Goal: Task Accomplishment & Management: Use online tool/utility

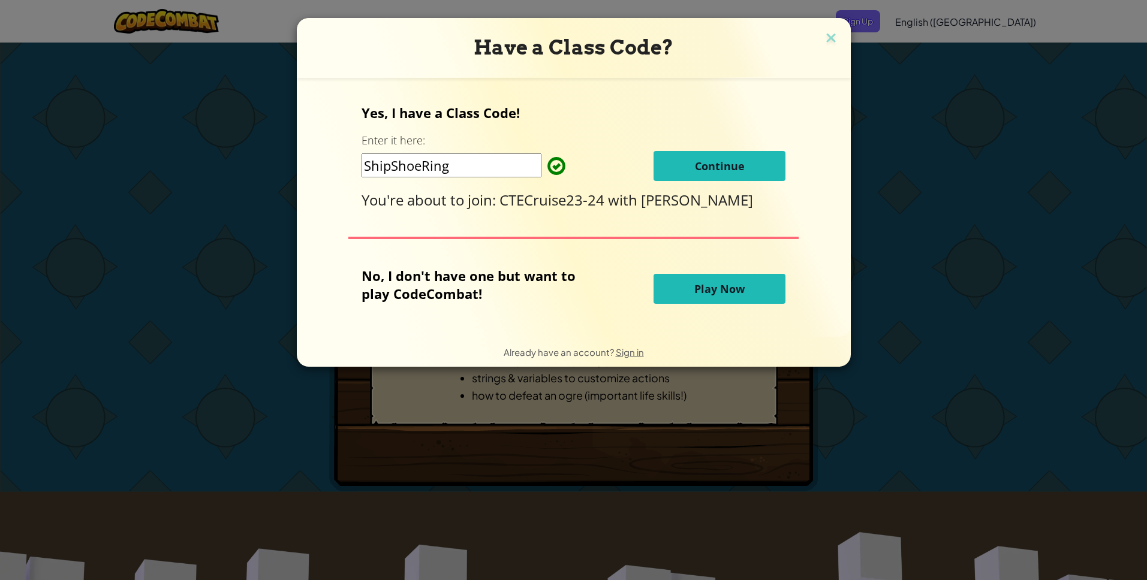
click at [701, 171] on span "Continue" at bounding box center [720, 166] width 50 height 14
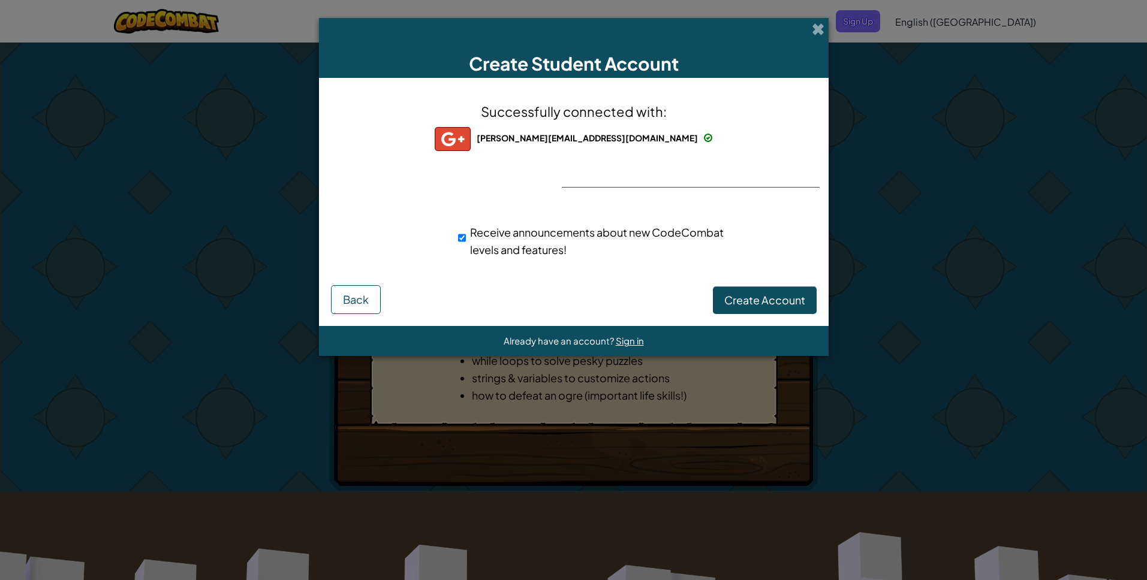
click at [820, 35] on span at bounding box center [818, 29] width 13 height 13
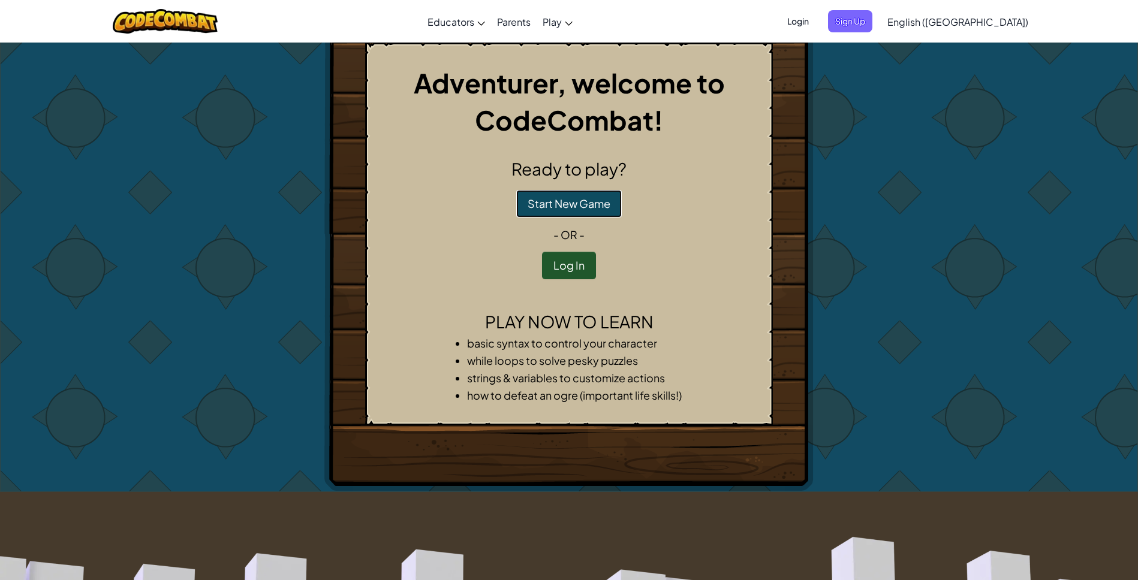
click at [573, 207] on button "Start New Game" at bounding box center [569, 204] width 106 height 28
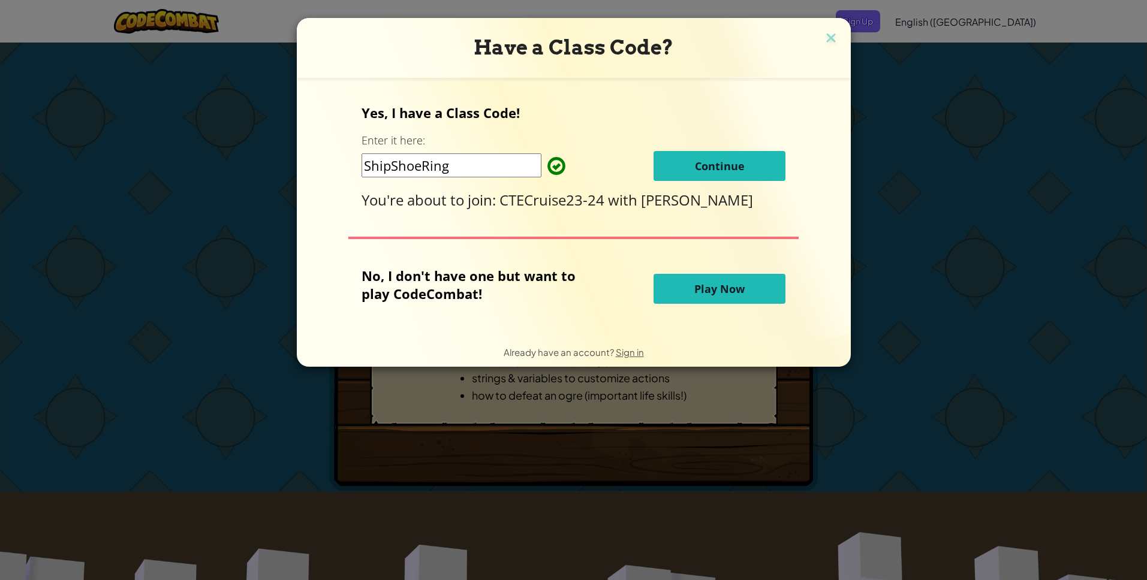
click at [734, 160] on span "Continue" at bounding box center [720, 166] width 50 height 14
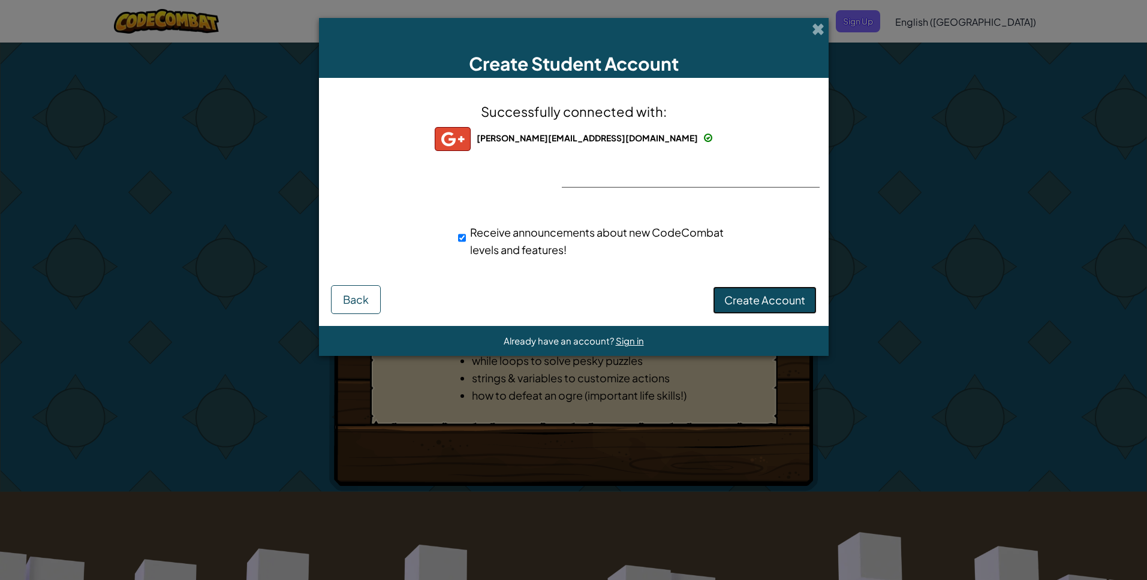
click at [753, 303] on span "Create Account" at bounding box center [764, 300] width 81 height 14
drag, startPoint x: 636, startPoint y: 187, endPoint x: 585, endPoint y: 203, distance: 53.5
click at [619, 189] on div "Successfully connected with: [PERSON_NAME][EMAIL_ADDRESS][DOMAIN_NAME] [PERSON_…" at bounding box center [574, 187] width 480 height 195
drag, startPoint x: 547, startPoint y: 213, endPoint x: 562, endPoint y: 218, distance: 15.0
click at [547, 215] on div "Successfully connected with: [PERSON_NAME][EMAIL_ADDRESS][DOMAIN_NAME] [PERSON_…" at bounding box center [574, 187] width 480 height 195
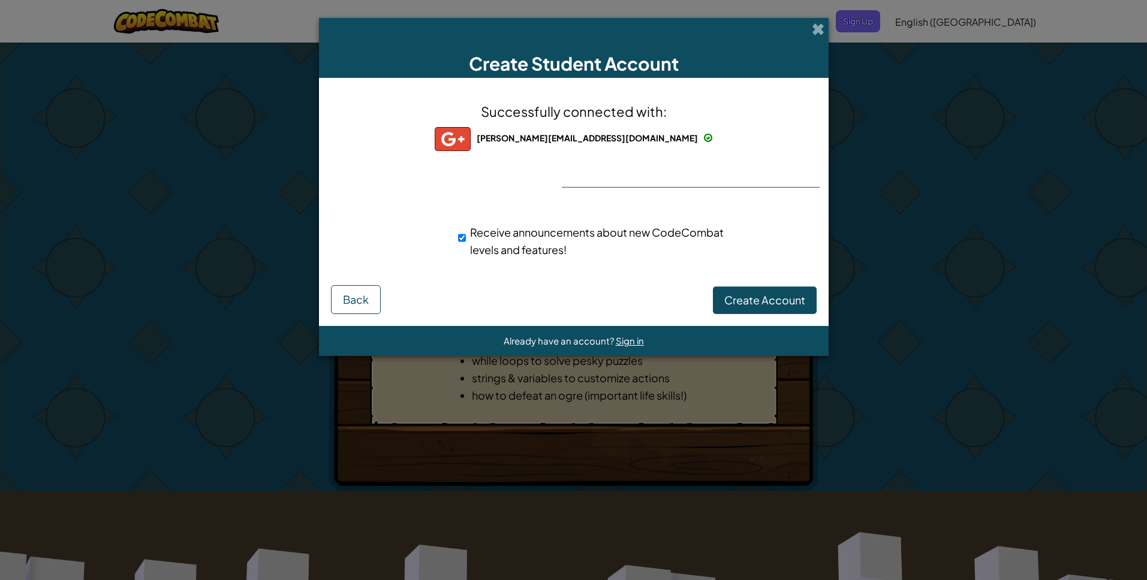
drag, startPoint x: 789, startPoint y: 282, endPoint x: 783, endPoint y: 302, distance: 21.3
click at [784, 294] on form "Successfully connected with: [PERSON_NAME][EMAIL_ADDRESS][DOMAIN_NAME] [PERSON_…" at bounding box center [574, 202] width 510 height 248
click at [783, 306] on button "Create Account" at bounding box center [765, 301] width 104 height 28
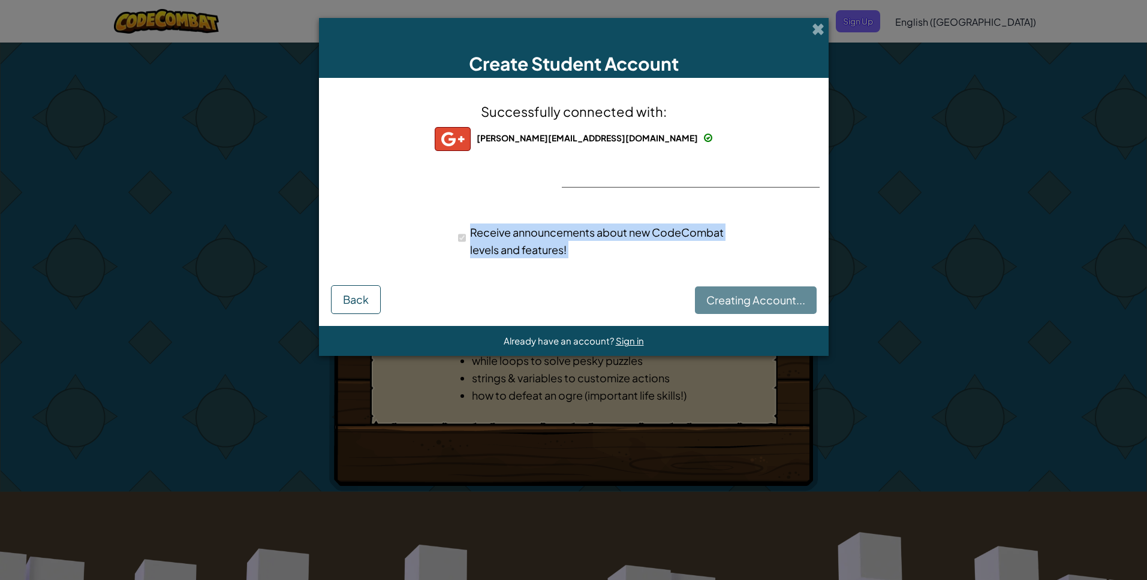
click at [783, 306] on div "Creating Account... Back" at bounding box center [574, 299] width 486 height 29
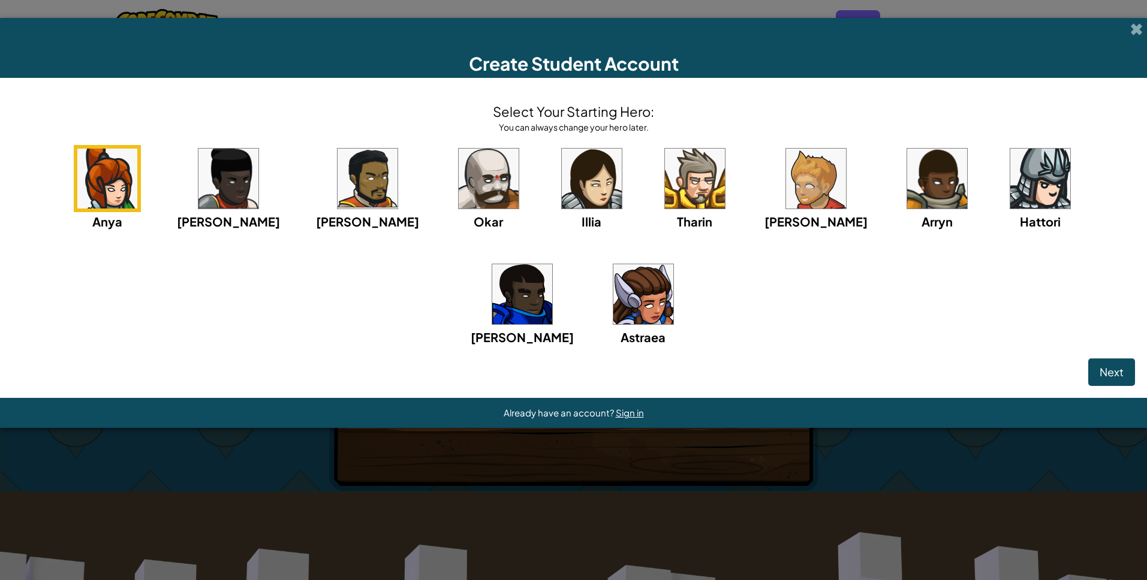
click at [230, 191] on img at bounding box center [228, 179] width 60 height 60
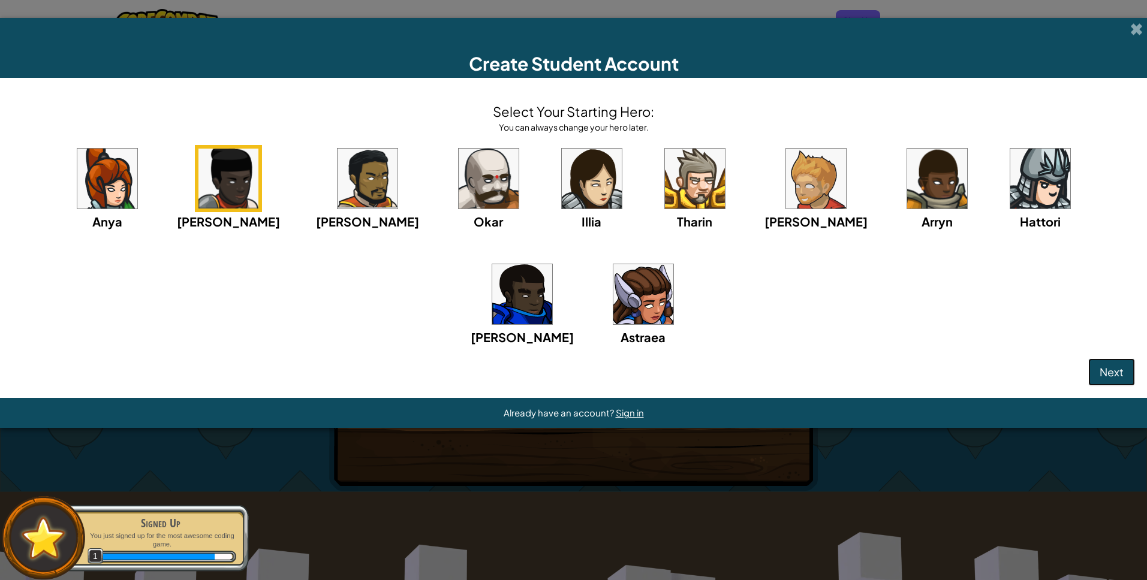
click at [1107, 365] on button "Next" at bounding box center [1111, 373] width 47 height 28
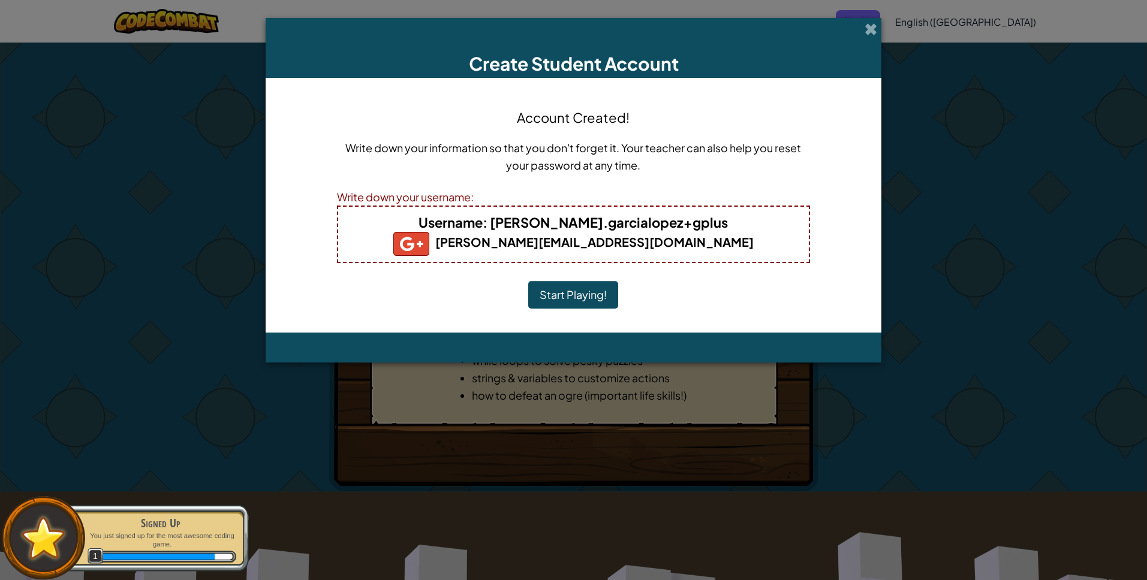
click at [574, 293] on button "Start Playing!" at bounding box center [573, 295] width 90 height 28
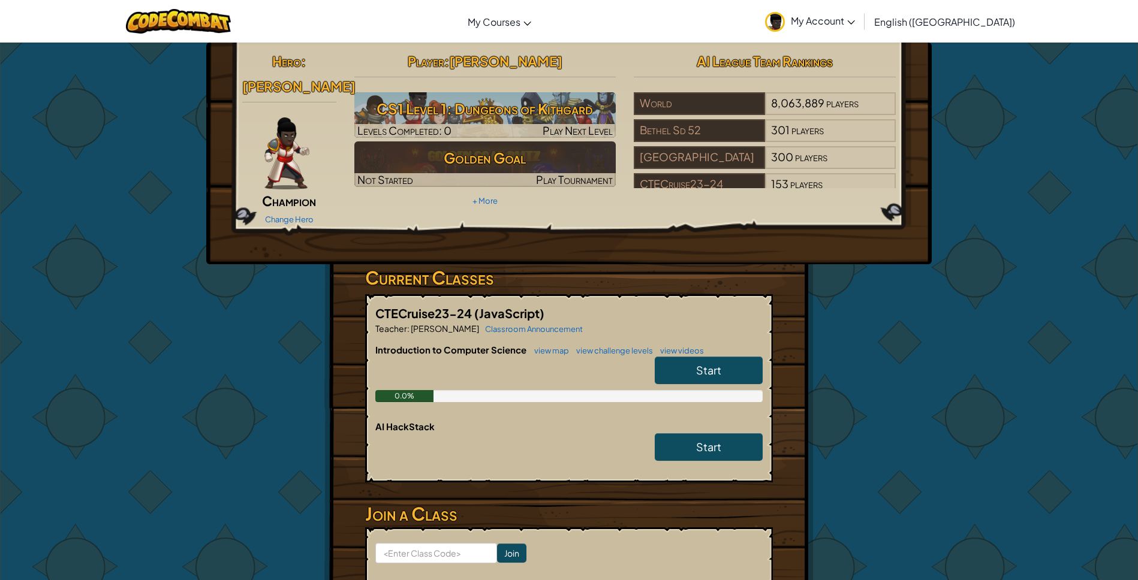
click at [690, 357] on link "Start" at bounding box center [709, 371] width 108 height 28
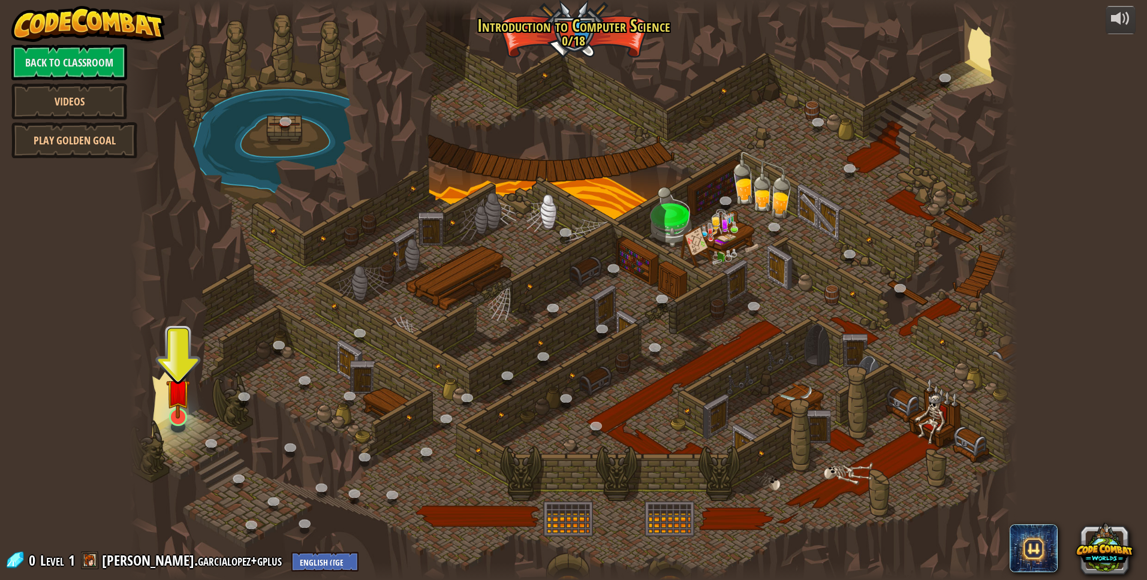
drag, startPoint x: 164, startPoint y: 410, endPoint x: 183, endPoint y: 410, distance: 19.2
click at [164, 410] on div at bounding box center [574, 290] width 888 height 580
click at [183, 410] on img at bounding box center [178, 391] width 24 height 55
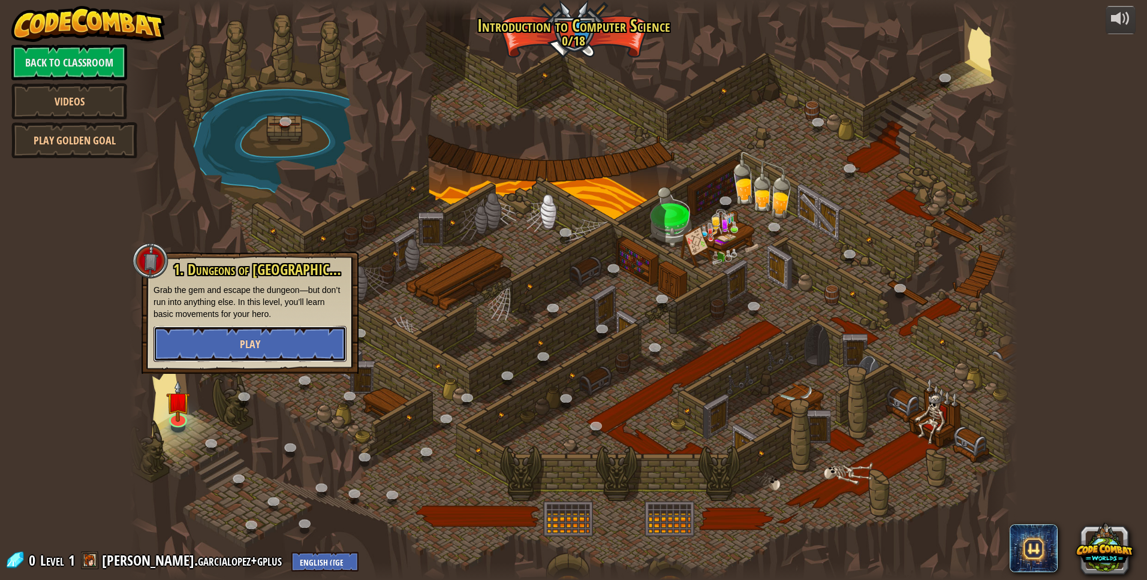
click at [254, 348] on span "Play" at bounding box center [250, 344] width 20 height 15
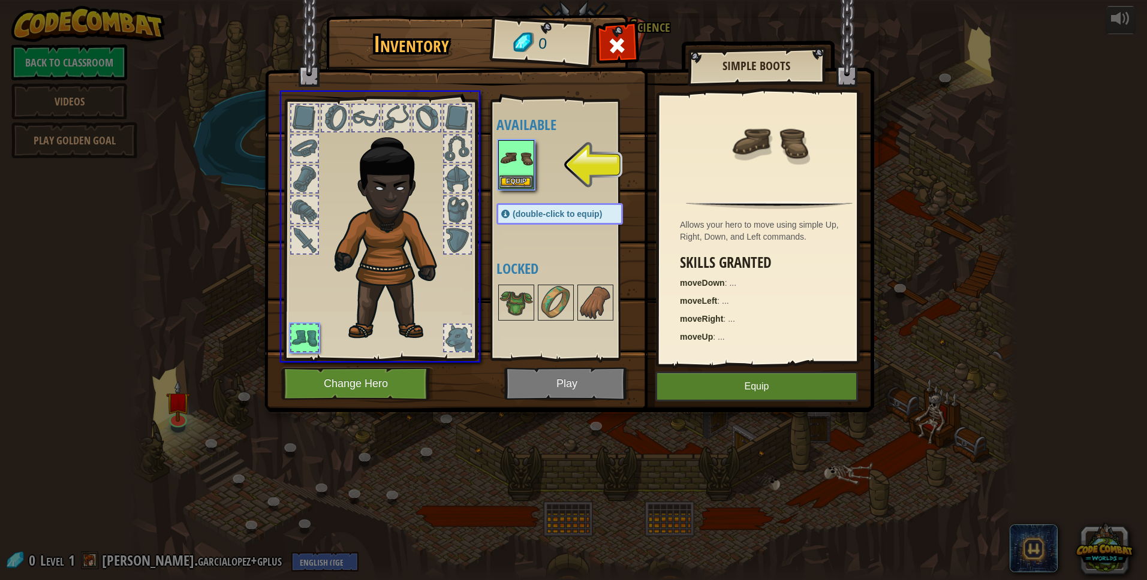
drag, startPoint x: 525, startPoint y: 147, endPoint x: 518, endPoint y: 166, distance: 20.3
click at [518, 166] on div "Inventory 0 Available Equip (double-click to equip) Locked Simple Boots Allows …" at bounding box center [573, 290] width 1147 height 580
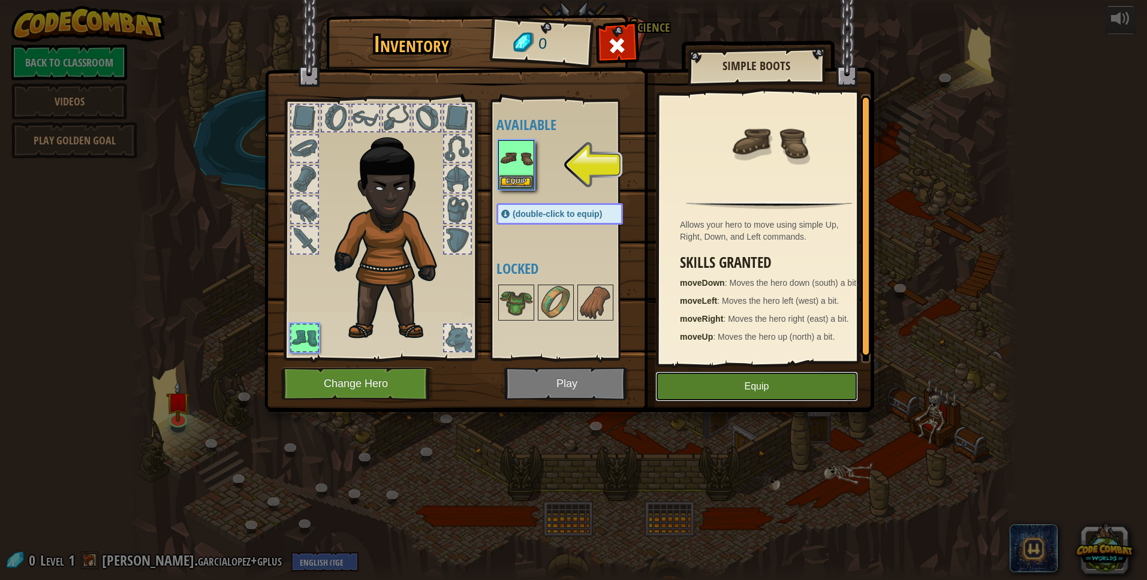
click at [735, 401] on button "Equip" at bounding box center [756, 387] width 203 height 30
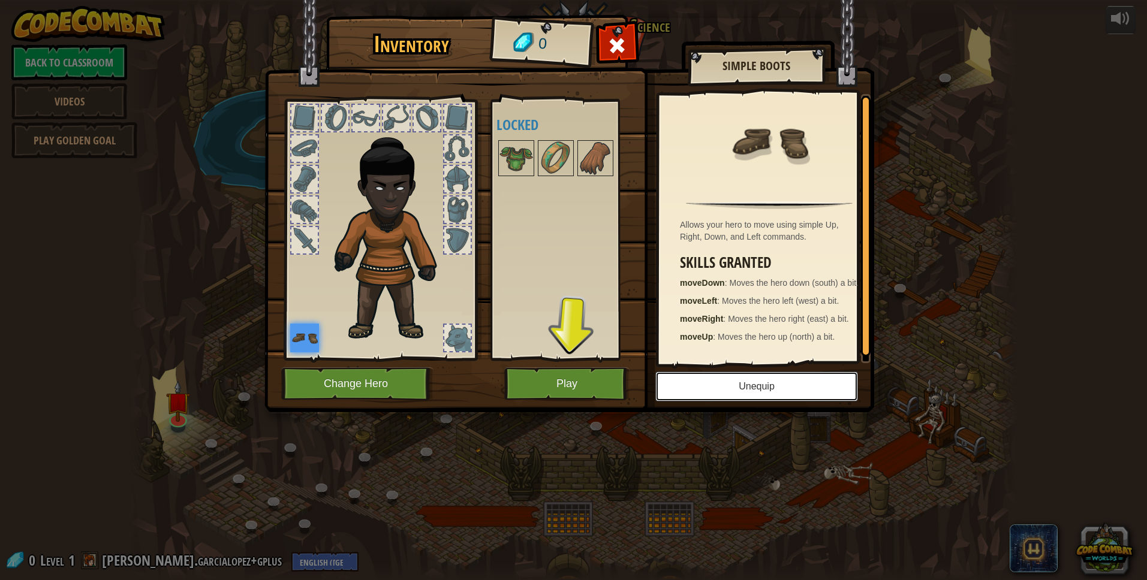
click at [735, 392] on button "Unequip" at bounding box center [756, 387] width 203 height 30
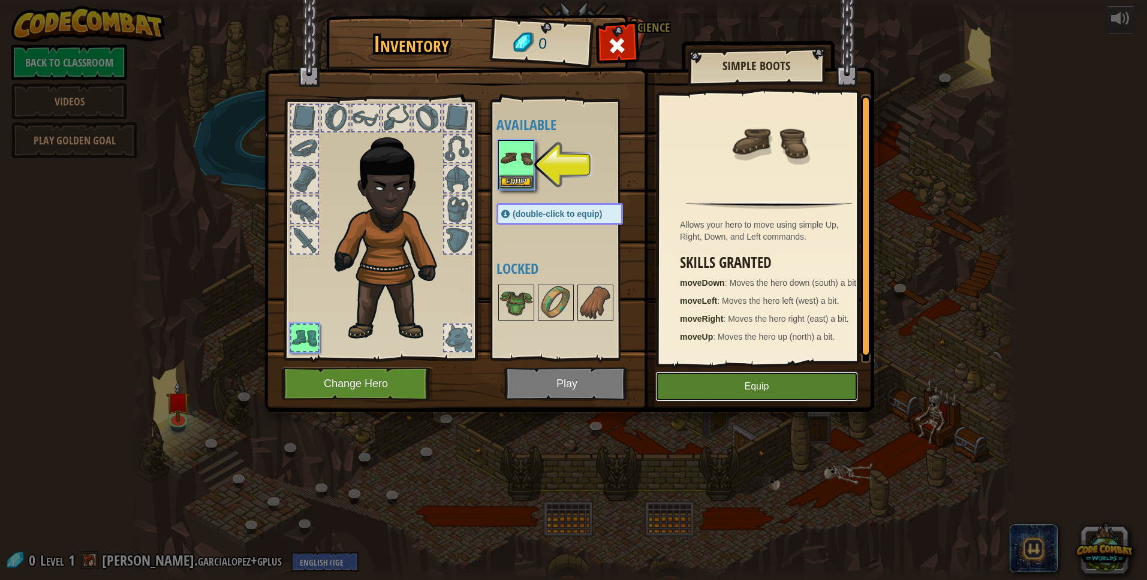
click at [735, 382] on button "Equip" at bounding box center [756, 387] width 203 height 30
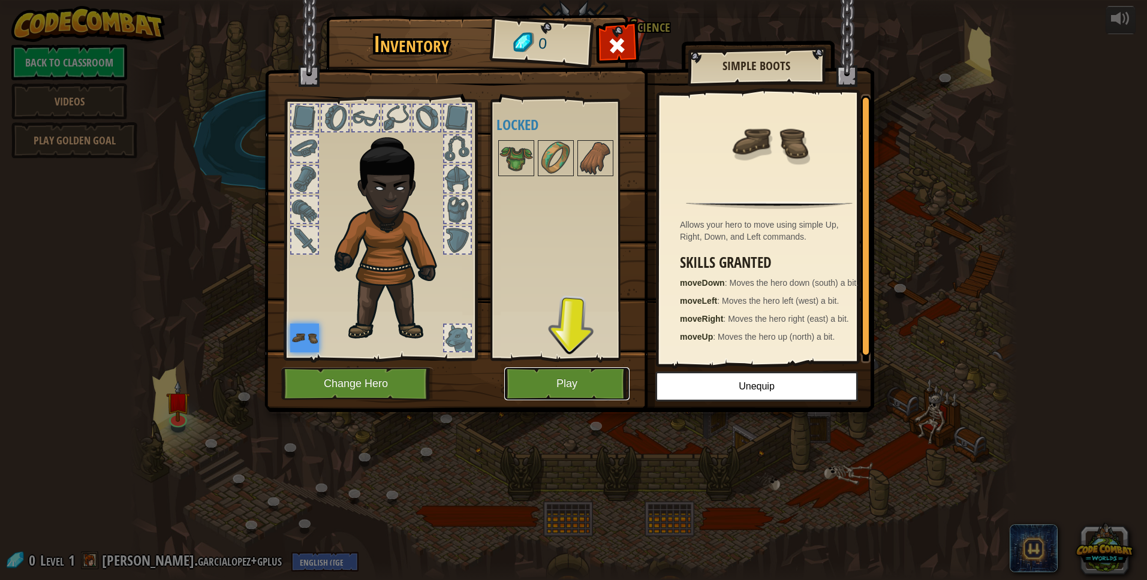
click at [579, 379] on button "Play" at bounding box center [566, 384] width 125 height 33
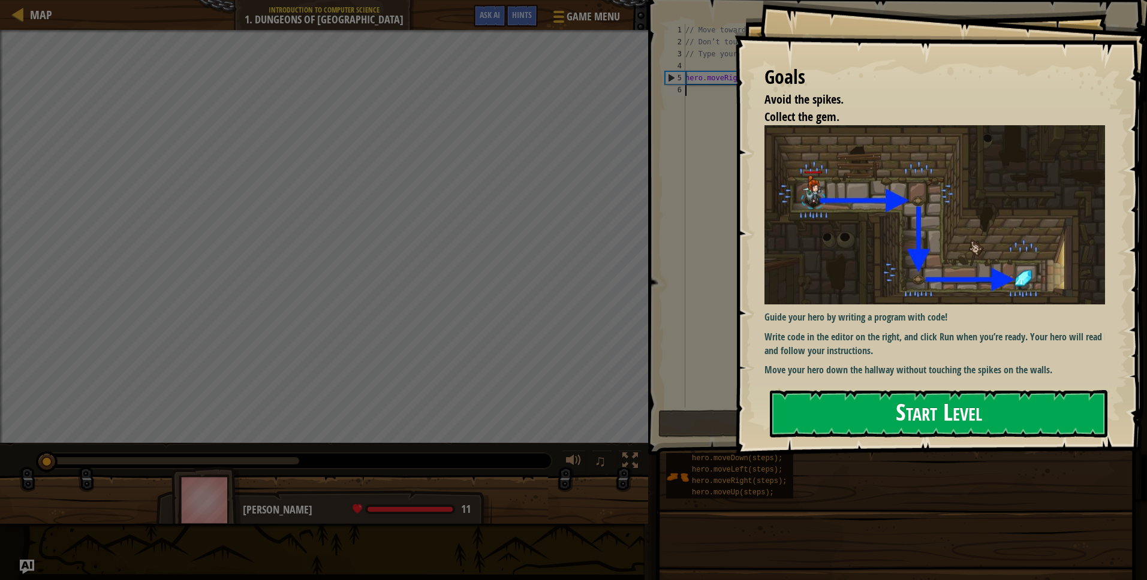
click at [949, 430] on button "Start Level" at bounding box center [939, 413] width 338 height 47
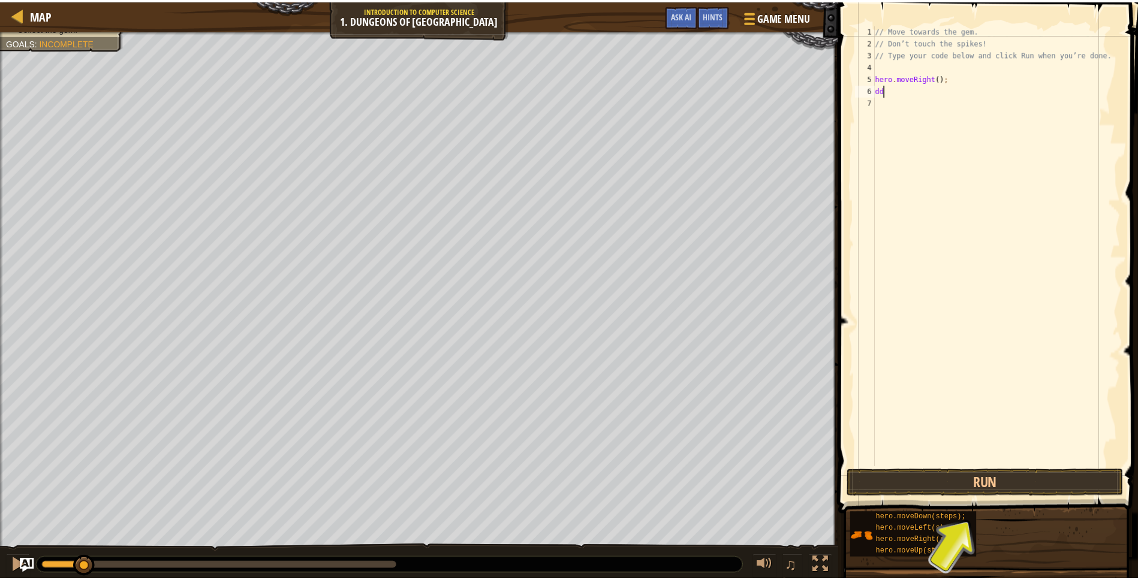
scroll to position [5, 0]
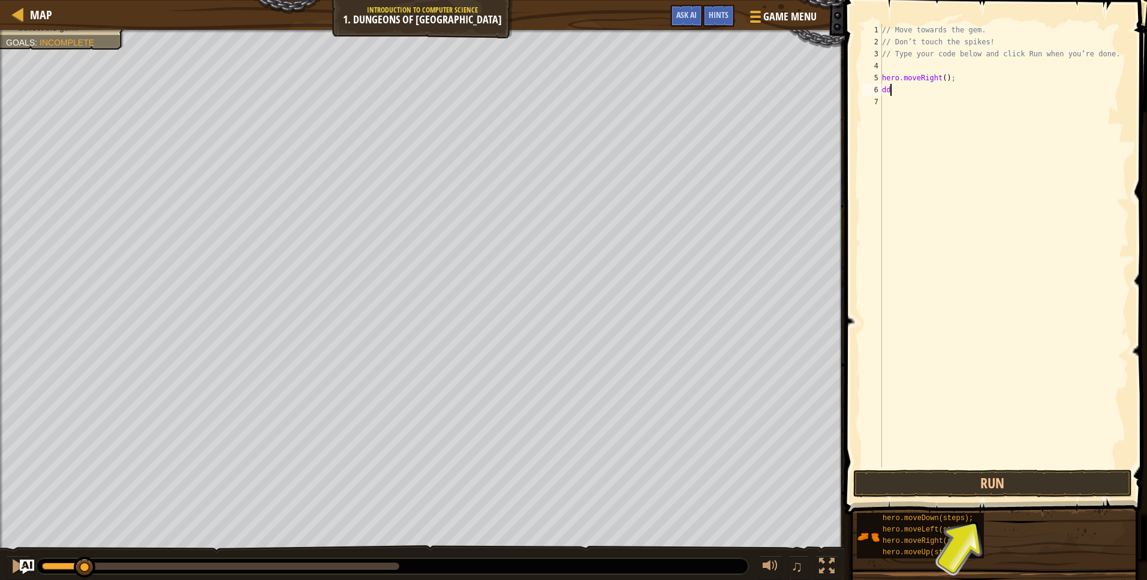
type textarea "d"
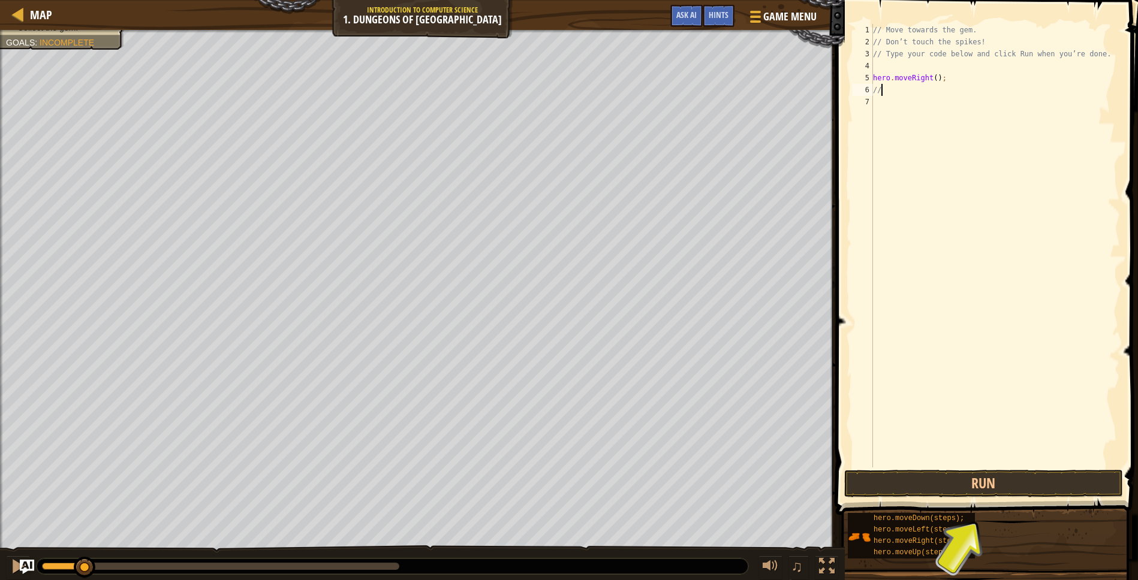
type textarea "/"
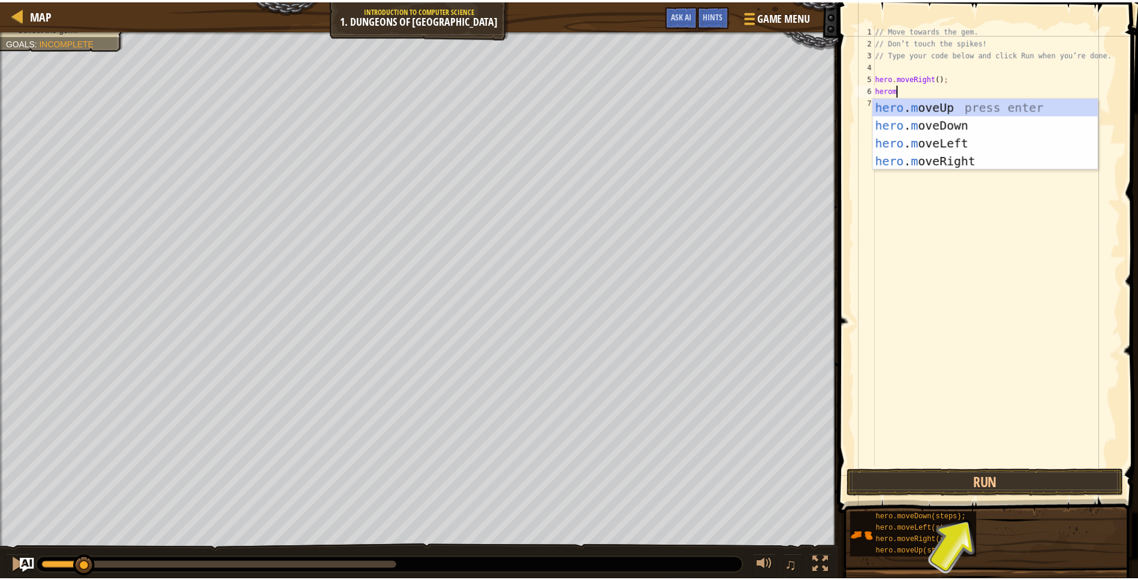
scroll to position [5, 1]
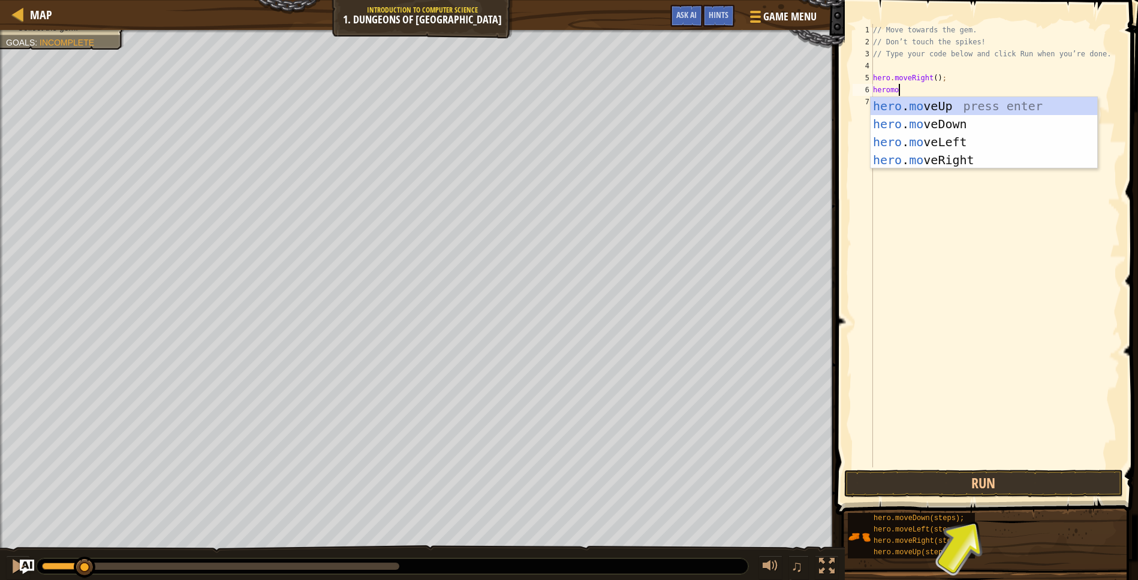
type textarea "herom"
click at [965, 166] on div "hero . m oveUp press enter hero . m oveDown press enter hero . m oveLeft press …" at bounding box center [984, 151] width 227 height 108
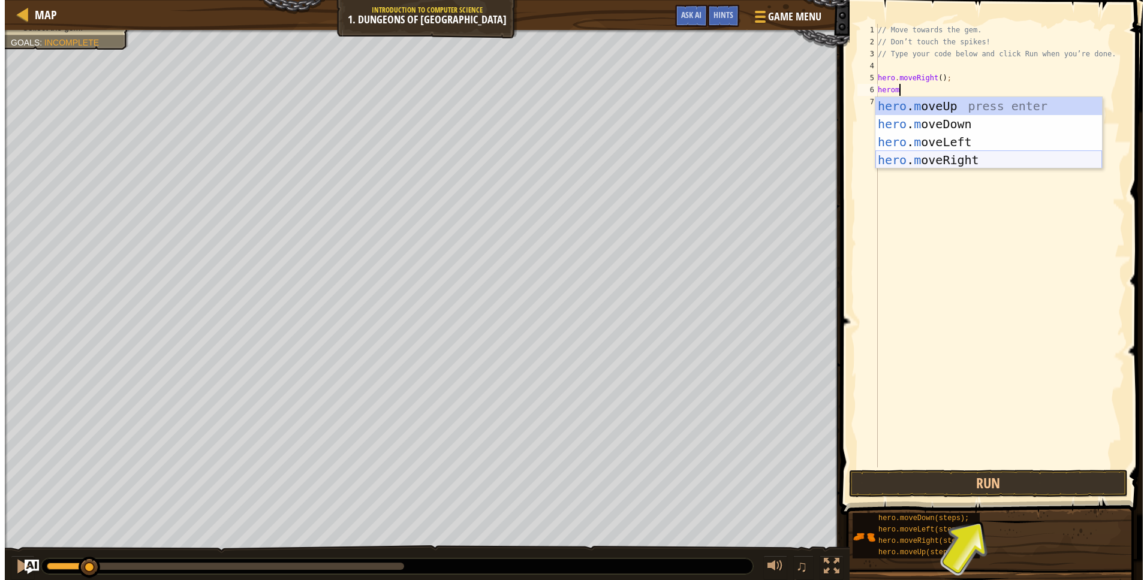
scroll to position [5, 0]
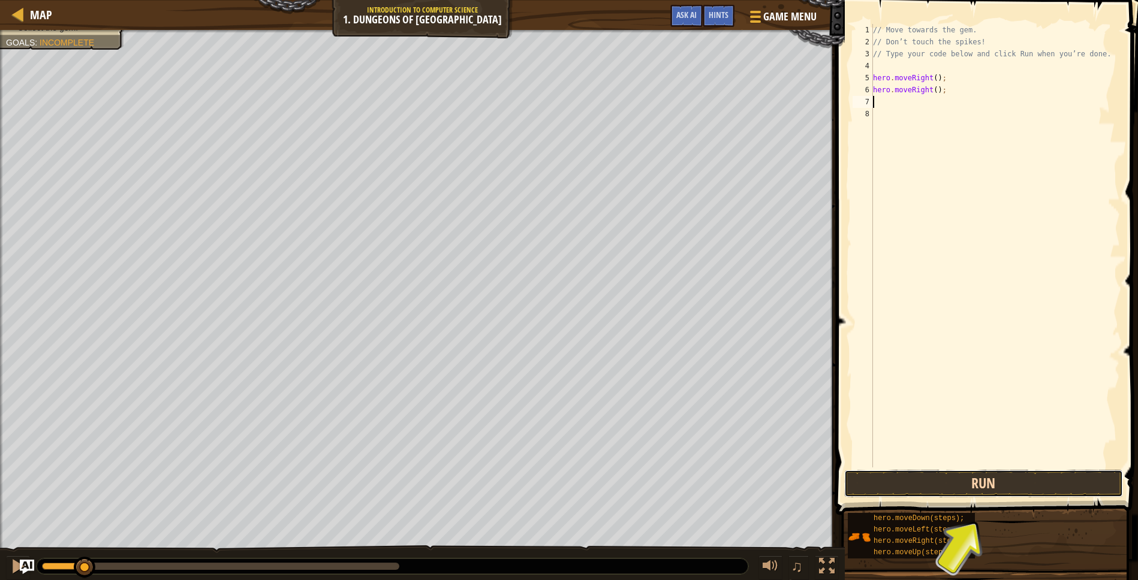
click at [983, 481] on button "Run" at bounding box center [983, 484] width 279 height 28
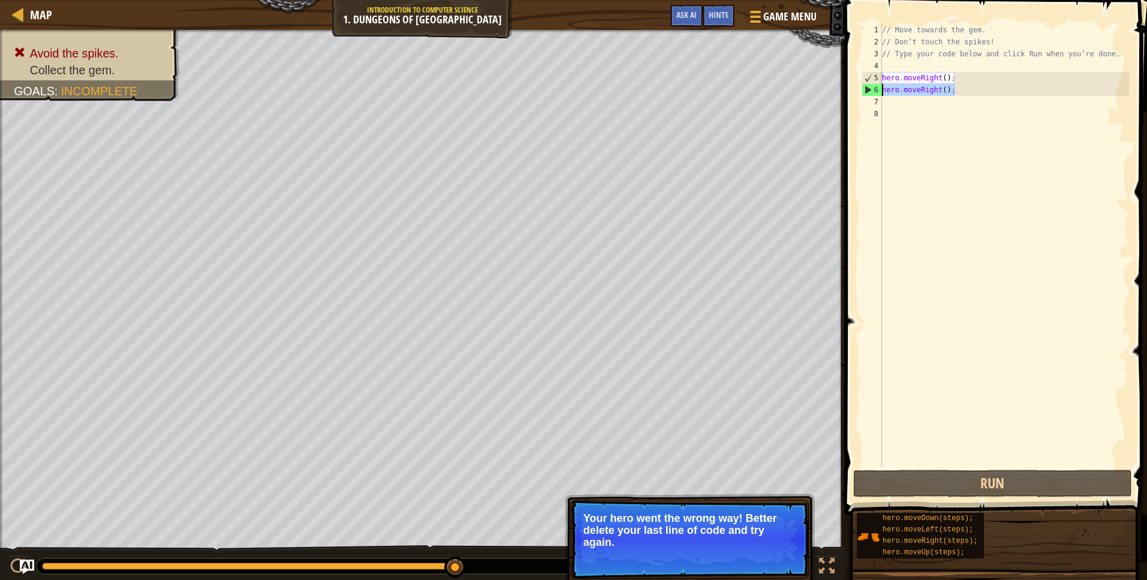
click at [812, 88] on div "Map Introduction to Computer Science 1. Dungeons of Kithgard Game Menu Done Hin…" at bounding box center [573, 290] width 1147 height 580
type textarea "hero.moveRight();"
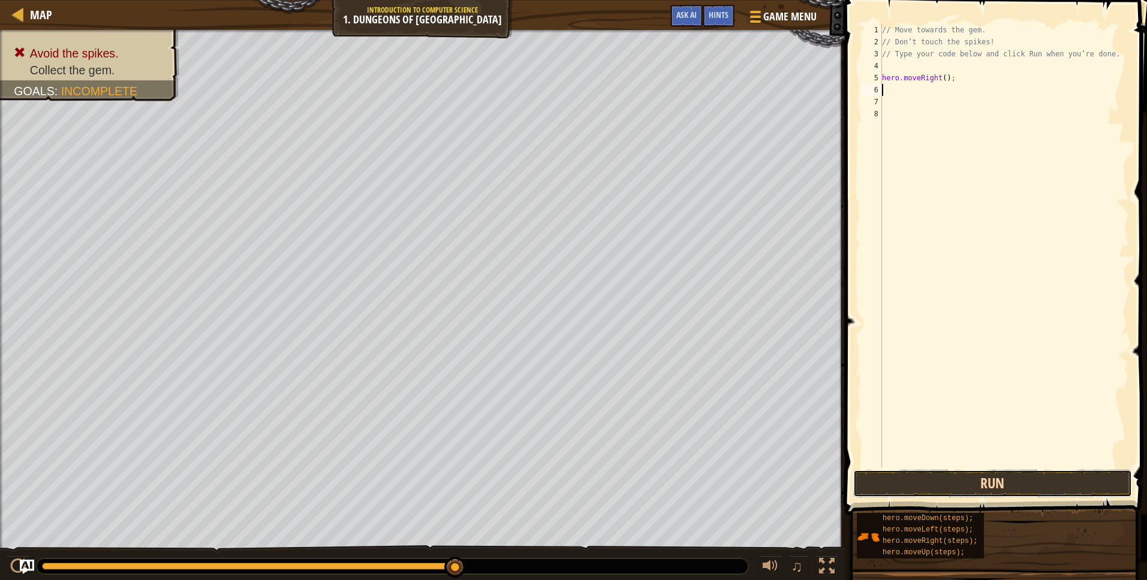
click at [1009, 493] on button "Run" at bounding box center [992, 484] width 279 height 28
type textarea "d"
type textarea "a"
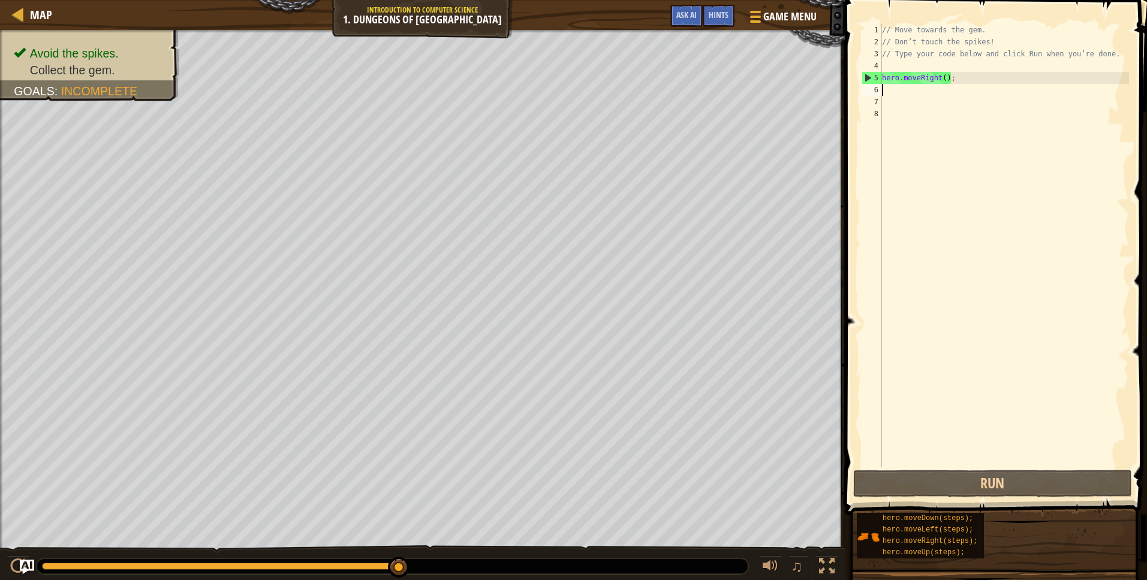
type textarea "m"
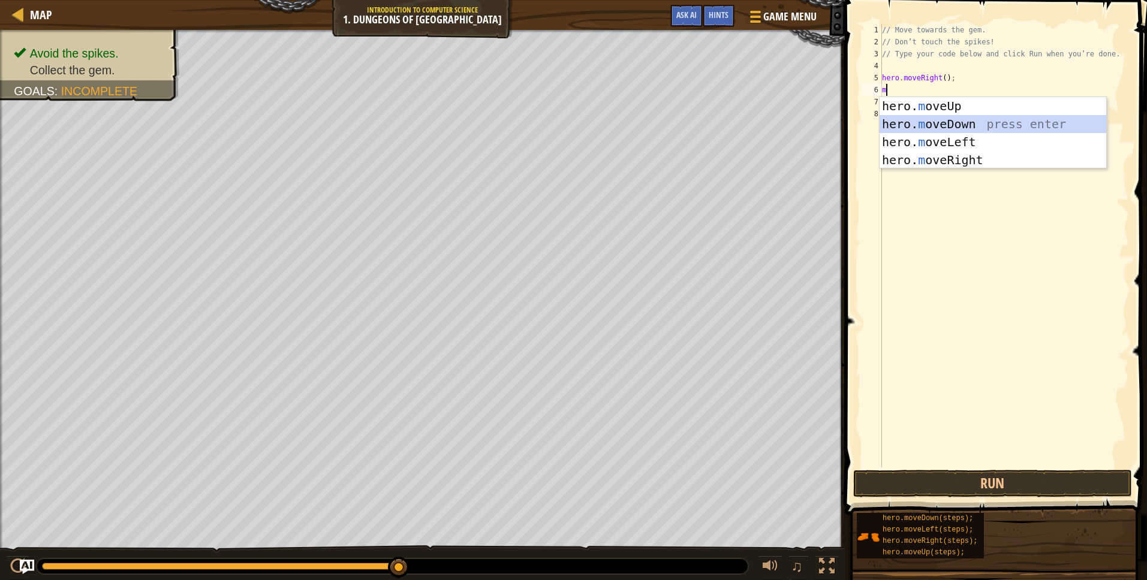
click at [993, 127] on div "hero. m oveUp press enter hero. m oveDown press enter hero. m oveLeft press ent…" at bounding box center [993, 151] width 227 height 108
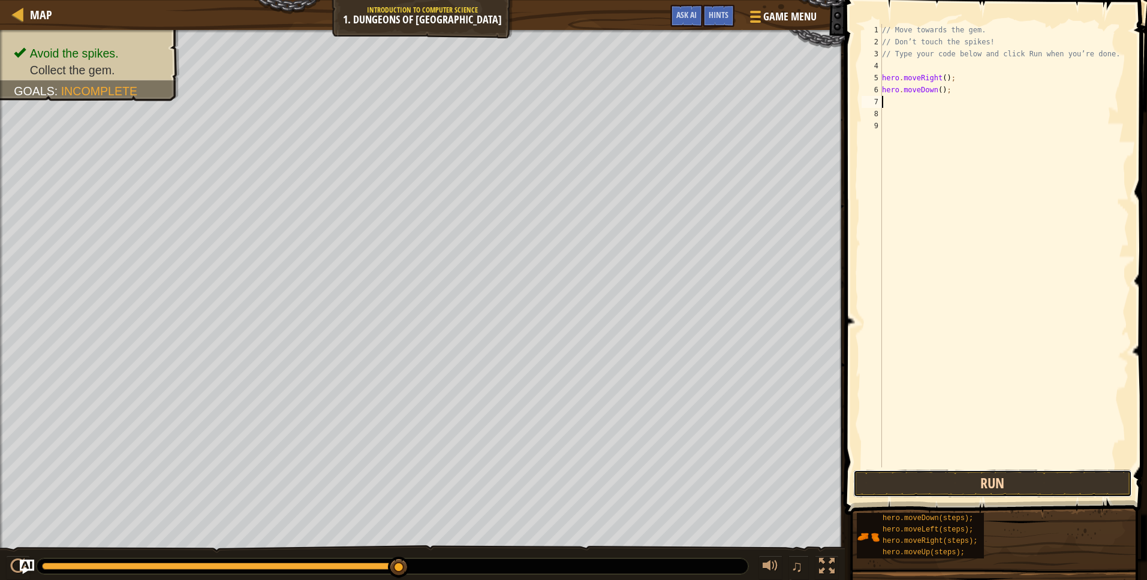
click at [984, 489] on button "Run" at bounding box center [992, 484] width 279 height 28
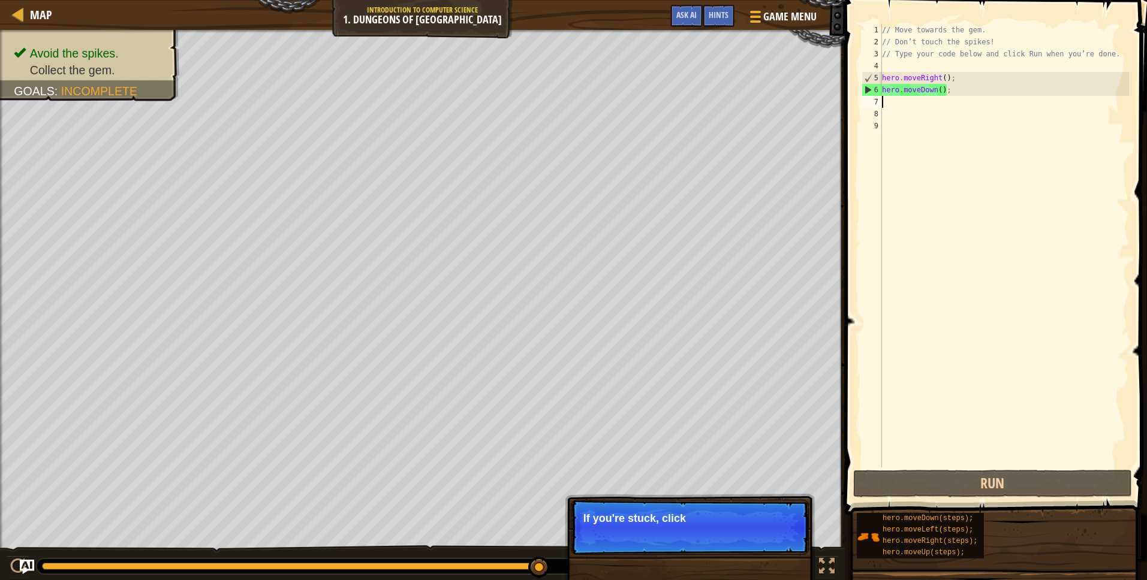
type textarea "m"
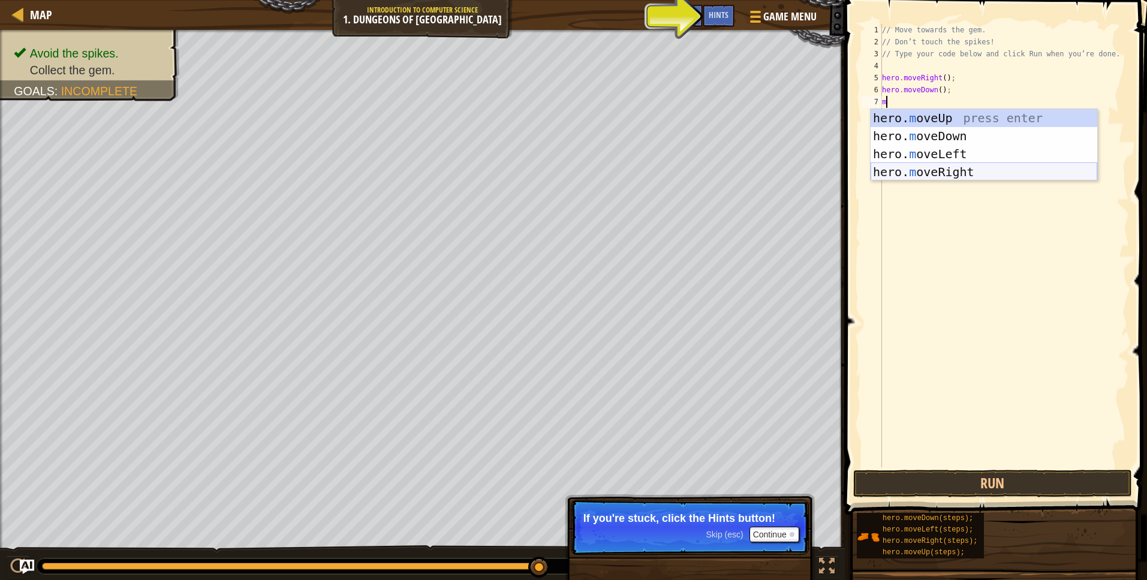
click at [971, 173] on div "hero. m oveUp press enter hero. m oveDown press enter hero. m oveLeft press ent…" at bounding box center [984, 163] width 227 height 108
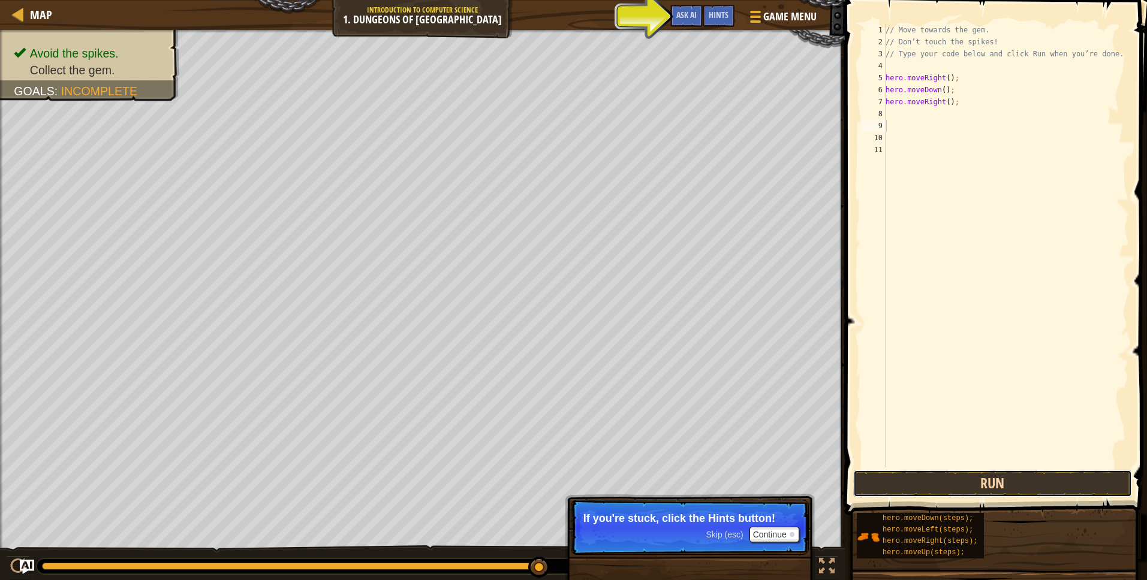
click at [1013, 477] on button "Run" at bounding box center [992, 484] width 279 height 28
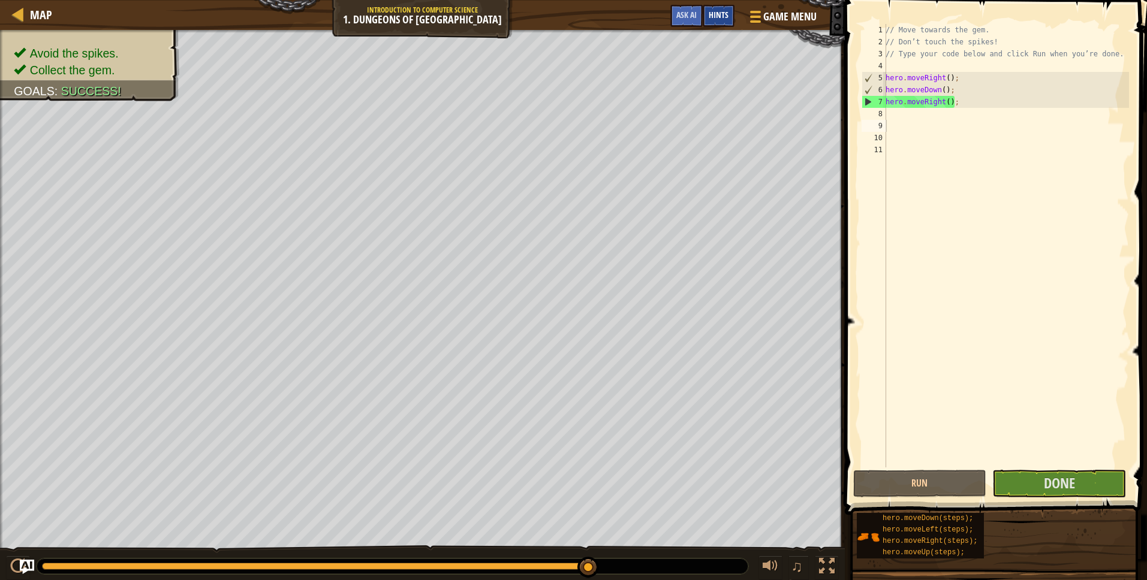
click at [711, 9] on div "Hints" at bounding box center [719, 16] width 32 height 22
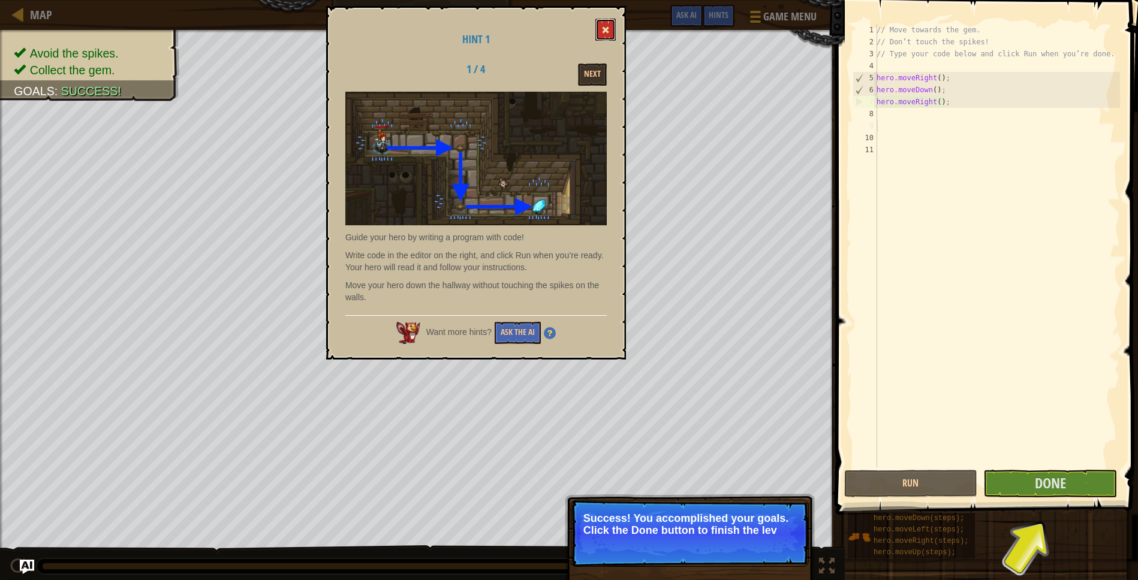
click at [612, 34] on button at bounding box center [605, 30] width 20 height 22
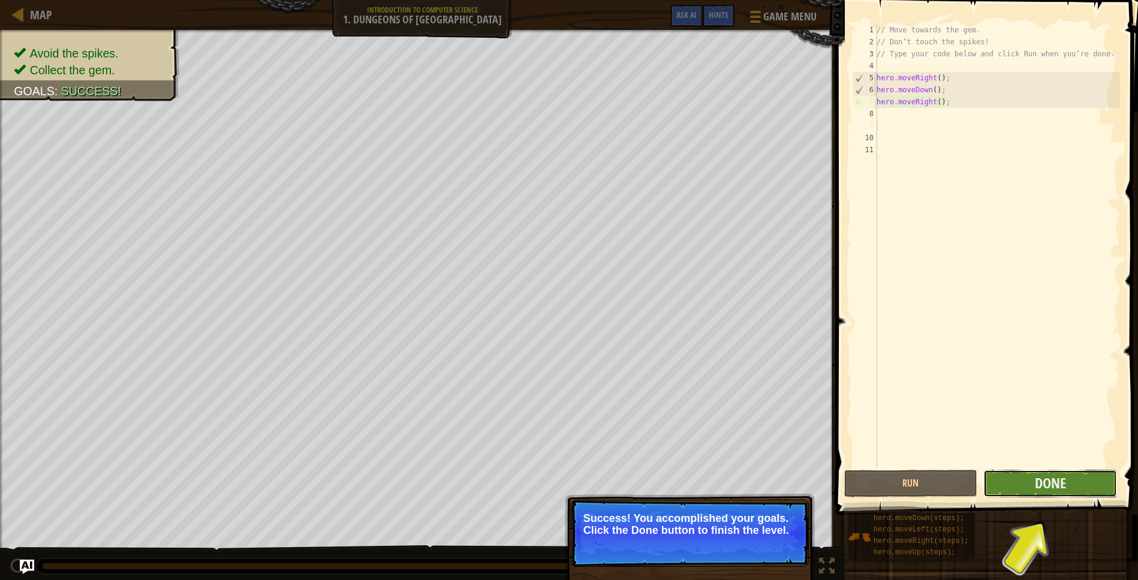
click at [1078, 480] on button "Done" at bounding box center [1050, 484] width 134 height 28
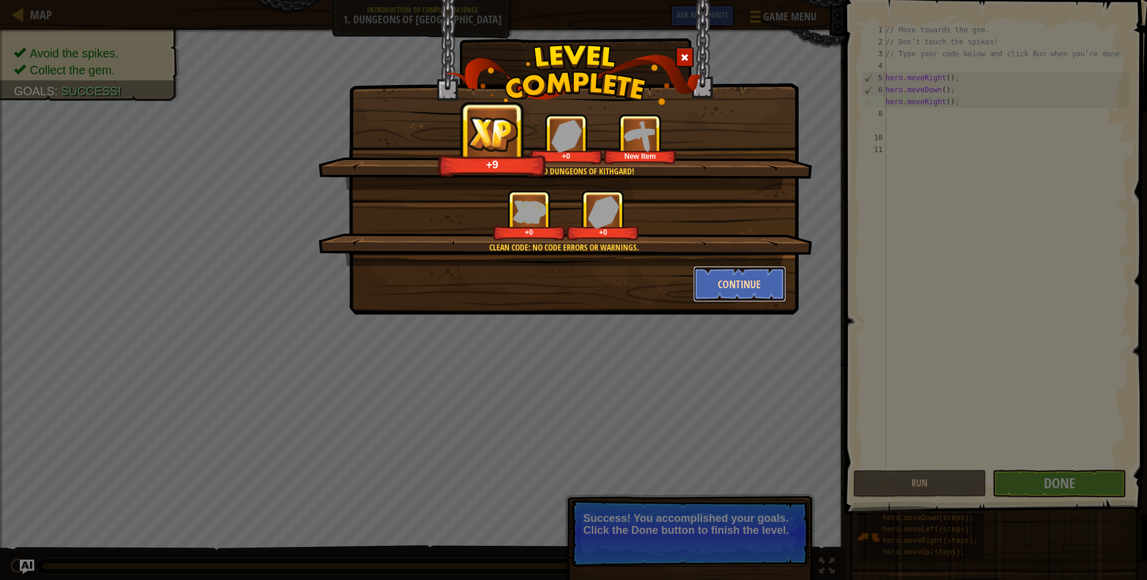
click at [727, 280] on button "Continue" at bounding box center [739, 284] width 93 height 36
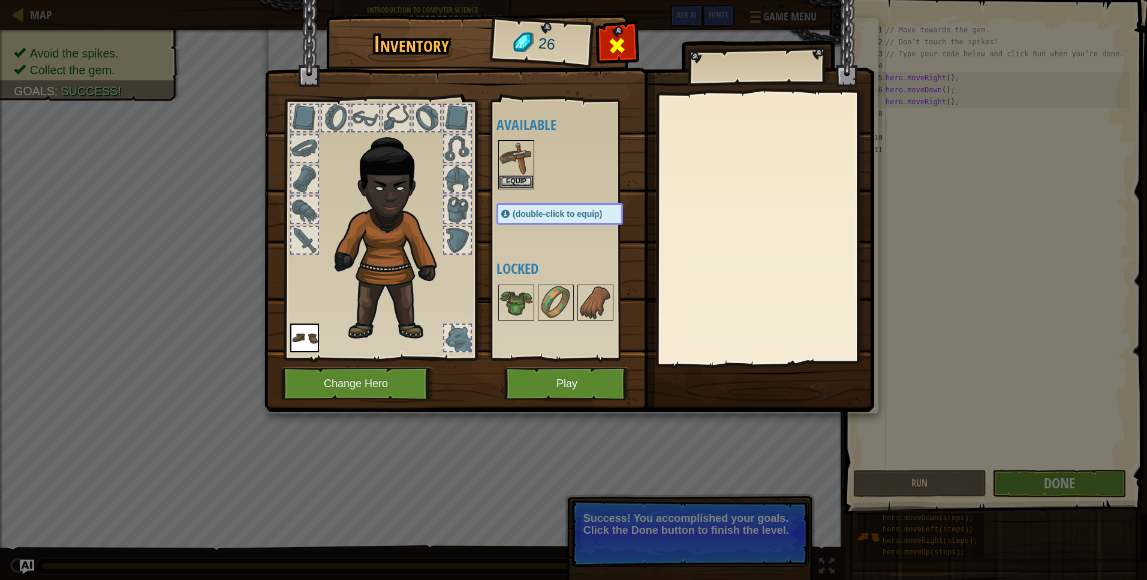
click at [608, 47] on span at bounding box center [617, 45] width 19 height 19
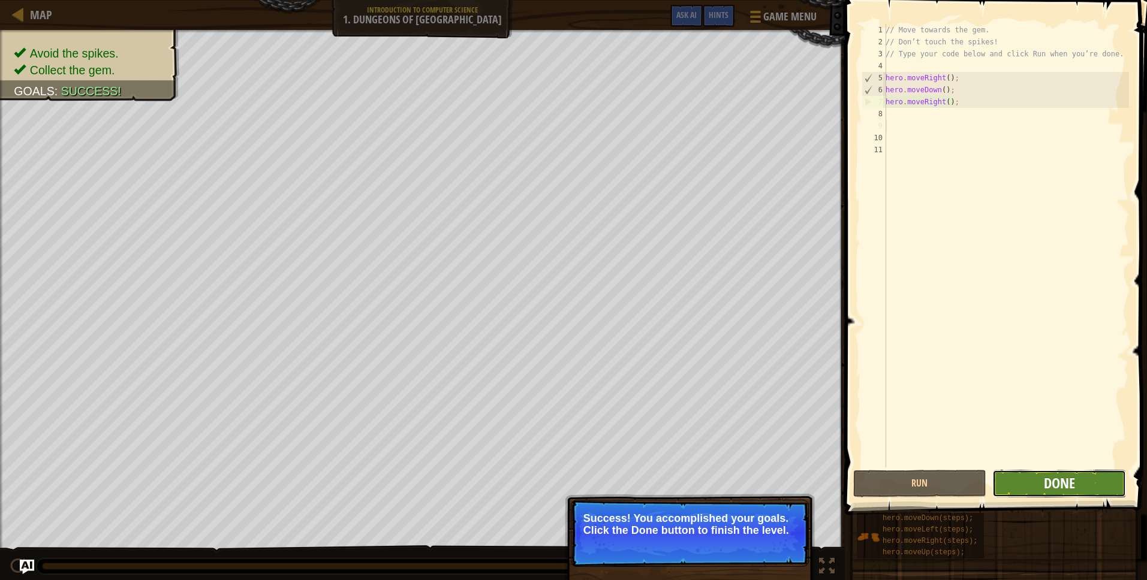
click at [1064, 480] on span "Done" at bounding box center [1059, 483] width 31 height 19
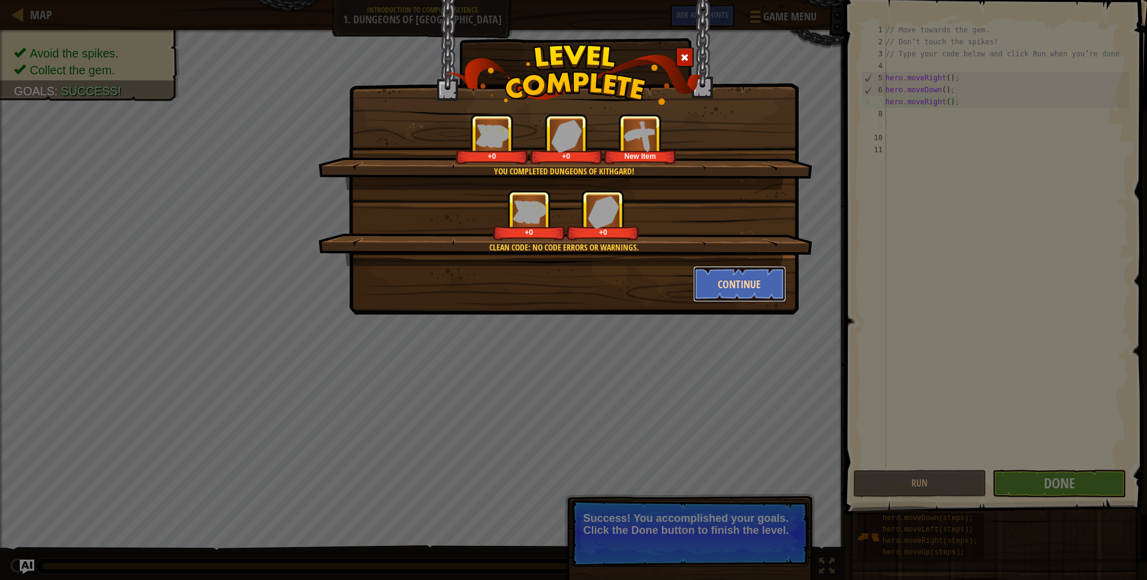
click at [762, 289] on button "Continue" at bounding box center [739, 284] width 93 height 36
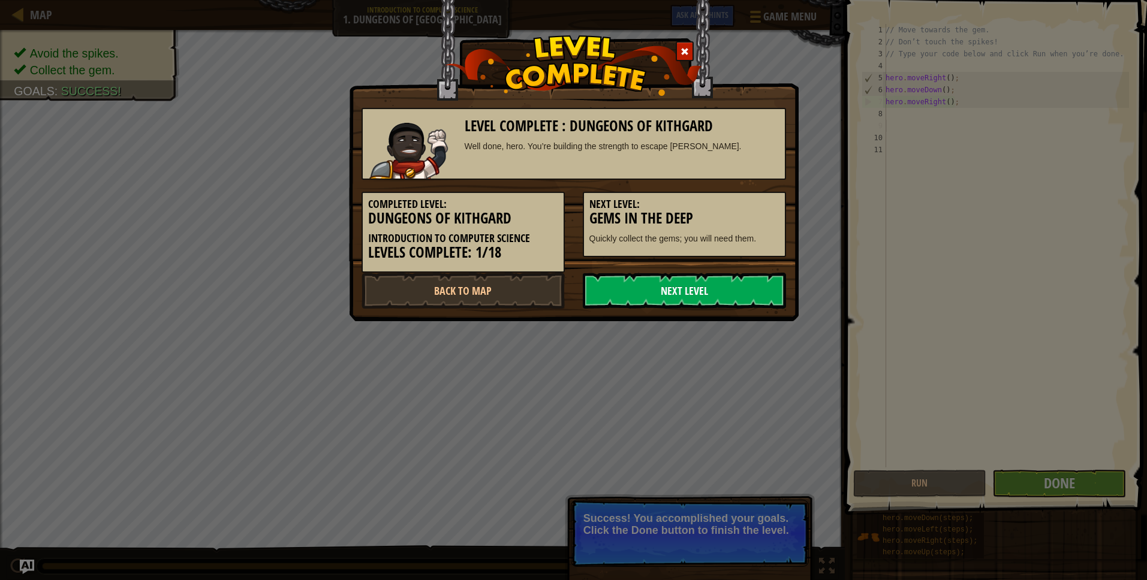
click at [763, 289] on link "Next Level" at bounding box center [684, 291] width 203 height 36
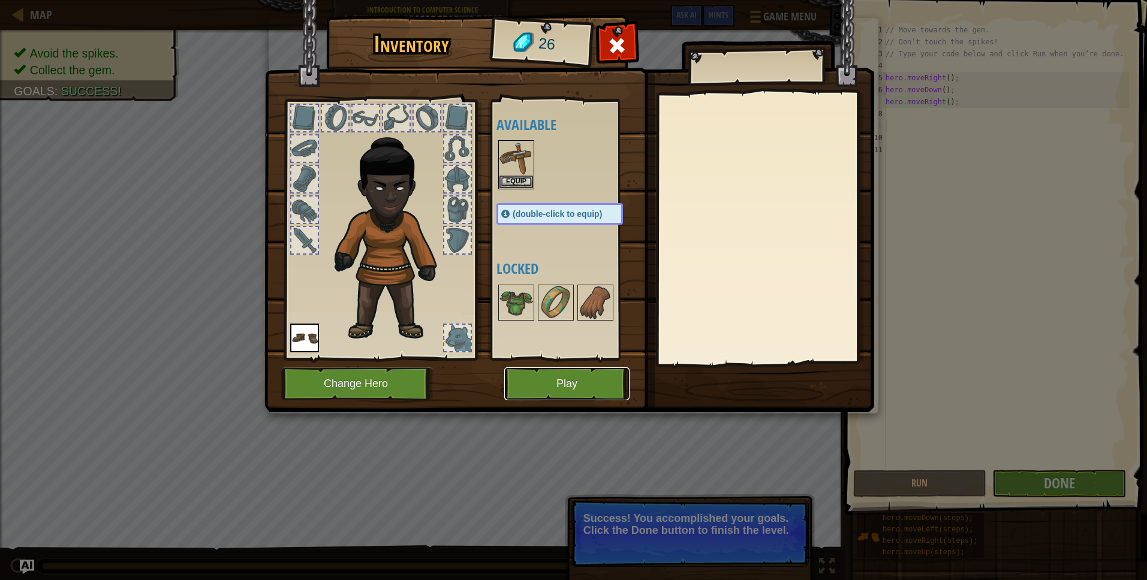
click at [572, 393] on button "Play" at bounding box center [566, 384] width 125 height 33
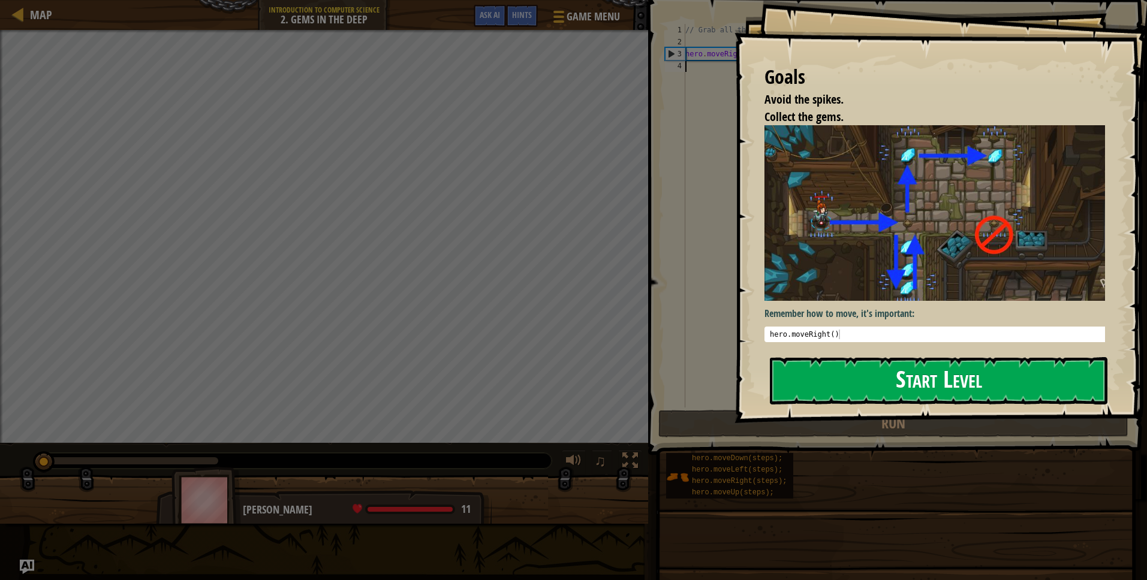
click at [889, 385] on button "Start Level" at bounding box center [939, 380] width 338 height 47
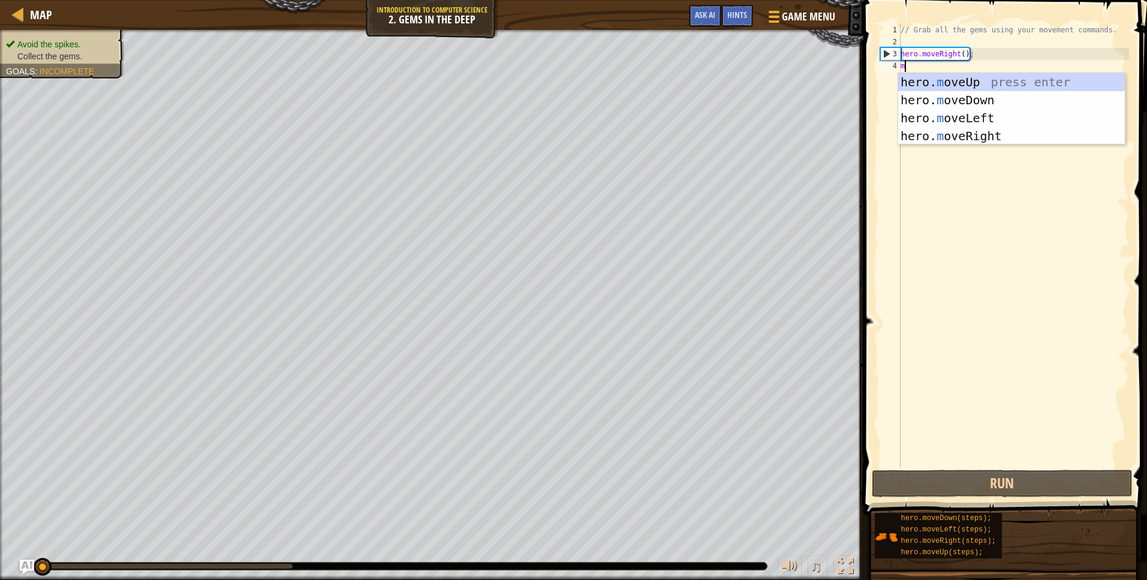
scroll to position [5, 0]
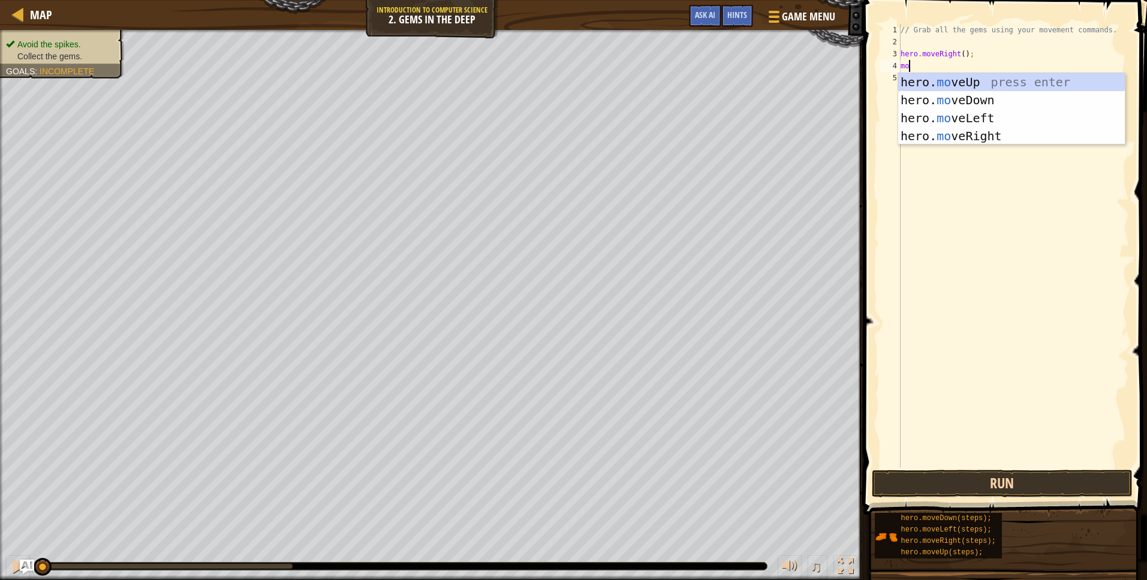
type textarea "mo"
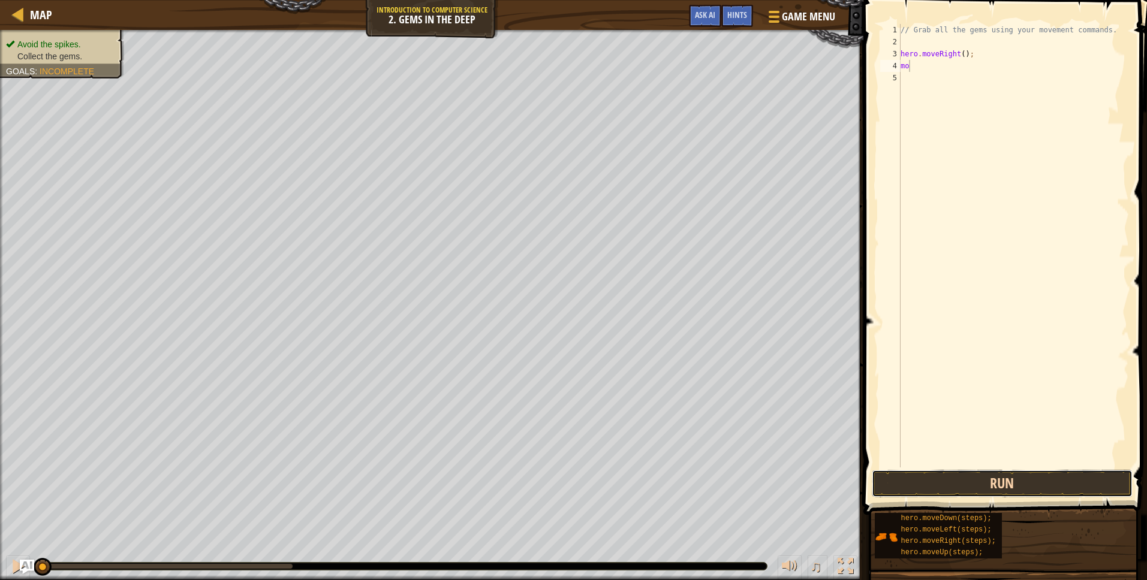
click at [1022, 488] on button "Run" at bounding box center [1002, 484] width 261 height 28
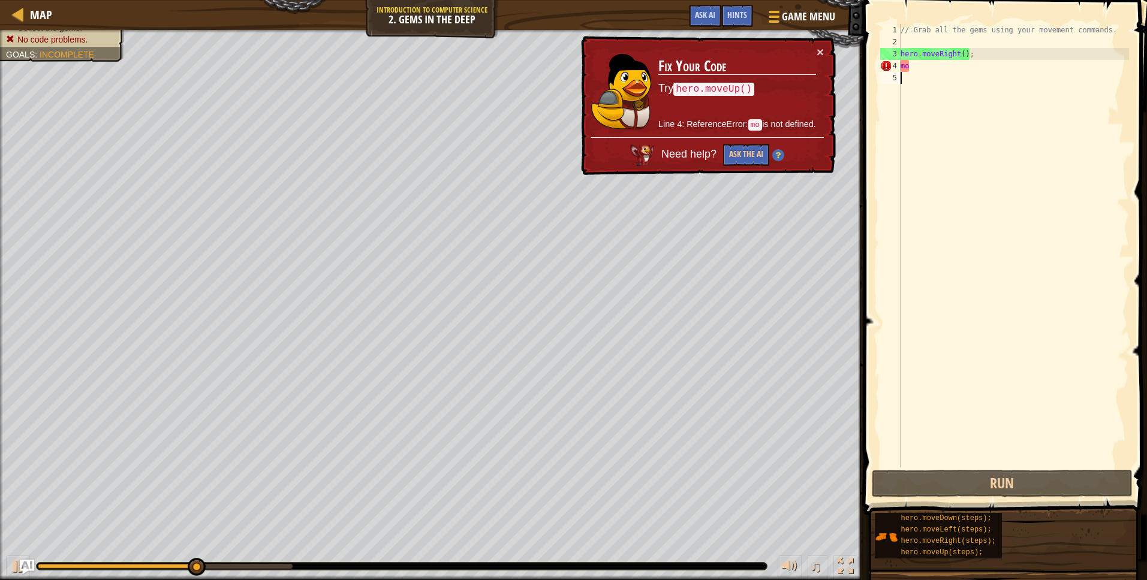
click at [926, 72] on div "// Grab all the gems using your movement commands. hero . moveRight ( ) ; mo" at bounding box center [1013, 258] width 231 height 468
click at [927, 70] on div "// Grab all the gems using your movement commands. hero . moveRight ( ) ; mo" at bounding box center [1013, 258] width 231 height 468
type textarea "mov"
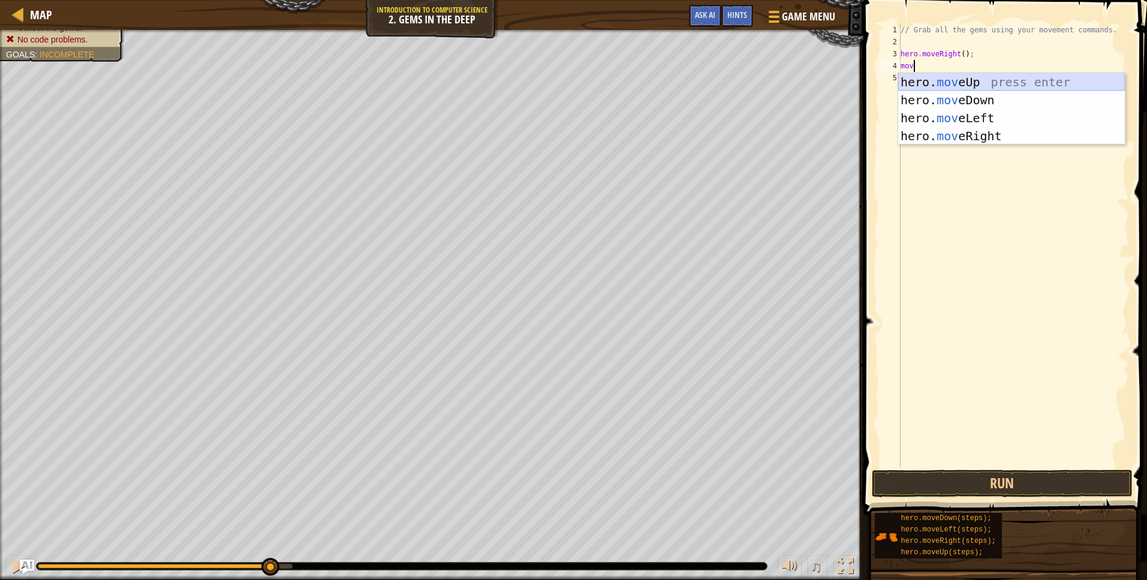
click at [950, 82] on div "hero. mov eUp press enter hero. mov eDown press enter hero. mov eLeft press ent…" at bounding box center [1011, 127] width 227 height 108
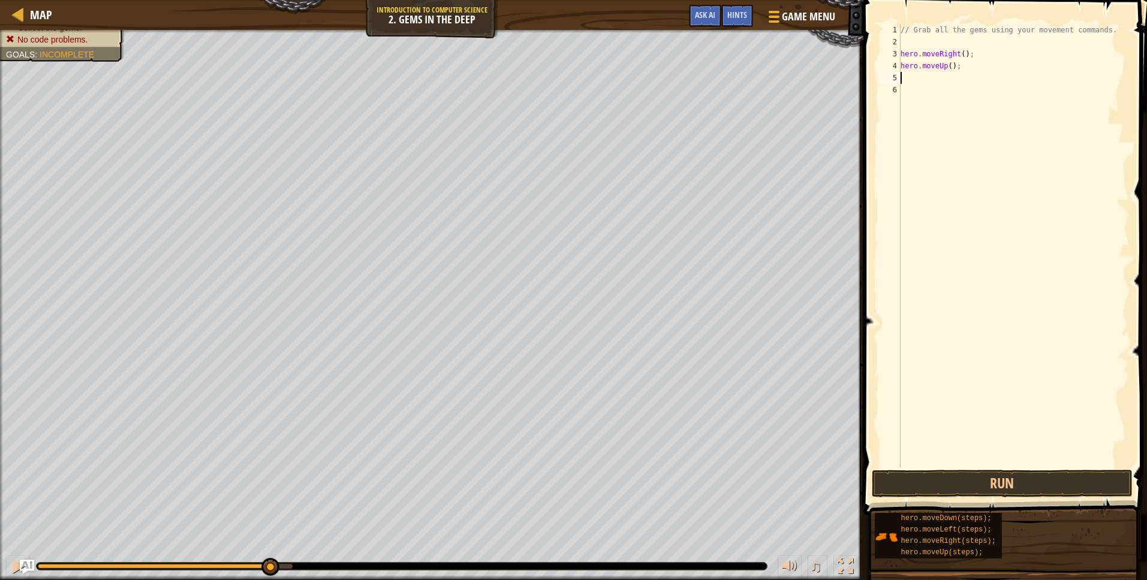
scroll to position [5, 0]
click at [995, 477] on button "Run" at bounding box center [1002, 484] width 261 height 28
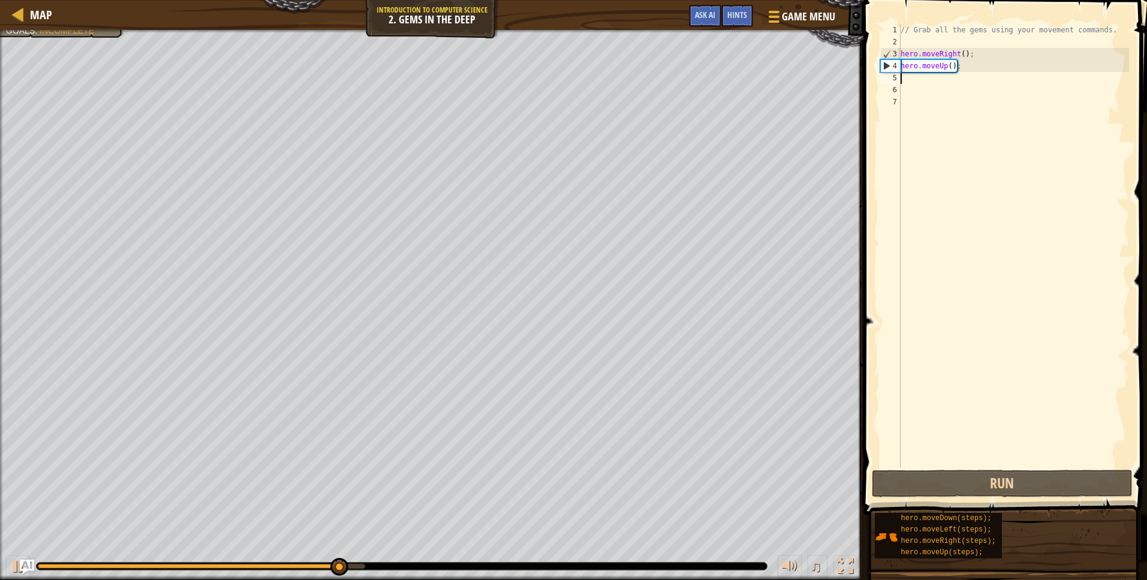
click at [923, 77] on div "// Grab all the gems using your movement commands. hero . moveRight ( ) ; hero …" at bounding box center [1013, 258] width 231 height 468
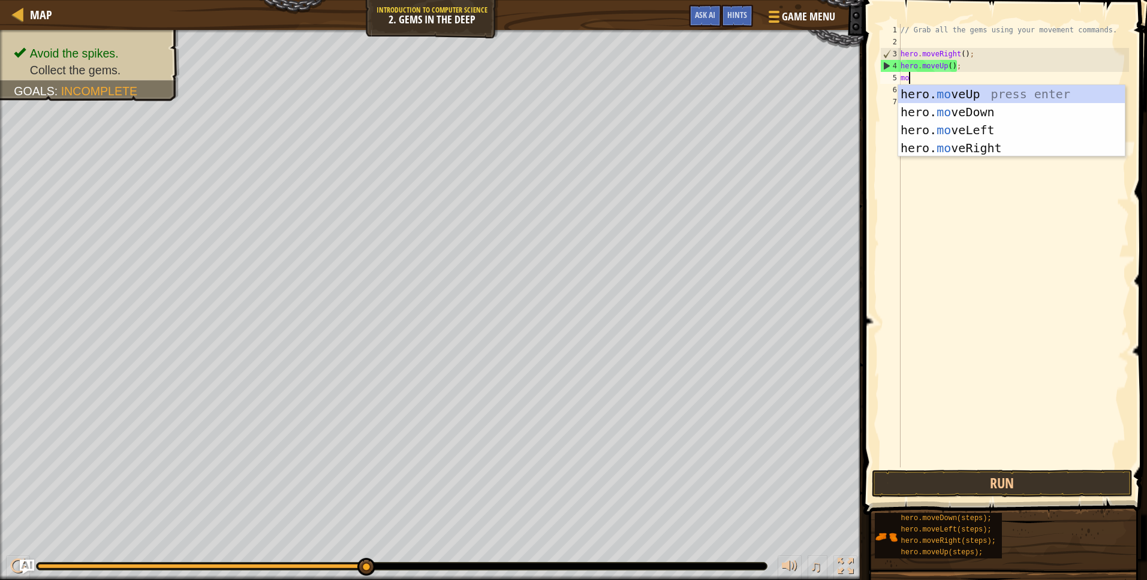
scroll to position [5, 1]
type textarea "move"
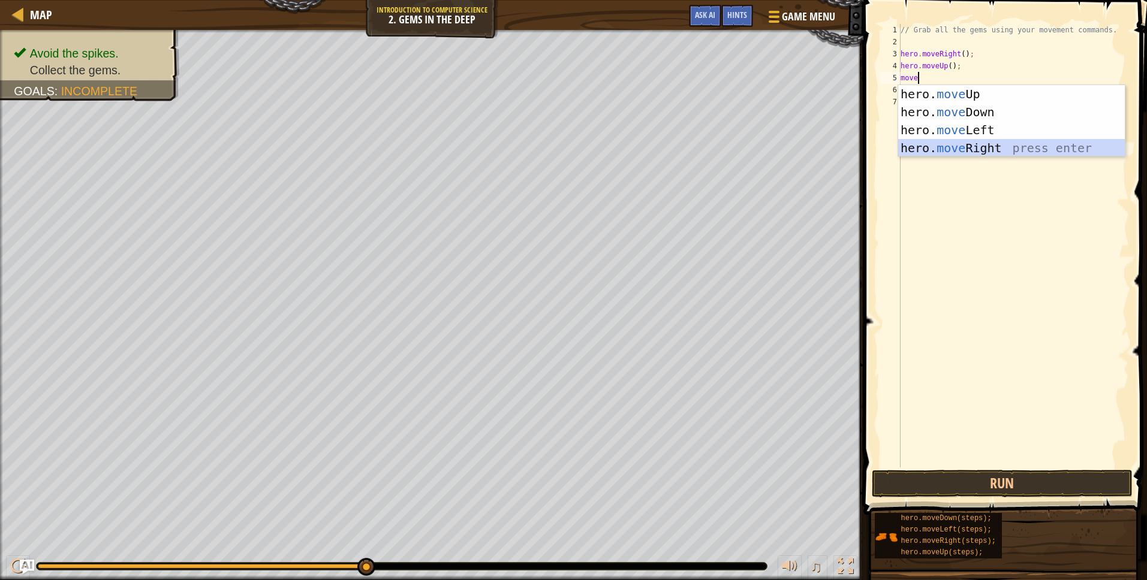
click at [925, 142] on div "hero. move Up press enter hero. move Down press enter hero. move Left press ent…" at bounding box center [1011, 139] width 227 height 108
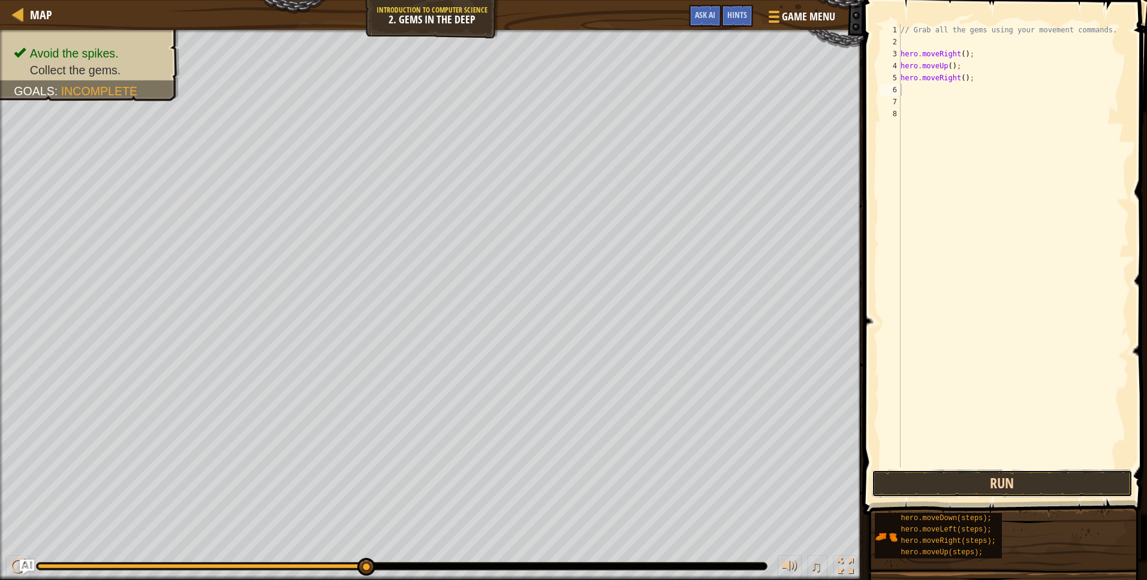
click at [992, 493] on button "Run" at bounding box center [1002, 484] width 261 height 28
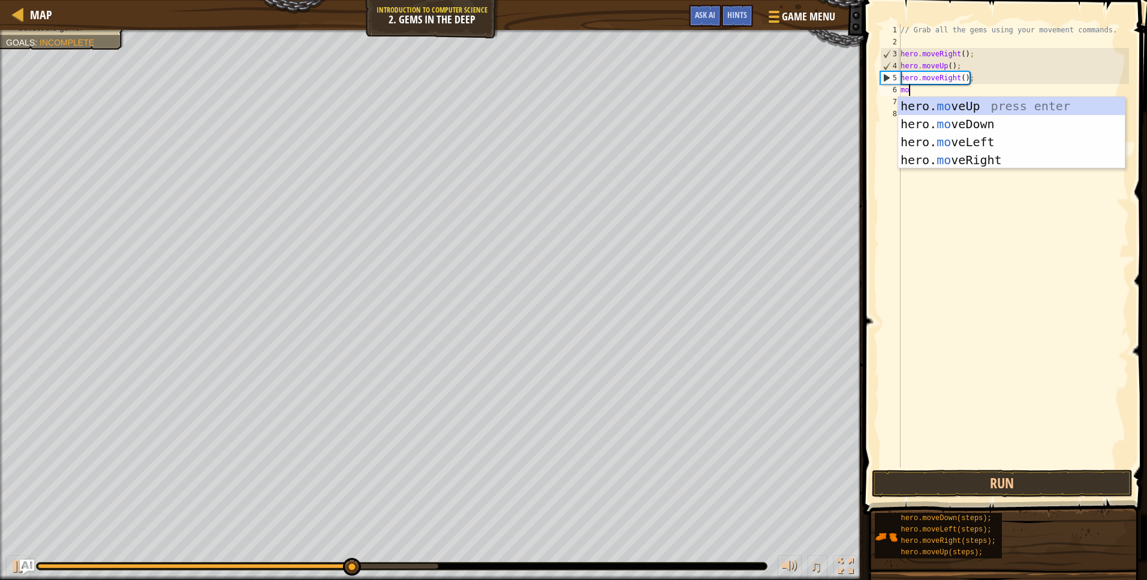
scroll to position [5, 1]
type textarea "move"
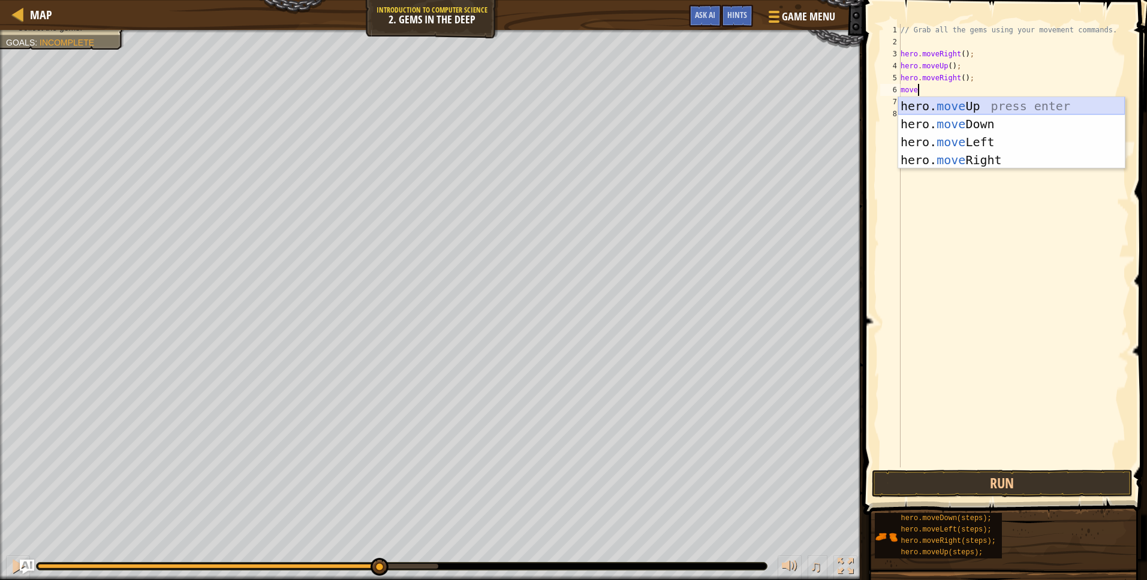
click at [968, 115] on div "hero. move Up press enter hero. move Down press enter hero. move Left press ent…" at bounding box center [1011, 151] width 227 height 108
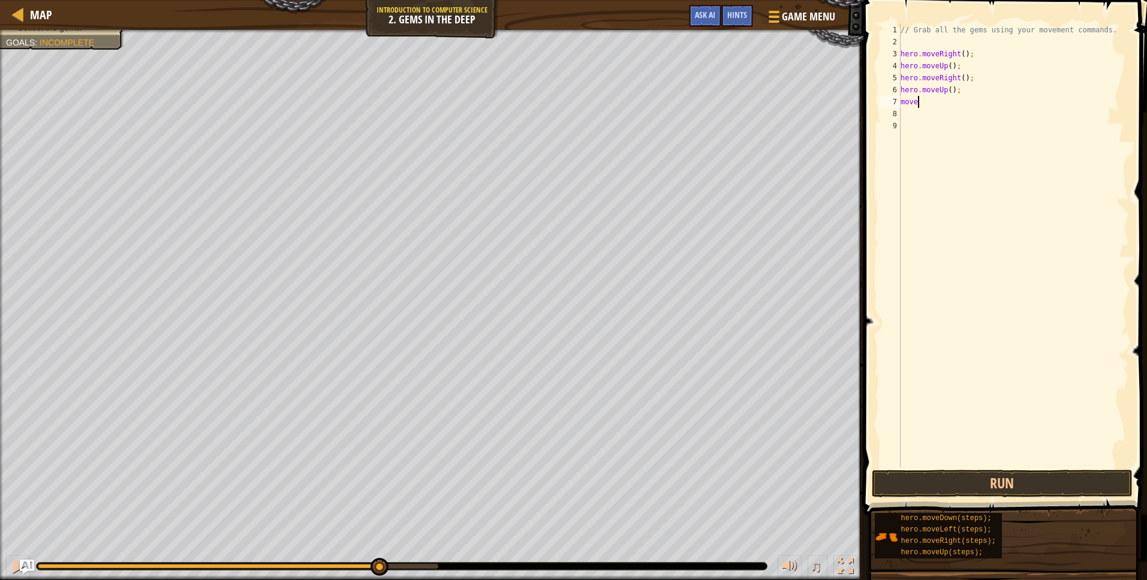
type textarea "moved"
click at [1011, 490] on button "Run" at bounding box center [1002, 484] width 261 height 28
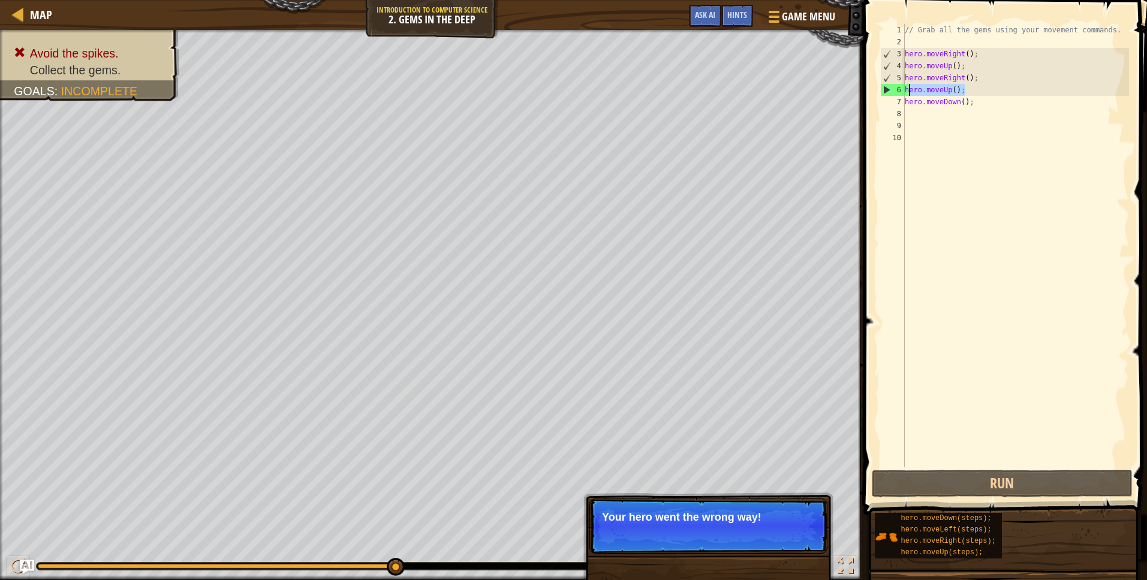
drag, startPoint x: 969, startPoint y: 91, endPoint x: 908, endPoint y: 89, distance: 61.2
click at [908, 89] on div "// Grab all the gems using your movement commands. hero . moveRight ( ) ; hero …" at bounding box center [1015, 258] width 227 height 468
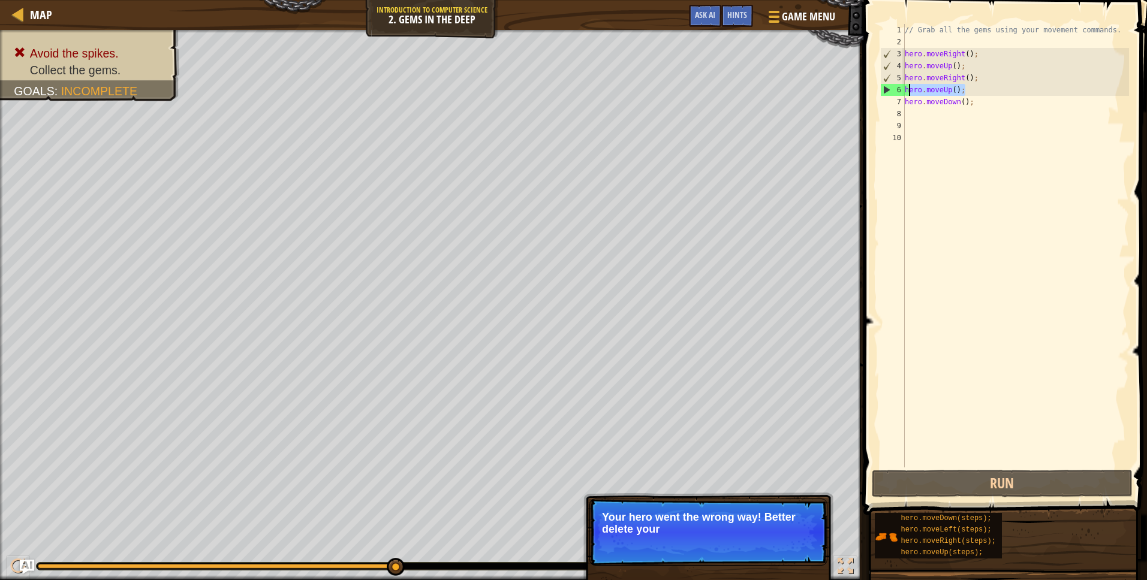
type textarea "h"
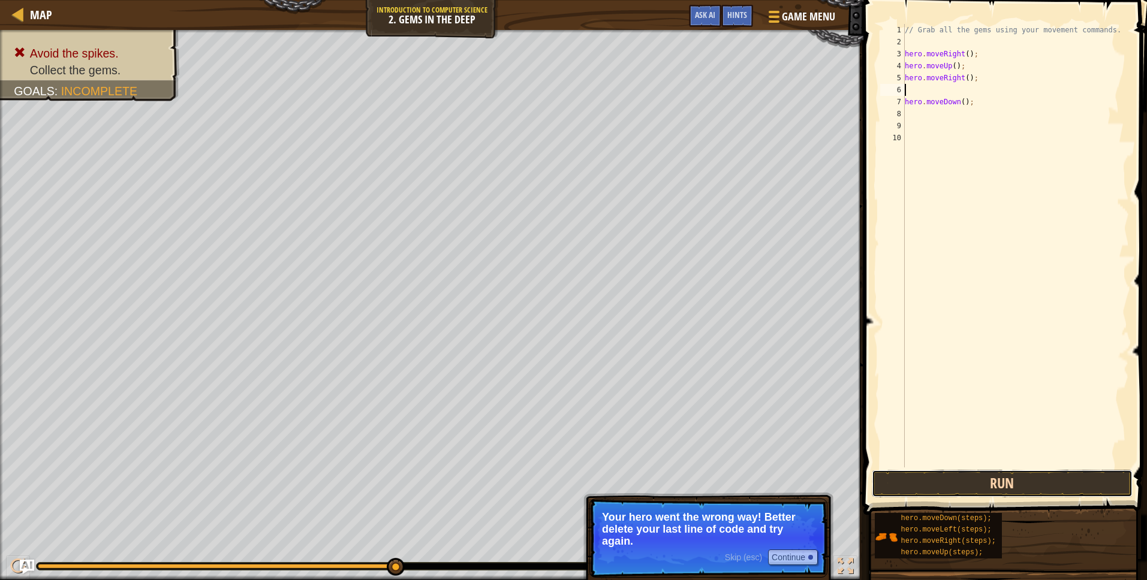
click at [1015, 486] on button "Run" at bounding box center [1002, 484] width 261 height 28
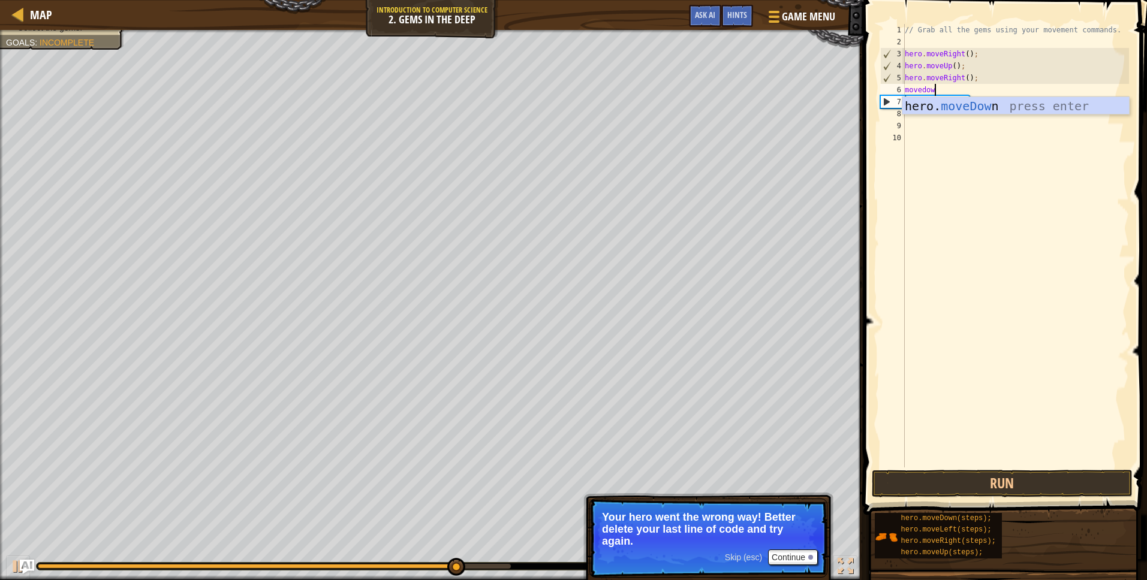
type textarea "movedown"
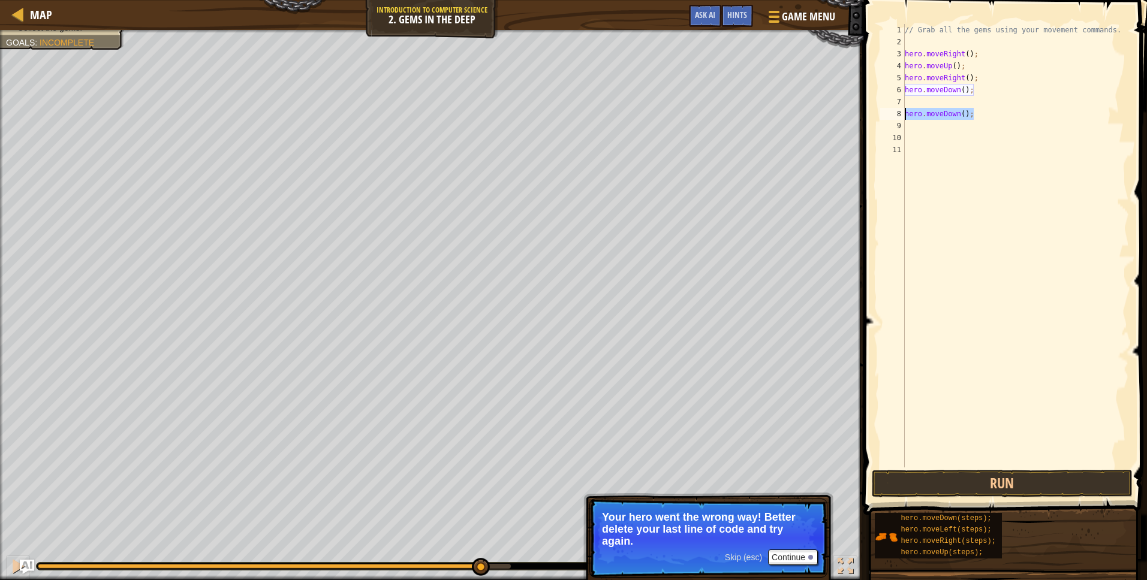
drag, startPoint x: 985, startPoint y: 115, endPoint x: 896, endPoint y: 112, distance: 88.8
click at [896, 112] on div "1 2 3 4 5 6 7 8 9 10 11 // Grab all the gems using your movement commands. hero…" at bounding box center [1003, 246] width 251 height 444
type textarea "hero.moveDown();"
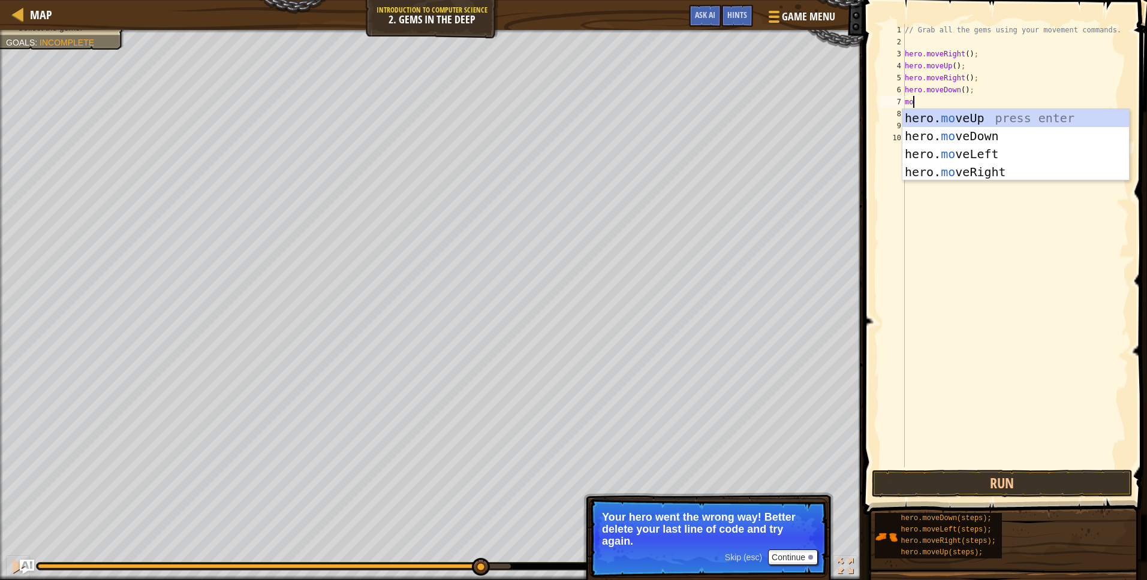
scroll to position [5, 1]
type textarea "move"
click at [932, 157] on div "hero. move Up press enter hero. move Down press enter hero. move Left press ent…" at bounding box center [1015, 163] width 227 height 108
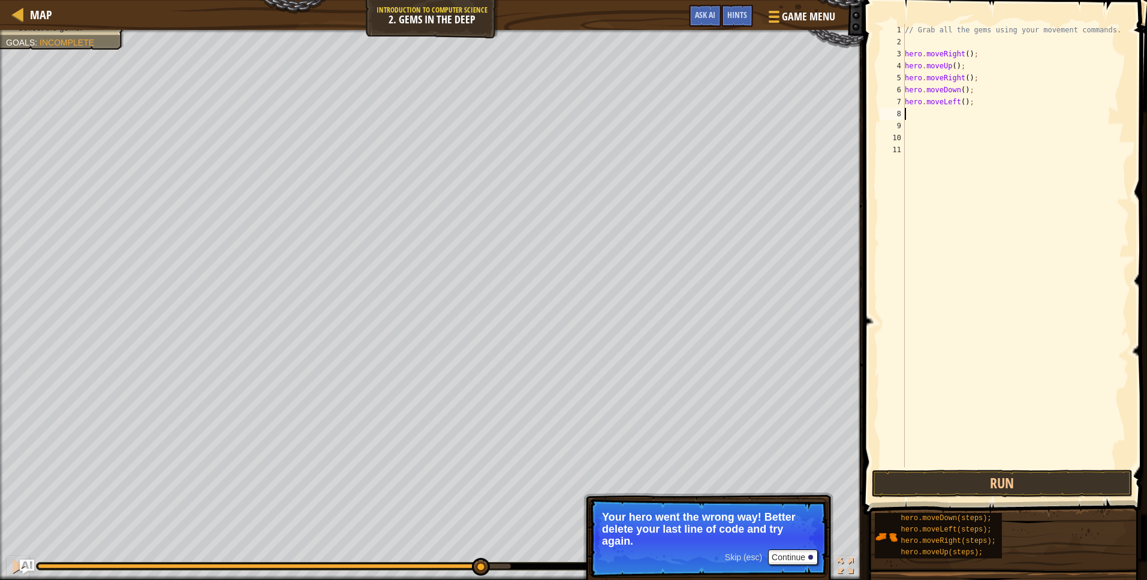
type textarea "\"
click at [965, 485] on button "Run" at bounding box center [1002, 484] width 261 height 28
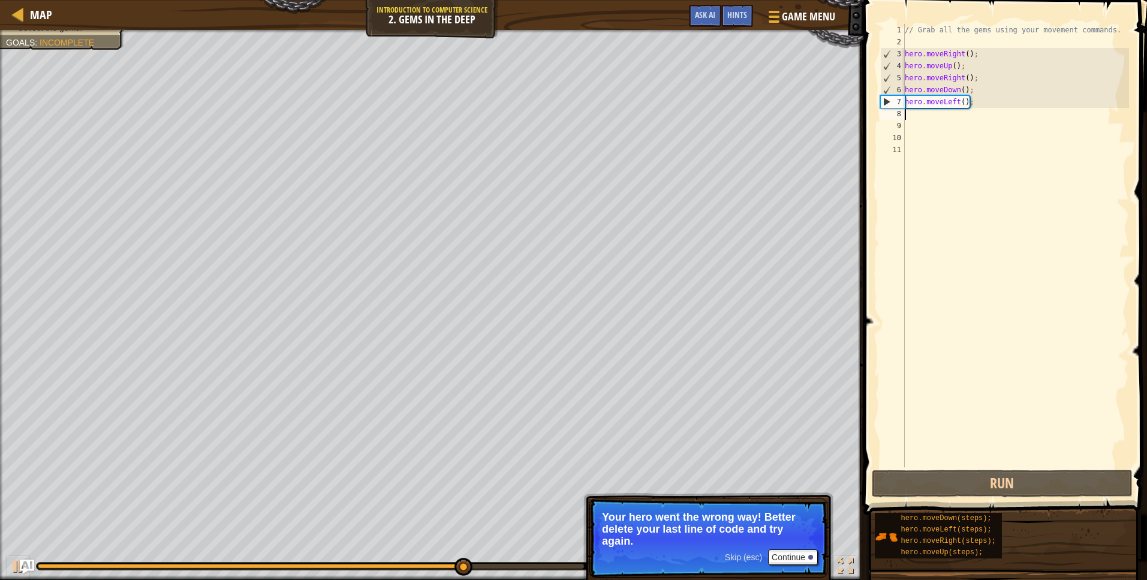
type textarea "m"
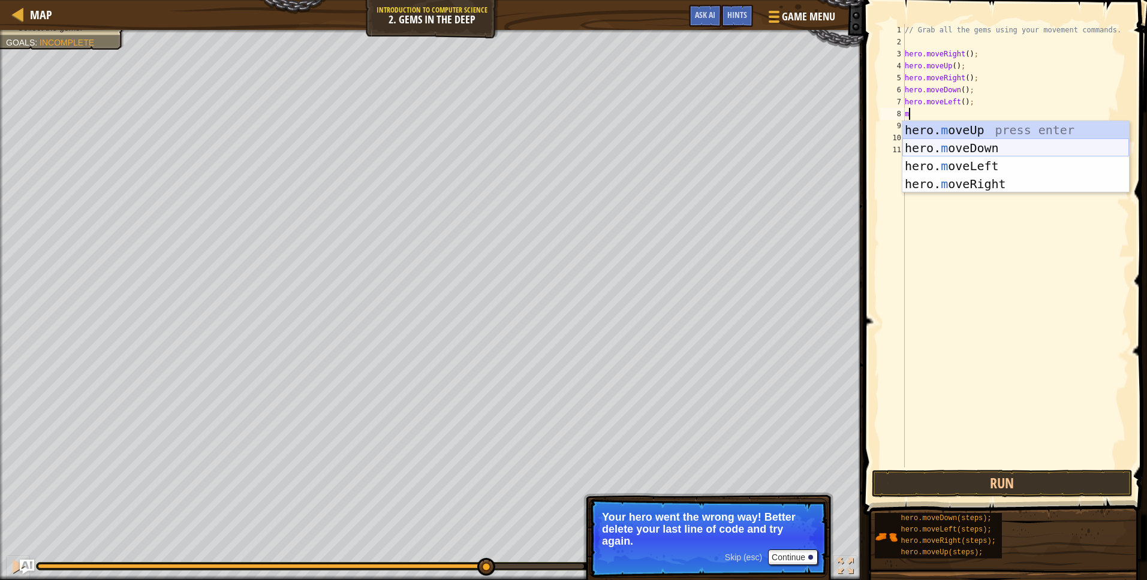
click at [1055, 148] on div "hero. m oveUp press enter hero. m oveDown press enter hero. m oveLeft press ent…" at bounding box center [1015, 175] width 227 height 108
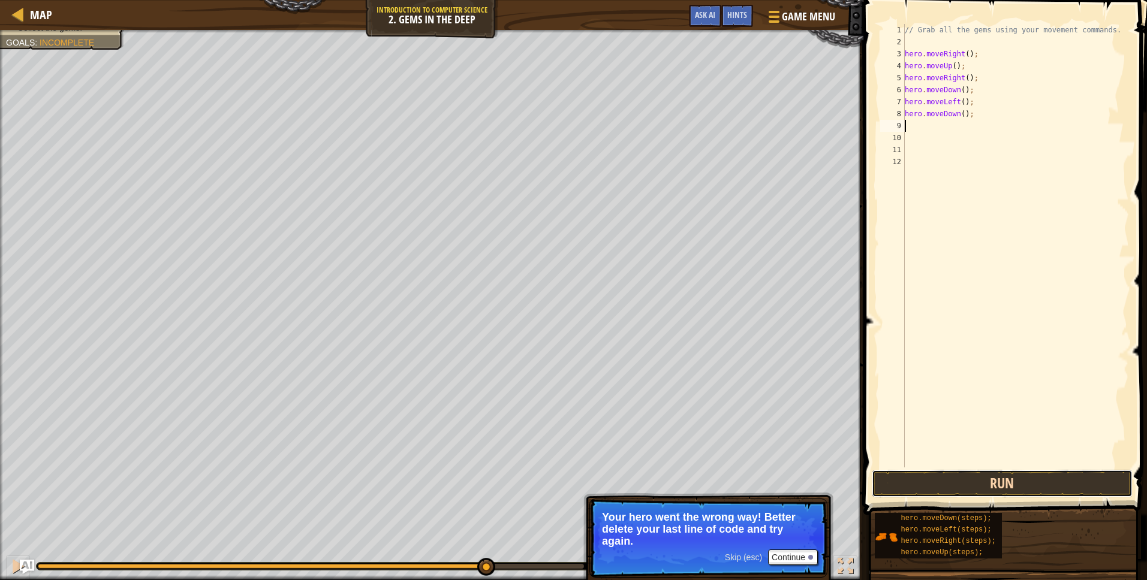
click at [1096, 476] on button "Run" at bounding box center [1002, 484] width 261 height 28
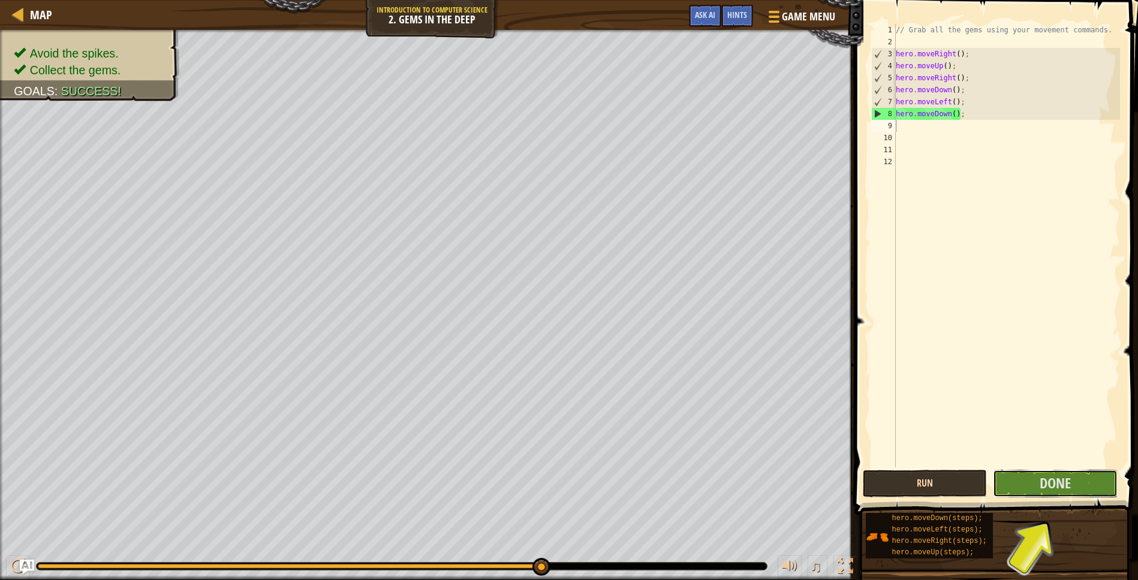
click at [1096, 476] on button "Done" at bounding box center [1055, 484] width 125 height 28
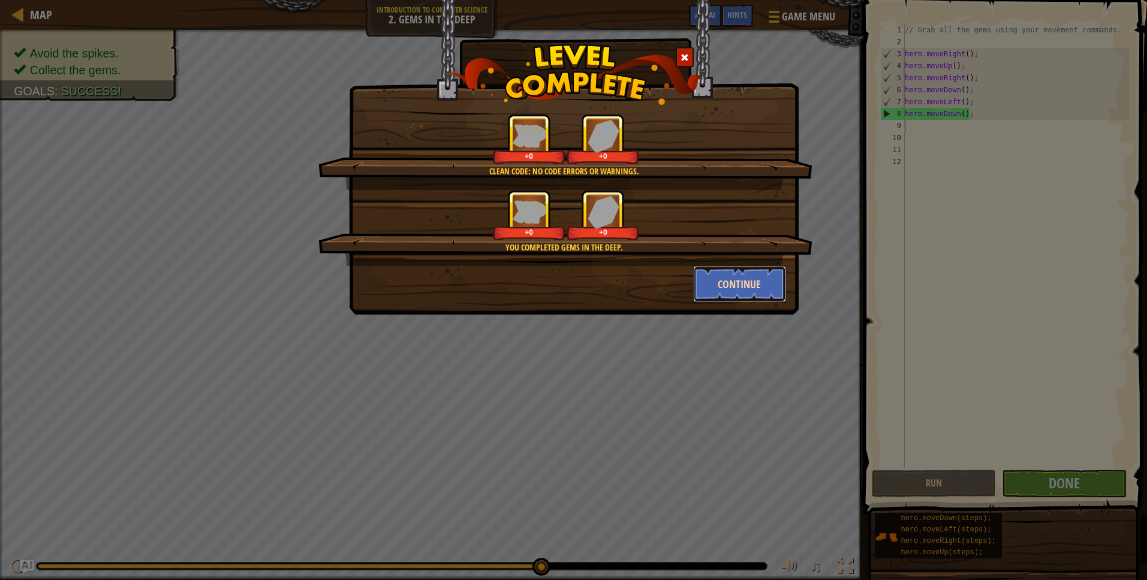
click at [738, 275] on button "Continue" at bounding box center [739, 284] width 93 height 36
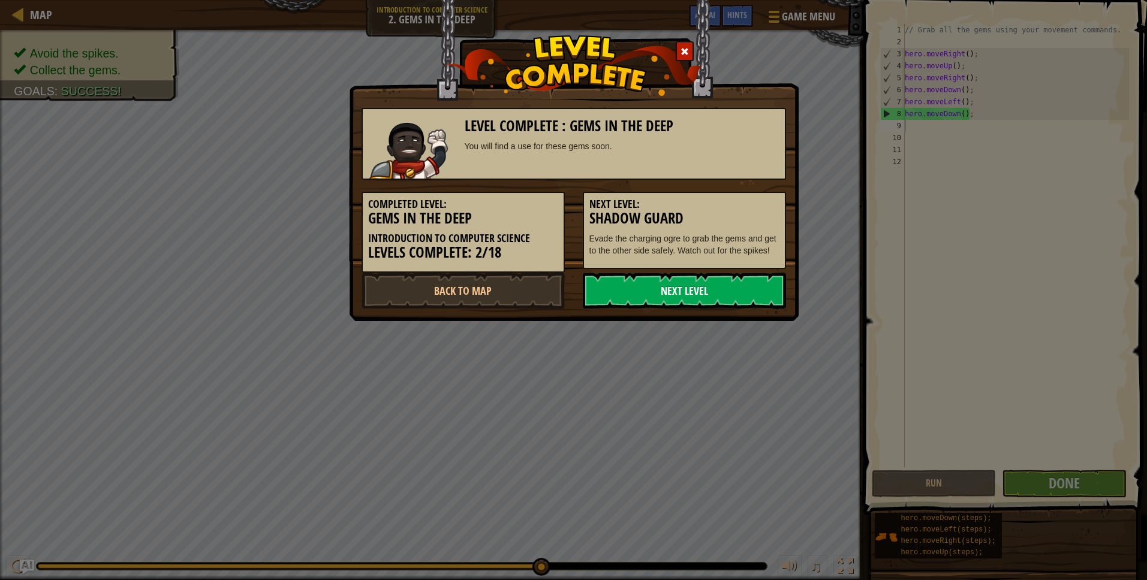
drag, startPoint x: 724, startPoint y: 288, endPoint x: 738, endPoint y: 298, distance: 16.8
click at [731, 301] on link "Next Level" at bounding box center [684, 291] width 203 height 36
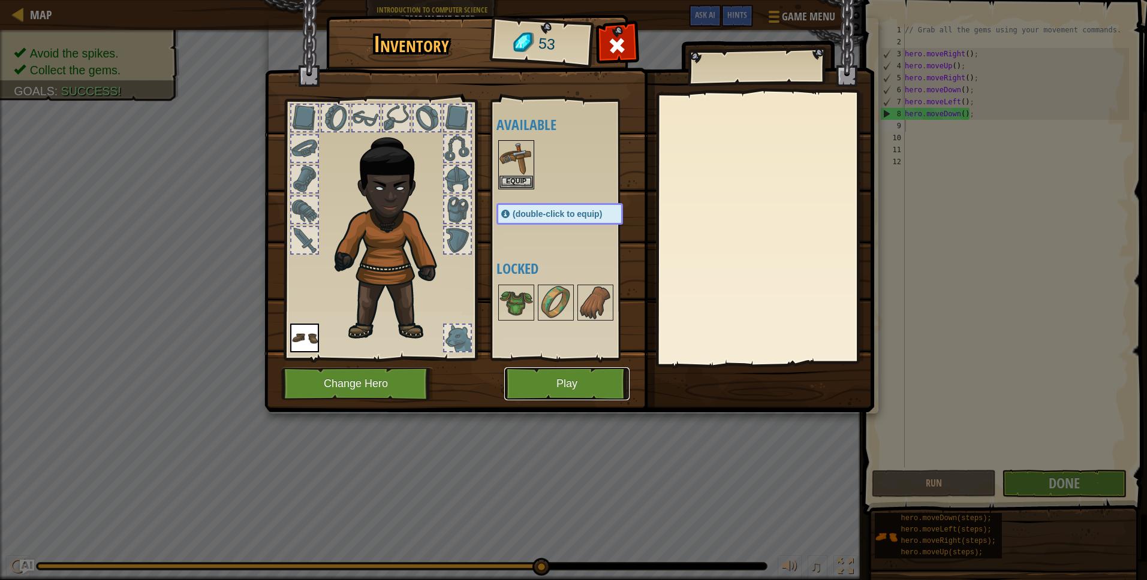
click at [570, 389] on button "Play" at bounding box center [566, 384] width 125 height 33
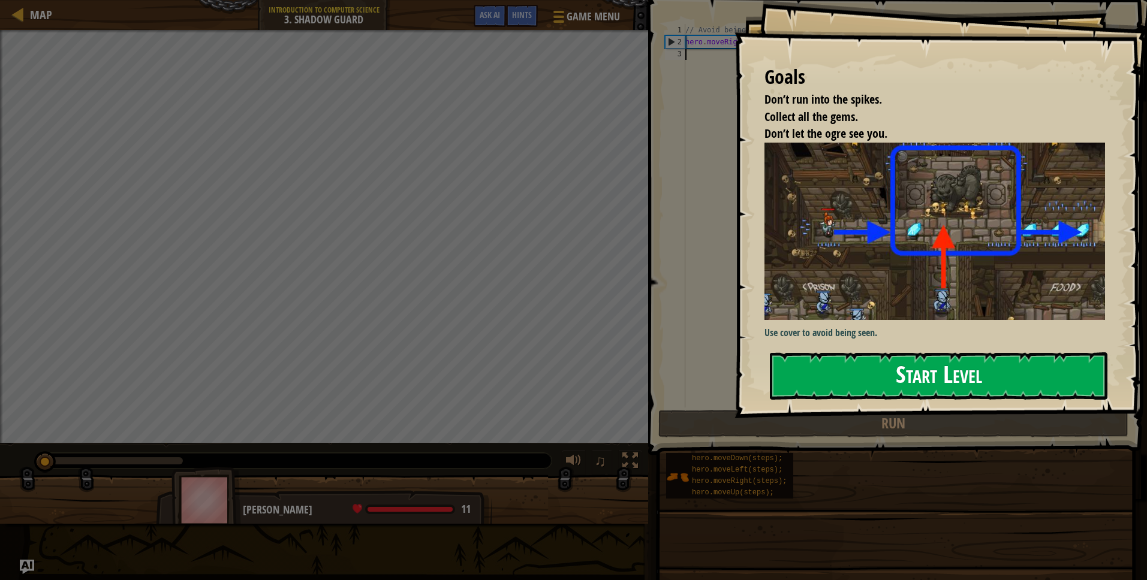
click at [840, 353] on button "Start Level" at bounding box center [939, 376] width 338 height 47
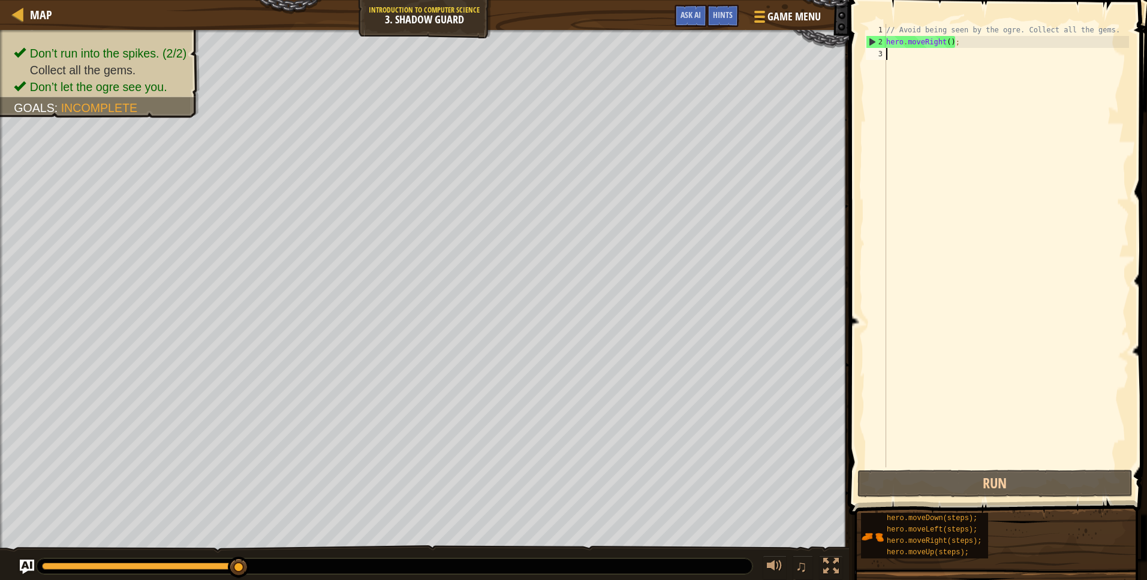
scroll to position [5, 0]
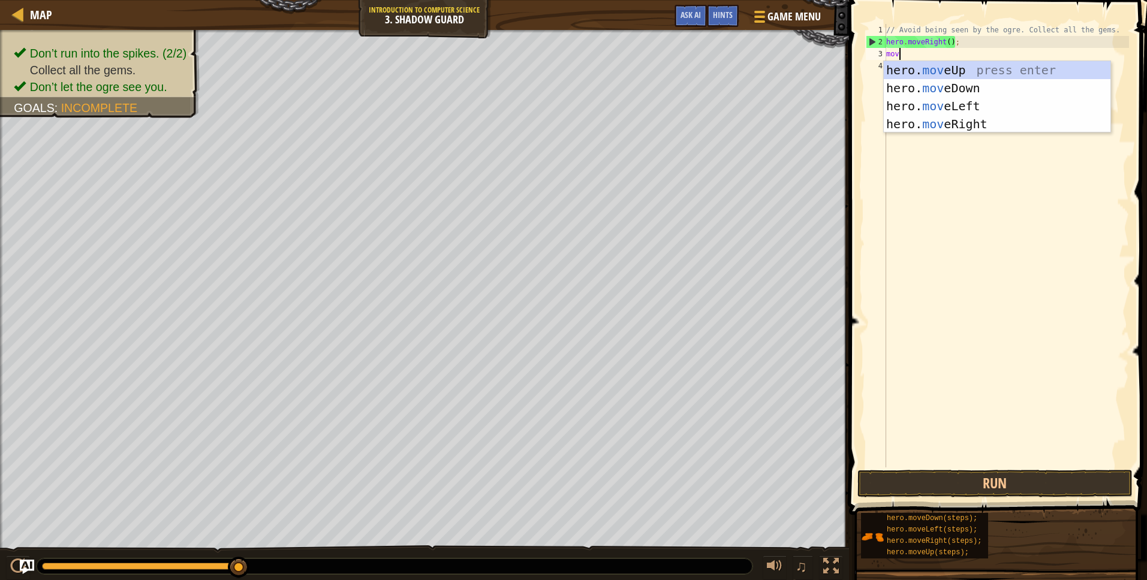
type textarea "move"
click at [972, 72] on div "hero. move Up press enter hero. move Down press enter hero. move Left press ent…" at bounding box center [997, 115] width 227 height 108
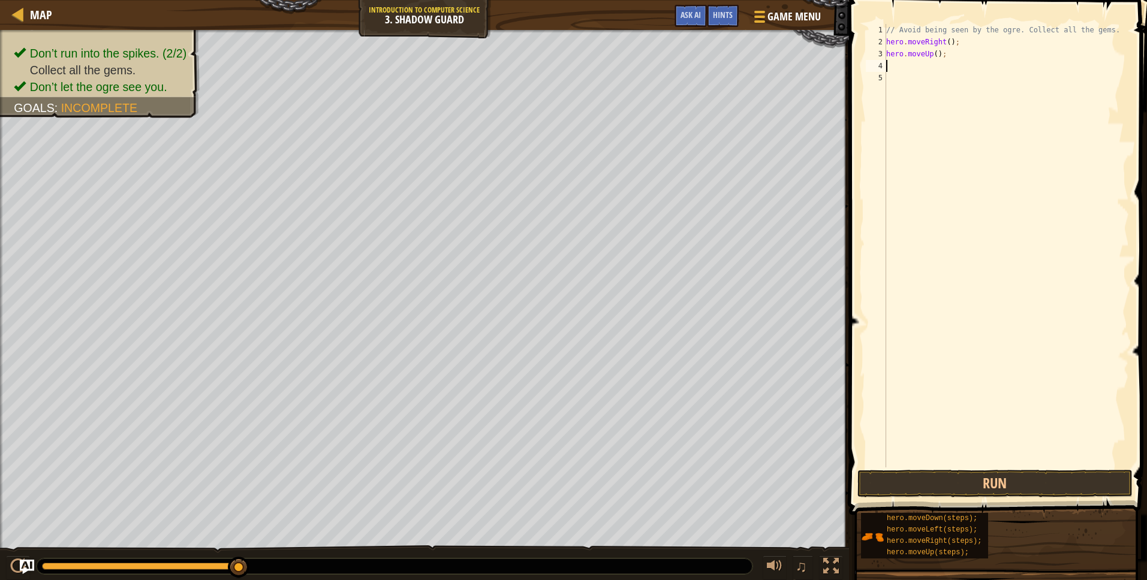
scroll to position [5, 0]
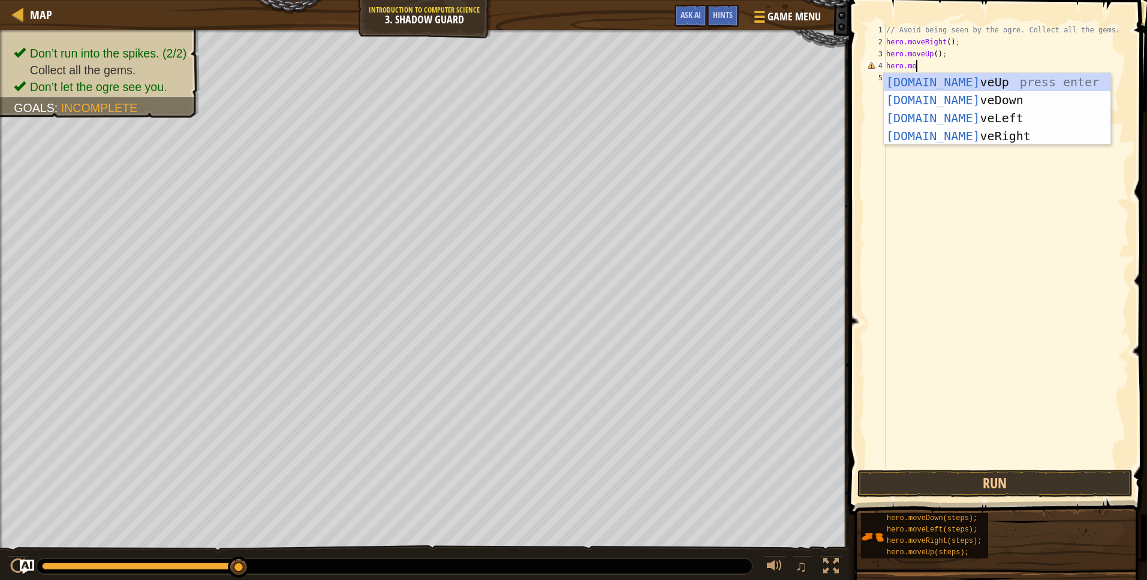
type textarea "hero.move"
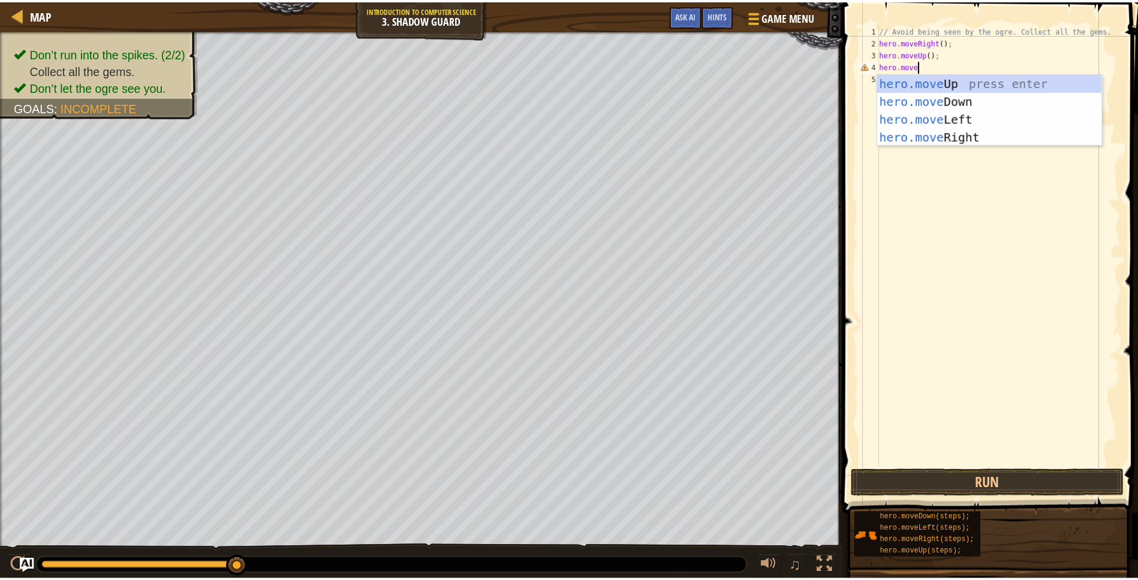
scroll to position [5, 2]
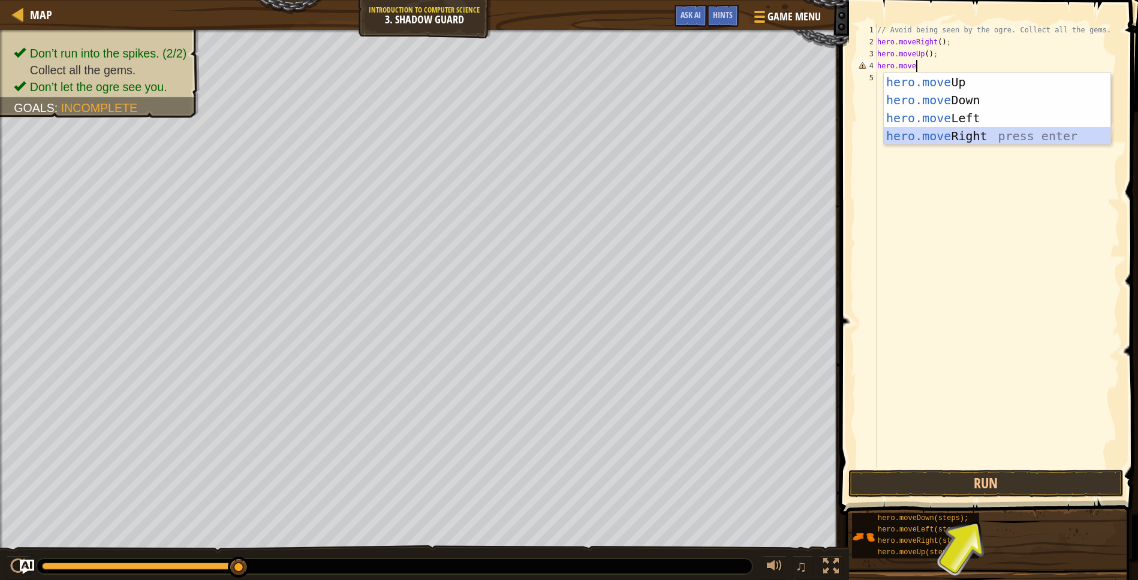
click at [968, 130] on div "hero.move Up press enter hero.move Down press enter hero.move Left press enter …" at bounding box center [997, 127] width 227 height 108
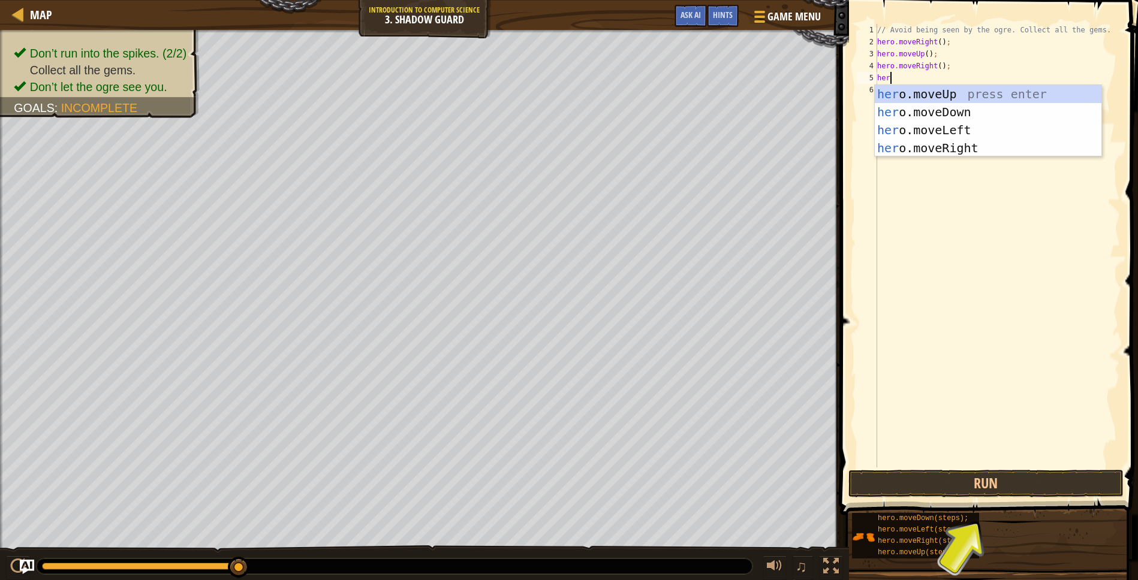
type textarea "hero"
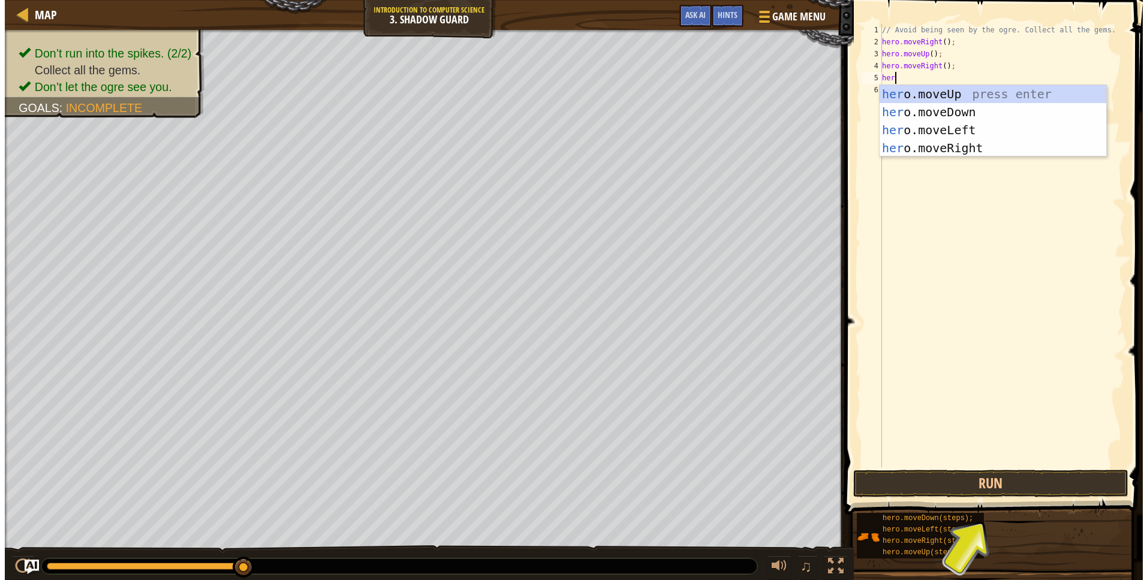
scroll to position [5, 1]
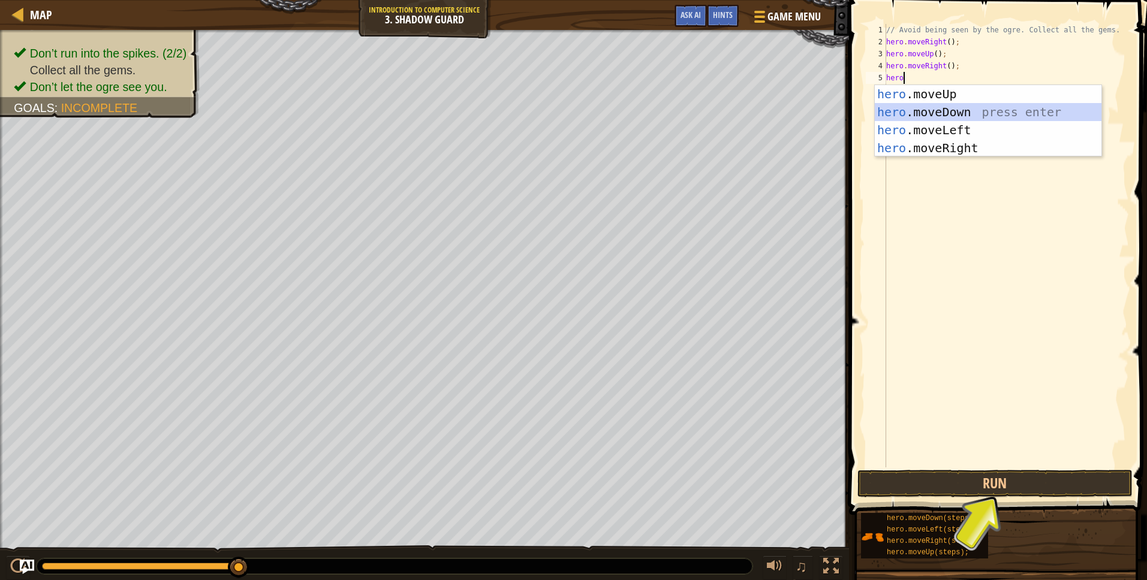
click at [993, 107] on div "hero .moveUp press enter hero .moveDown press enter hero .moveLeft press enter …" at bounding box center [988, 139] width 227 height 108
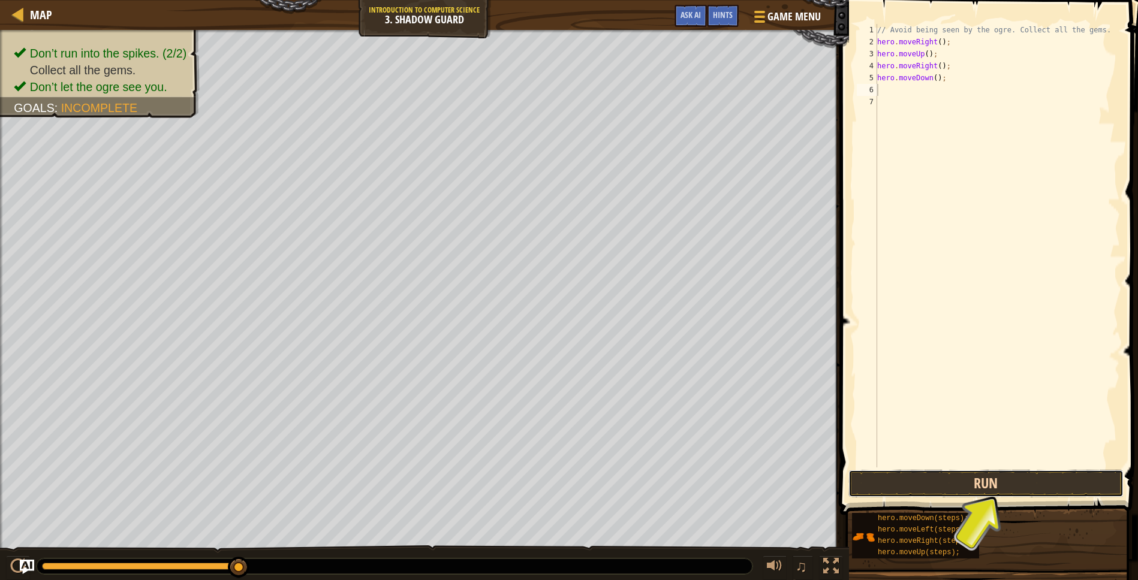
click at [1019, 490] on button "Run" at bounding box center [985, 484] width 275 height 28
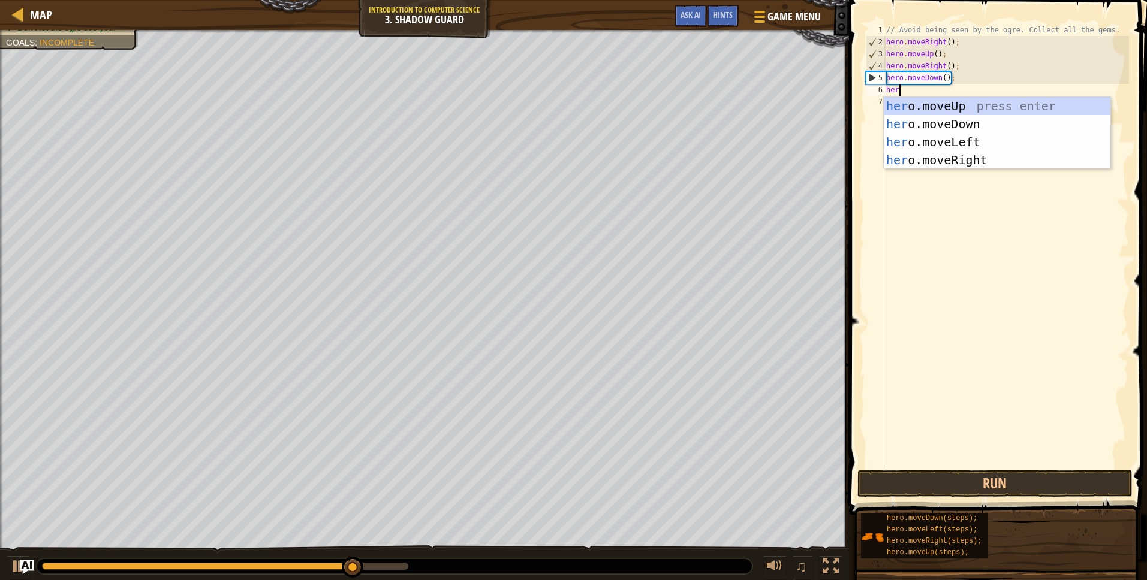
type textarea "hero"
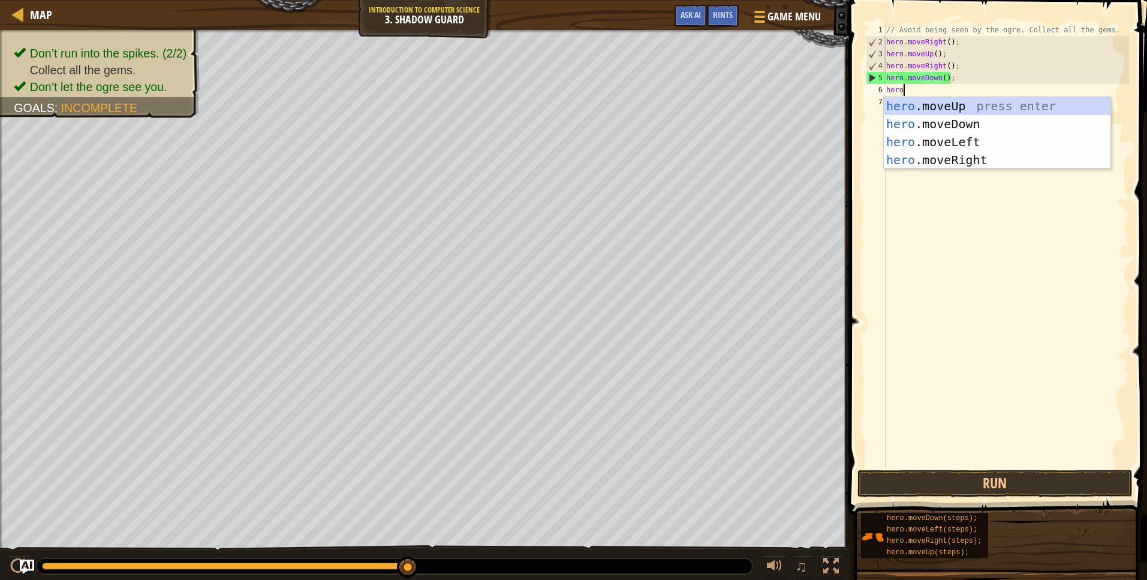
click at [968, 168] on div "// Avoid being seen by the ogre. Collect all the gems. hero . moveRight ( ) ; h…" at bounding box center [1006, 258] width 245 height 468
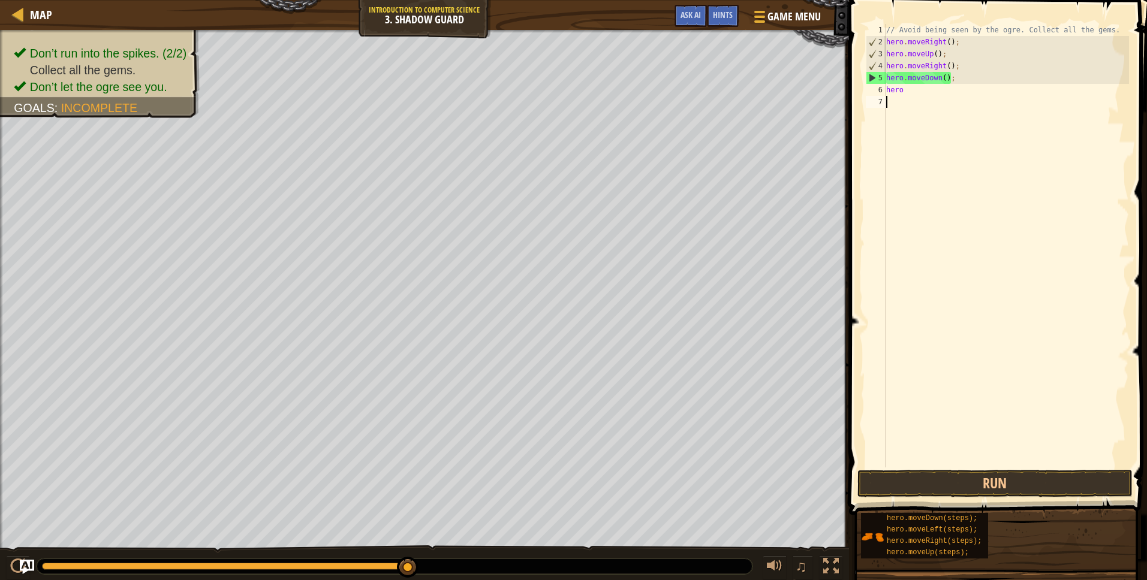
scroll to position [5, 0]
drag, startPoint x: 929, startPoint y: 97, endPoint x: 920, endPoint y: 92, distance: 9.7
click at [929, 96] on div "// Avoid being seen by the ogre. Collect all the gems. hero . moveRight ( ) ; h…" at bounding box center [1006, 258] width 245 height 468
click at [919, 91] on div "// Avoid being seen by the ogre. Collect all the gems. hero . moveRight ( ) ; h…" at bounding box center [1006, 258] width 245 height 468
type textarea "heror"
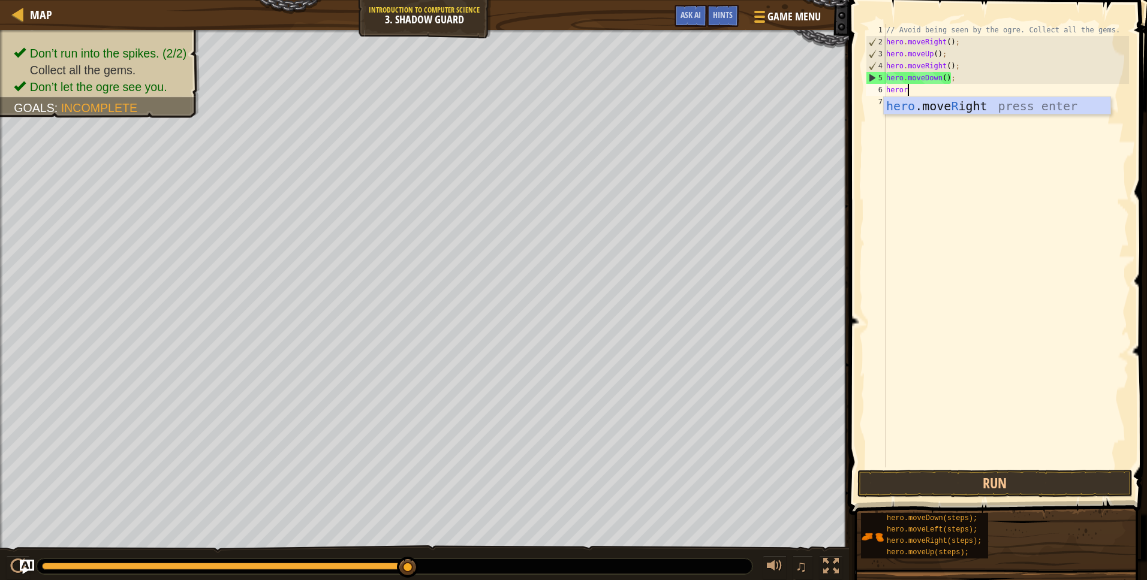
scroll to position [5, 1]
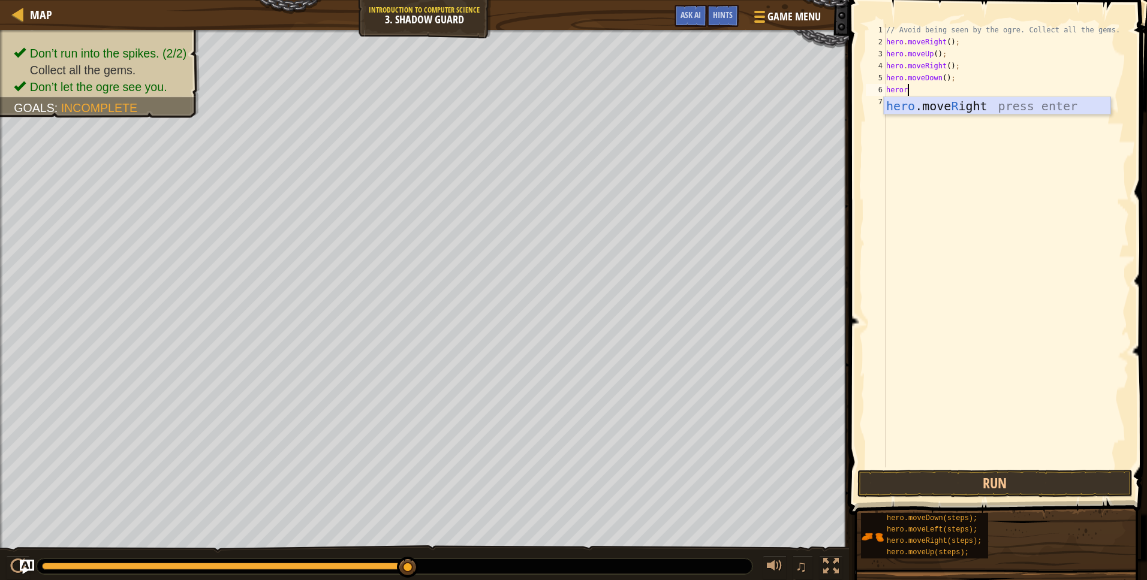
click at [920, 113] on div "hero .move R ight press enter" at bounding box center [997, 124] width 227 height 54
click at [1000, 474] on button "Run" at bounding box center [994, 484] width 275 height 28
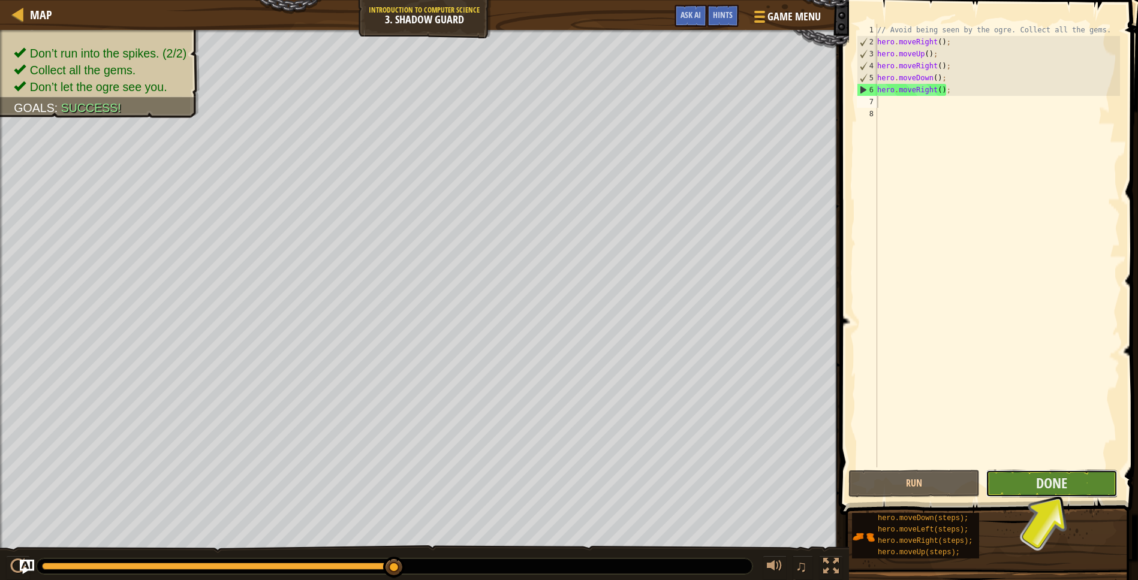
click at [1073, 485] on button "Done" at bounding box center [1051, 484] width 131 height 28
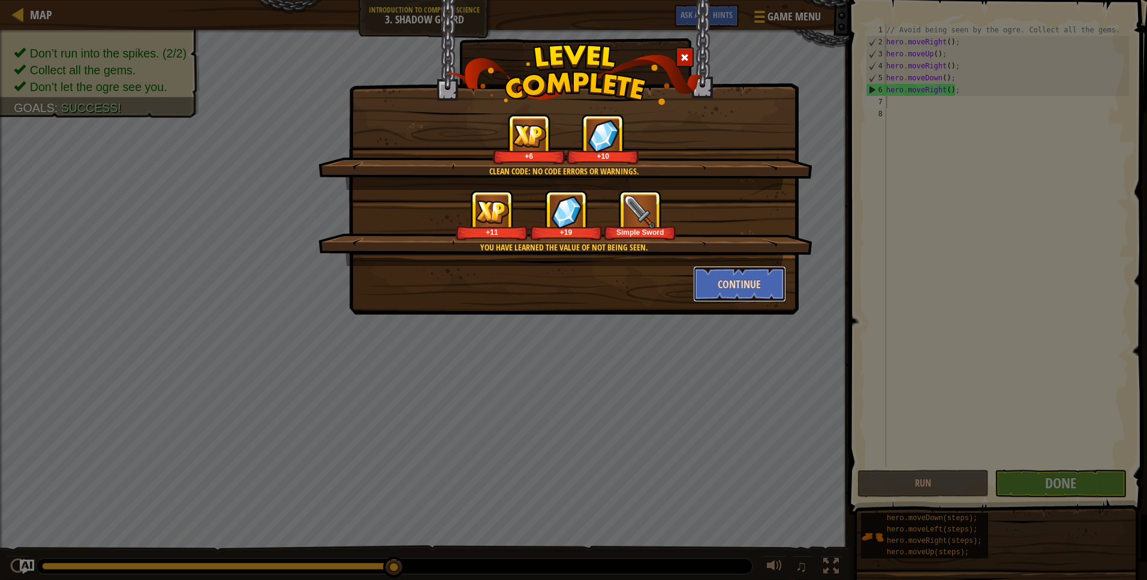
click at [724, 296] on button "Continue" at bounding box center [739, 284] width 93 height 36
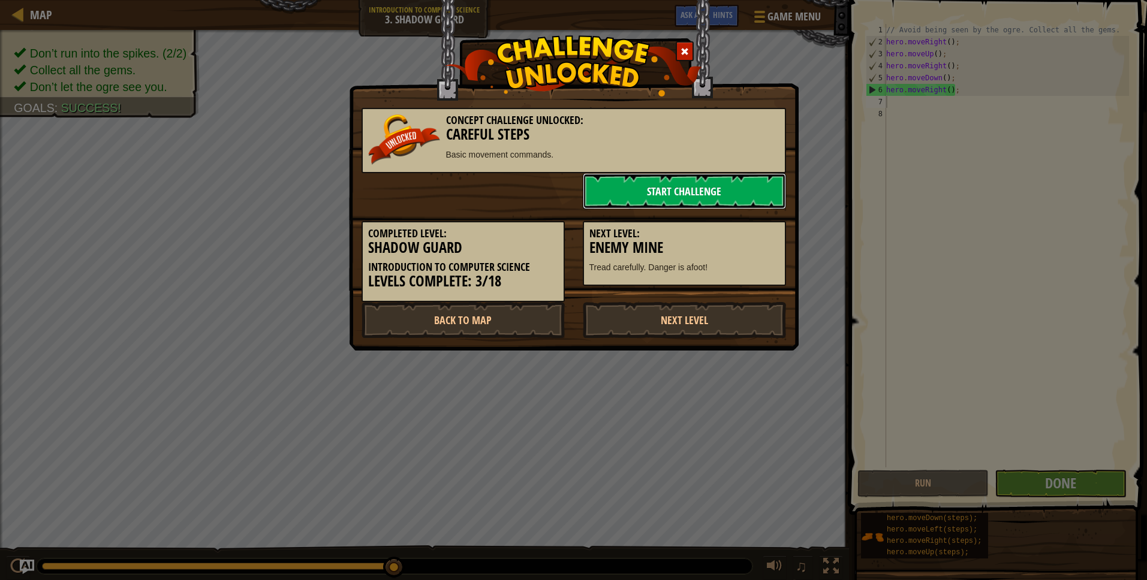
click at [705, 192] on link "Start Challenge" at bounding box center [684, 191] width 203 height 36
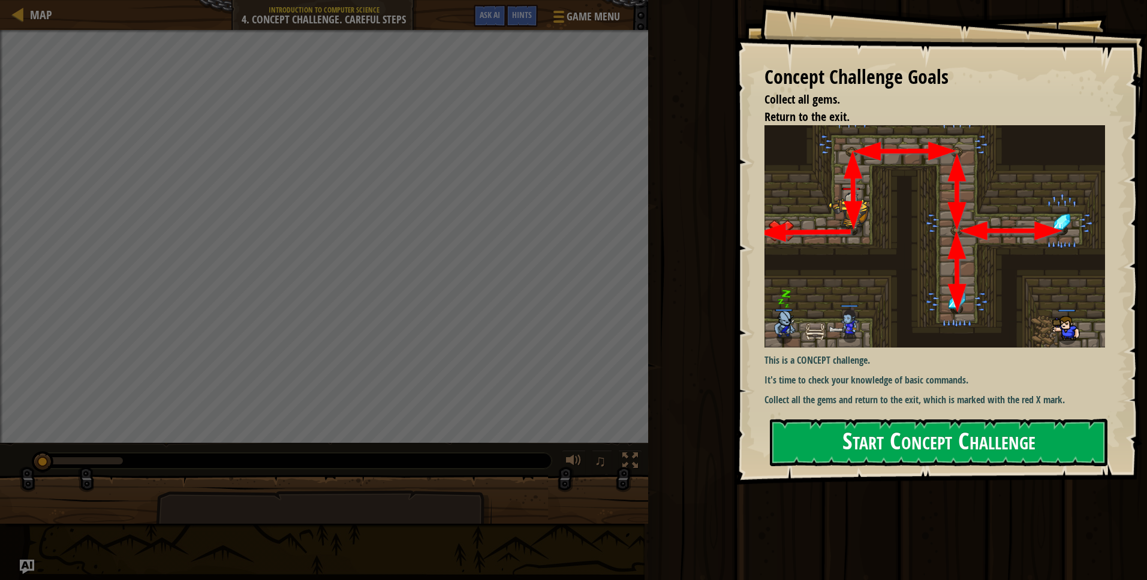
click at [886, 436] on button "Start Concept Challenge" at bounding box center [939, 442] width 338 height 47
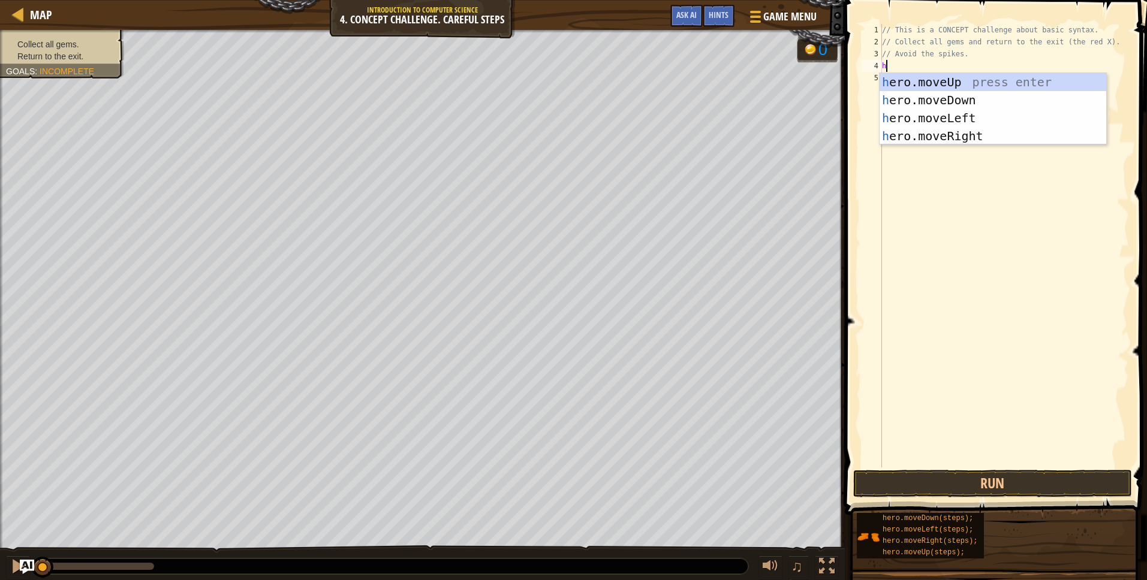
scroll to position [5, 0]
type textarea "hero"
click at [955, 99] on div "hero .moveUp press enter hero .moveDown press enter hero .moveLeft press enter …" at bounding box center [993, 127] width 227 height 108
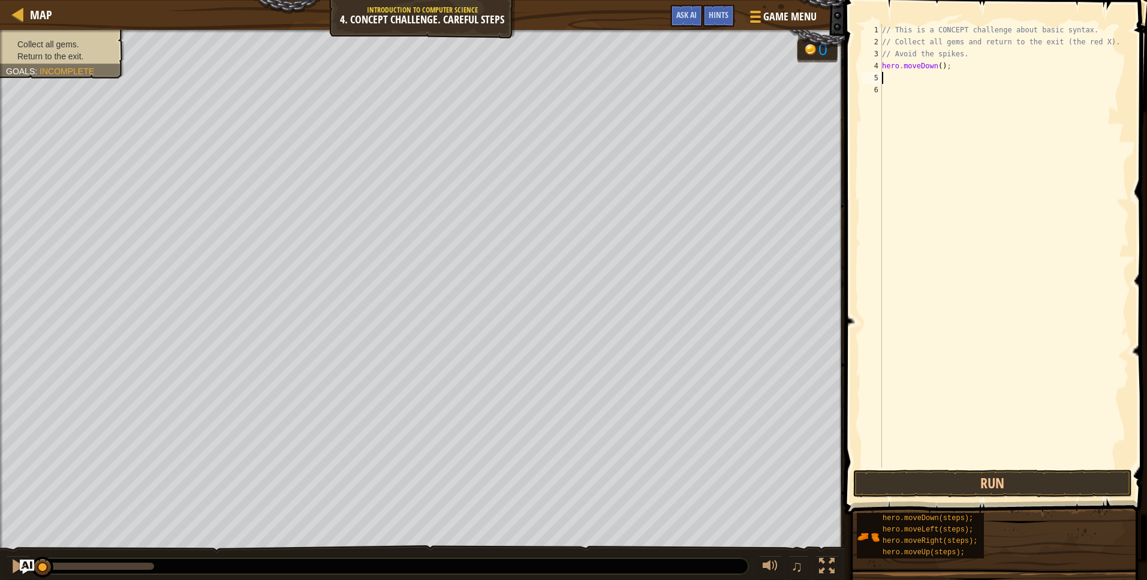
scroll to position [5, 0]
drag, startPoint x: 974, startPoint y: 65, endPoint x: 920, endPoint y: 65, distance: 54.0
click at [920, 65] on div "// This is a CONCEPT challenge about basic syntax. // Collect all gems and retu…" at bounding box center [1004, 258] width 249 height 468
type textarea "hero.move\u"
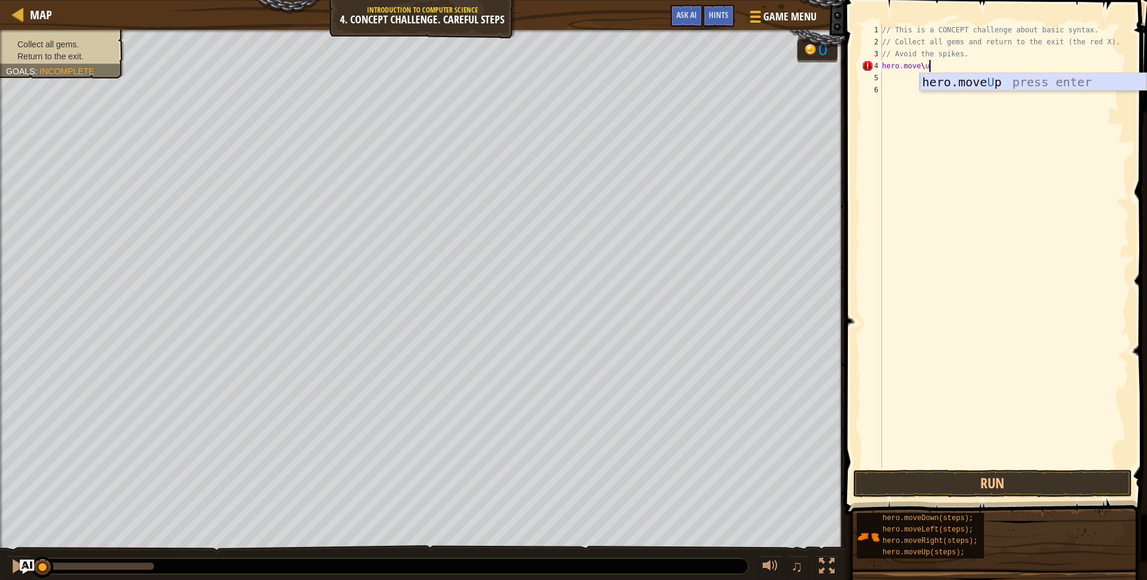
click at [996, 82] on div "hero.move U p press enter" at bounding box center [1033, 100] width 227 height 54
click at [994, 488] on button "Run" at bounding box center [992, 484] width 279 height 28
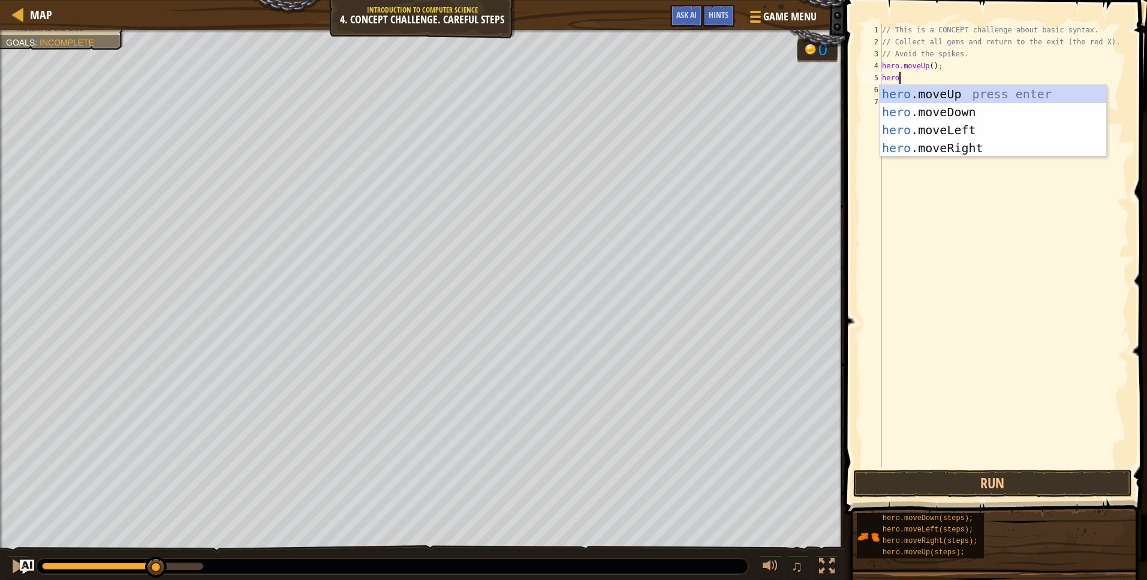
scroll to position [5, 1]
type textarea "hero"
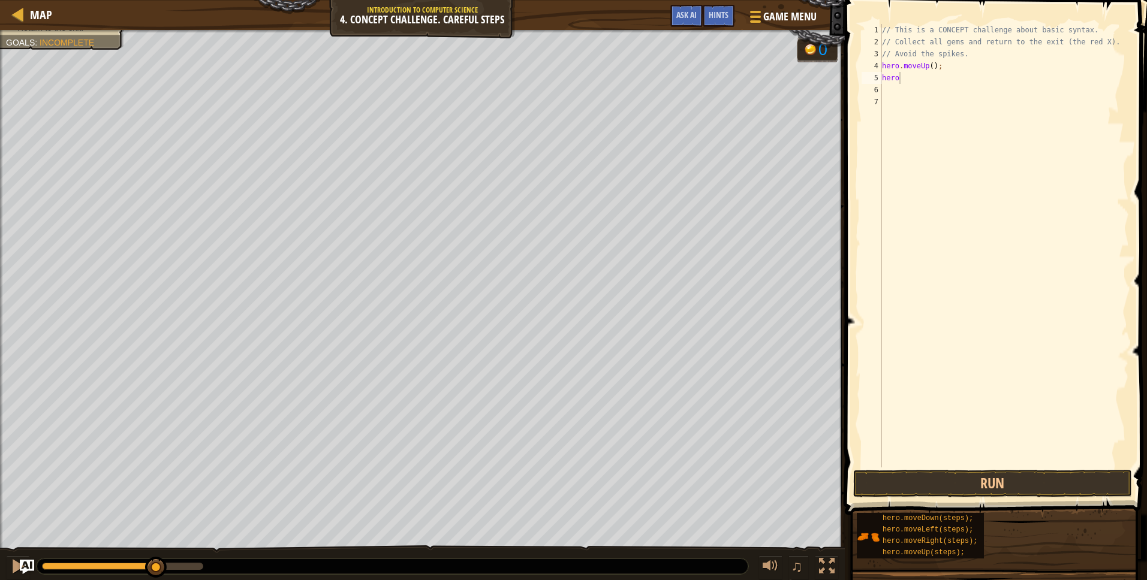
click at [953, 0] on body "Map Introduction to Computer Science 4. Concept Challenge. Careful Steps Game M…" at bounding box center [573, 0] width 1147 height 0
click at [935, 85] on div "// This is a CONCEPT challenge about basic syntax. // Collect all gems and retu…" at bounding box center [1004, 258] width 249 height 468
click at [926, 84] on div "// This is a CONCEPT challenge about basic syntax. // Collect all gems and retu…" at bounding box center [1004, 258] width 249 height 468
click at [918, 79] on div "// This is a CONCEPT challenge about basic syntax. // Collect all gems and retu…" at bounding box center [1004, 258] width 249 height 468
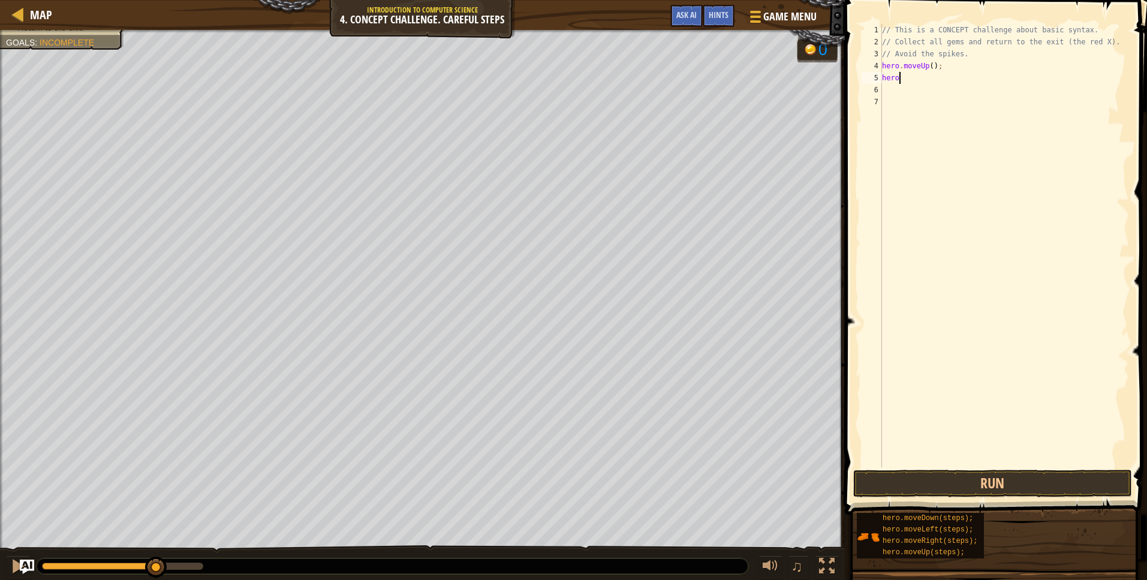
type textarea "herol"
click at [910, 105] on div "// This is a CONCEPT challenge about basic syntax. // Collect all gems and retu…" at bounding box center [1004, 258] width 249 height 468
click at [917, 81] on div "// This is a CONCEPT challenge about basic syntax. // Collect all gems and retu…" at bounding box center [1004, 258] width 249 height 468
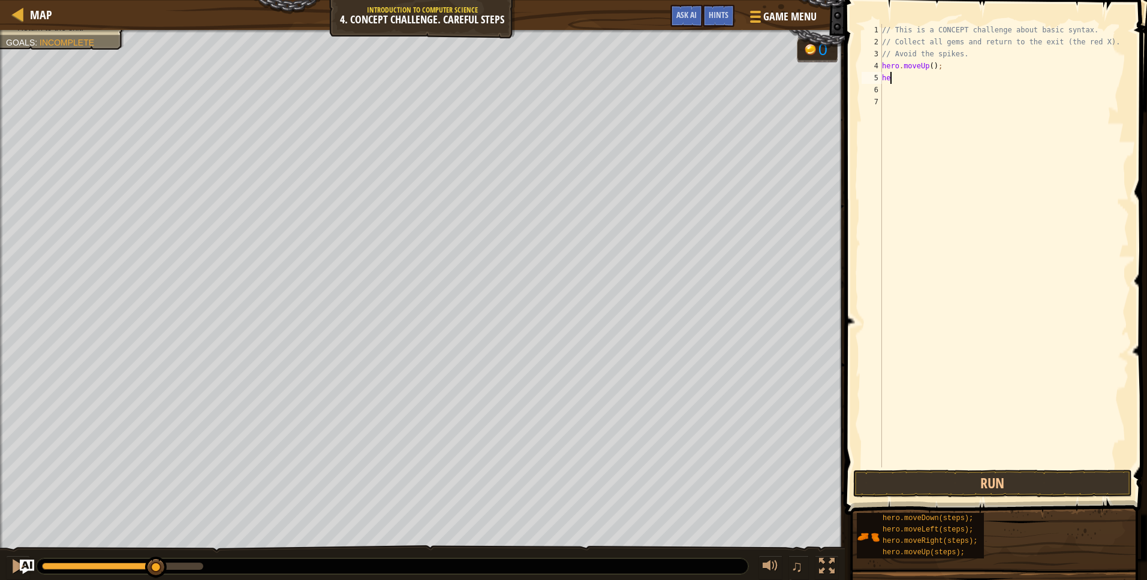
type textarea "h"
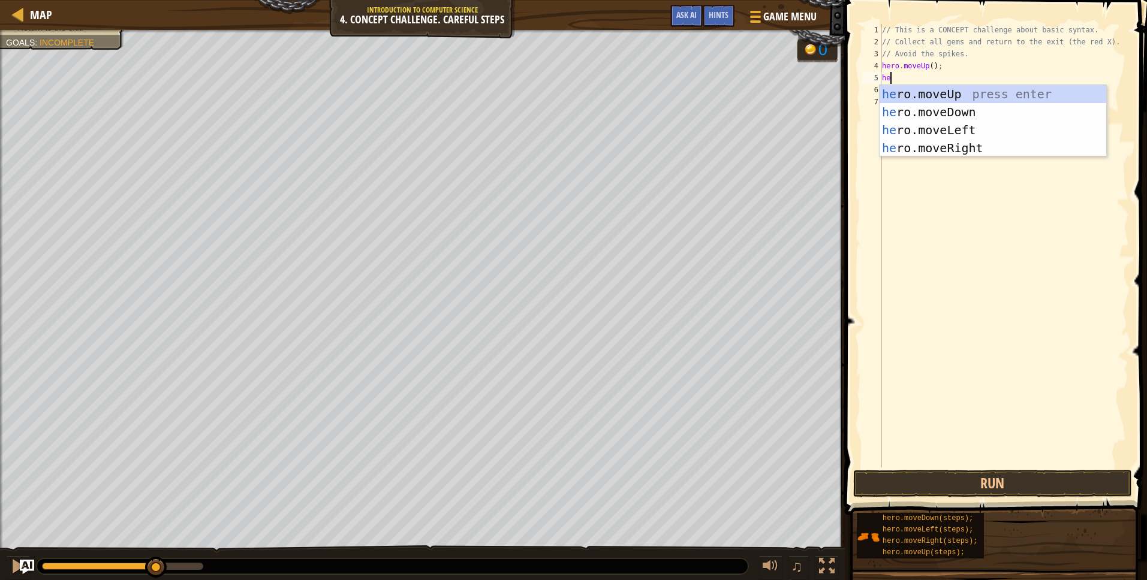
type textarea "hero"
click at [975, 152] on div "hero .moveUp press enter hero .moveDown press enter hero .moveLeft press enter …" at bounding box center [993, 139] width 227 height 108
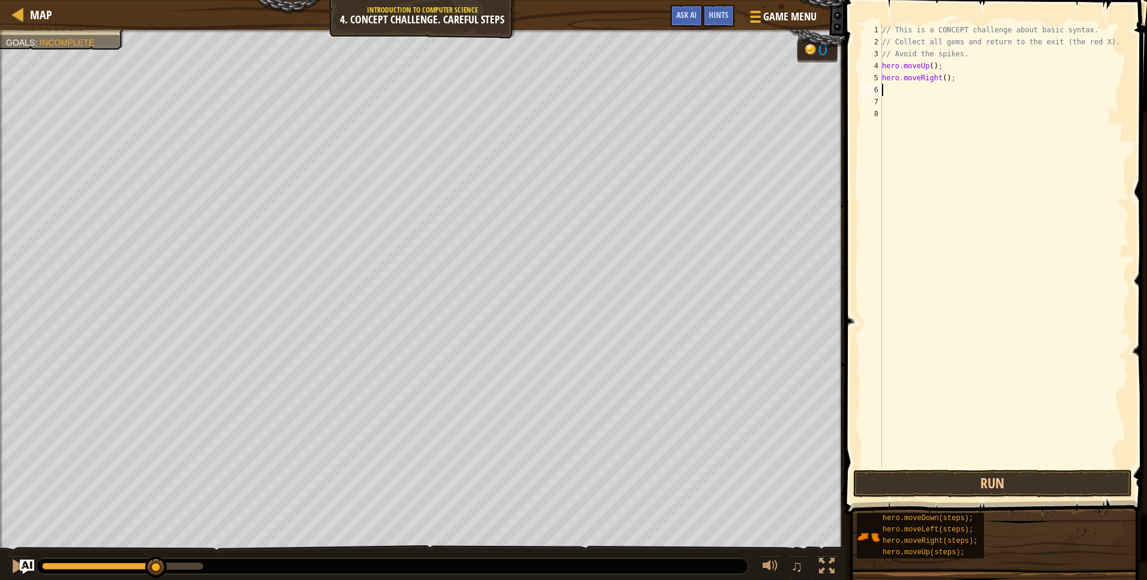
scroll to position [5, 0]
click at [1009, 466] on div "// This is a CONCEPT challenge about basic syntax. // Collect all gems and retu…" at bounding box center [1004, 258] width 249 height 468
click at [1015, 480] on button "Run" at bounding box center [992, 484] width 279 height 28
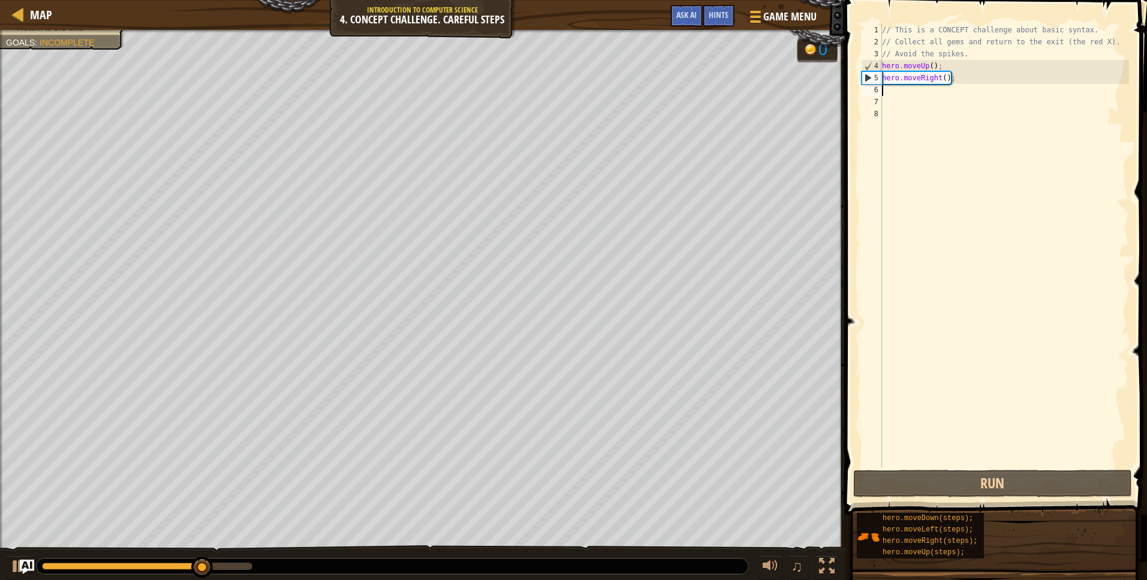
click at [899, 92] on div "// This is a CONCEPT challenge about basic syntax. // Collect all gems and retu…" at bounding box center [1004, 258] width 249 height 468
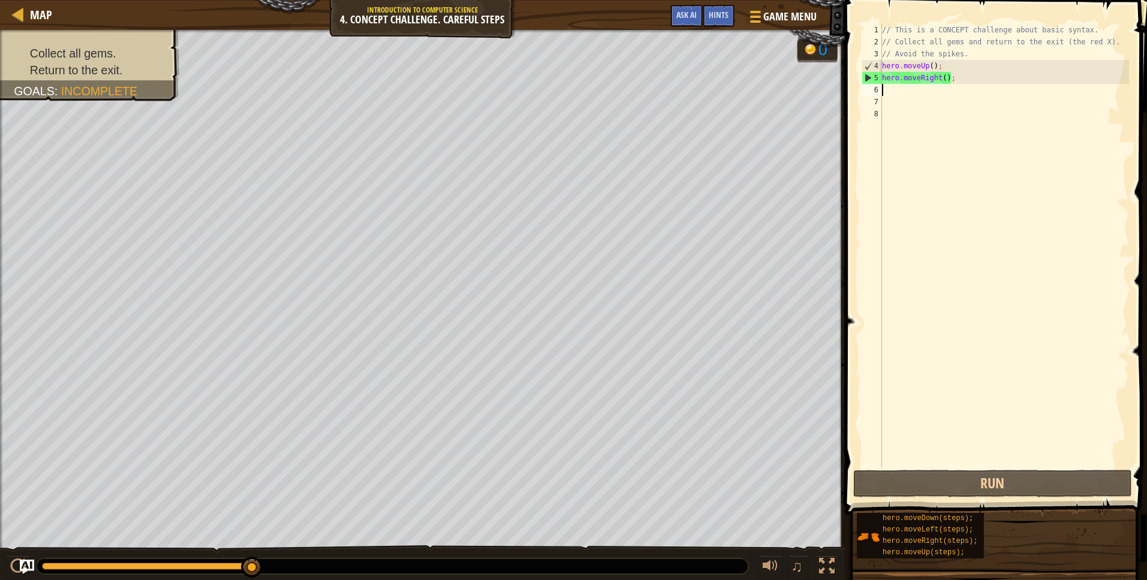
type textarea "j"
type textarea "g"
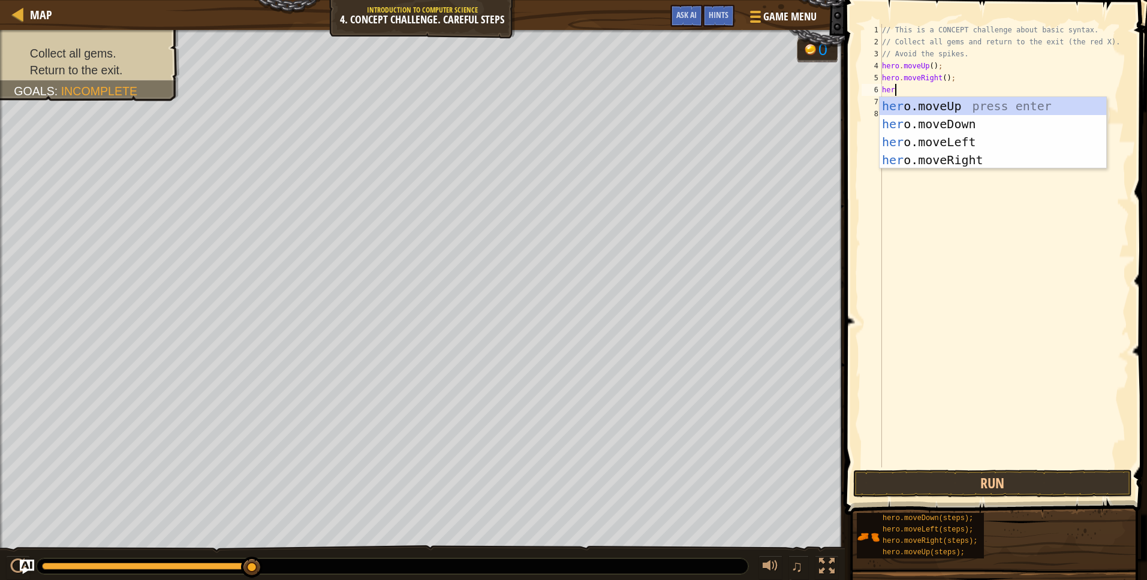
scroll to position [5, 1]
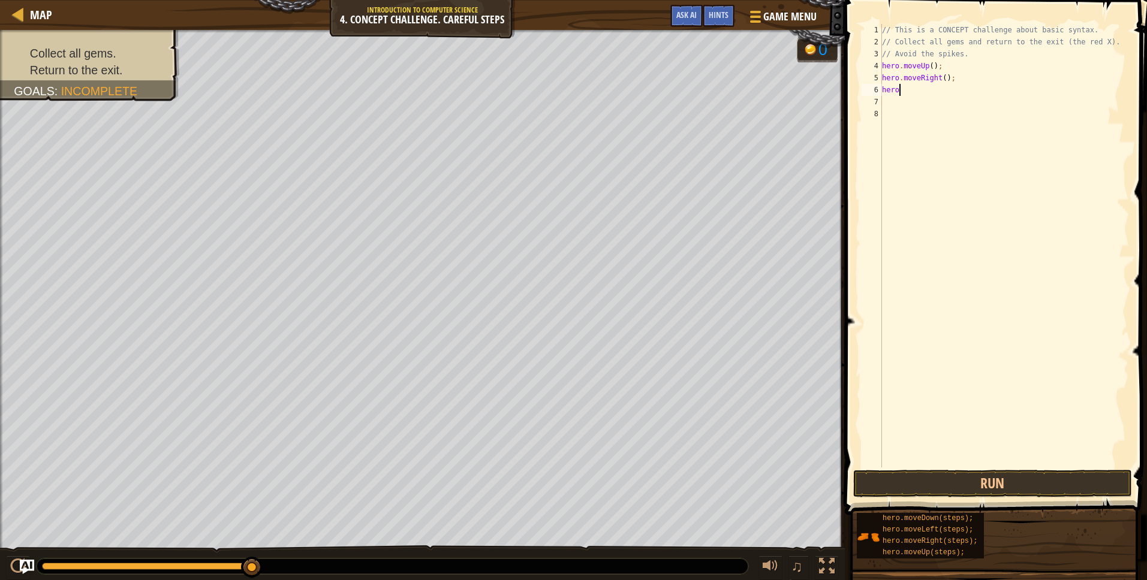
type textarea "herom"
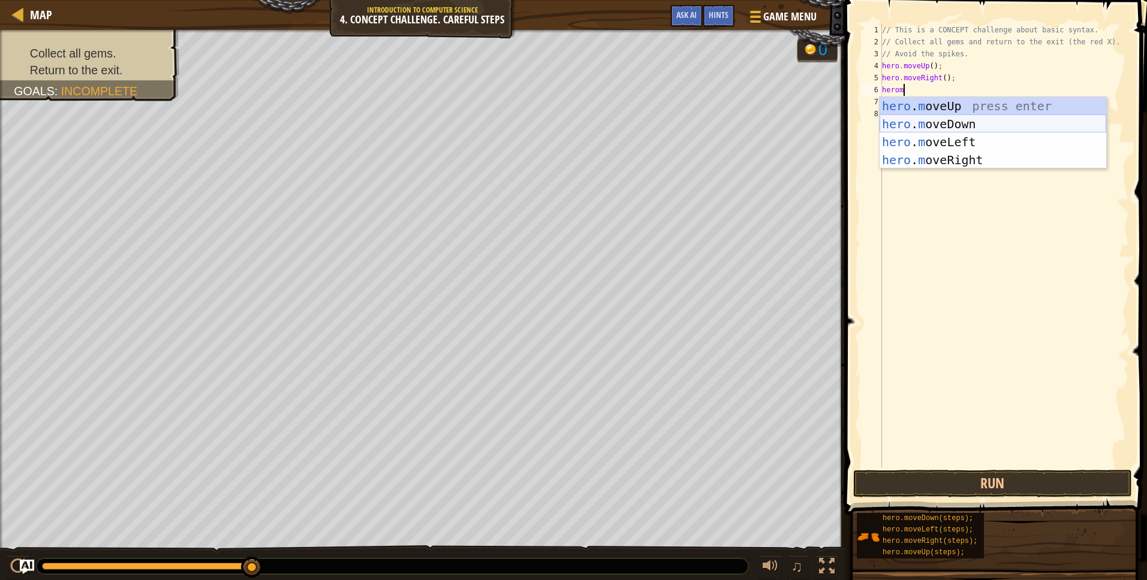
click at [962, 120] on div "hero . m oveUp press enter hero . m oveDown press enter hero . m oveLeft press …" at bounding box center [993, 151] width 227 height 108
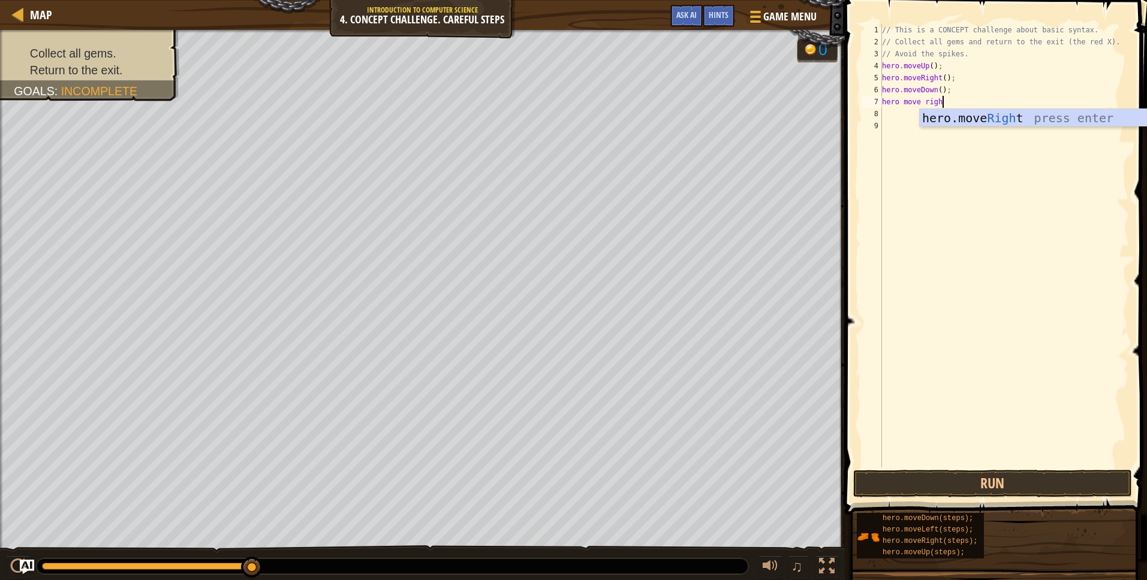
scroll to position [5, 5]
type textarea "hero move right"
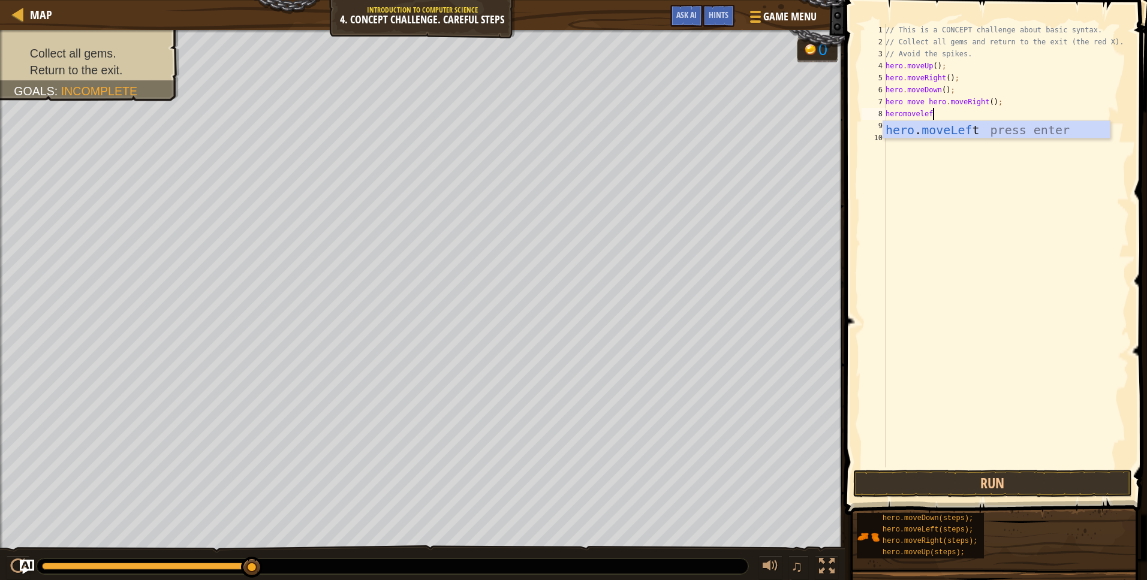
type textarea "heromoveleft"
type textarea "h"
type textarea "heromovedown"
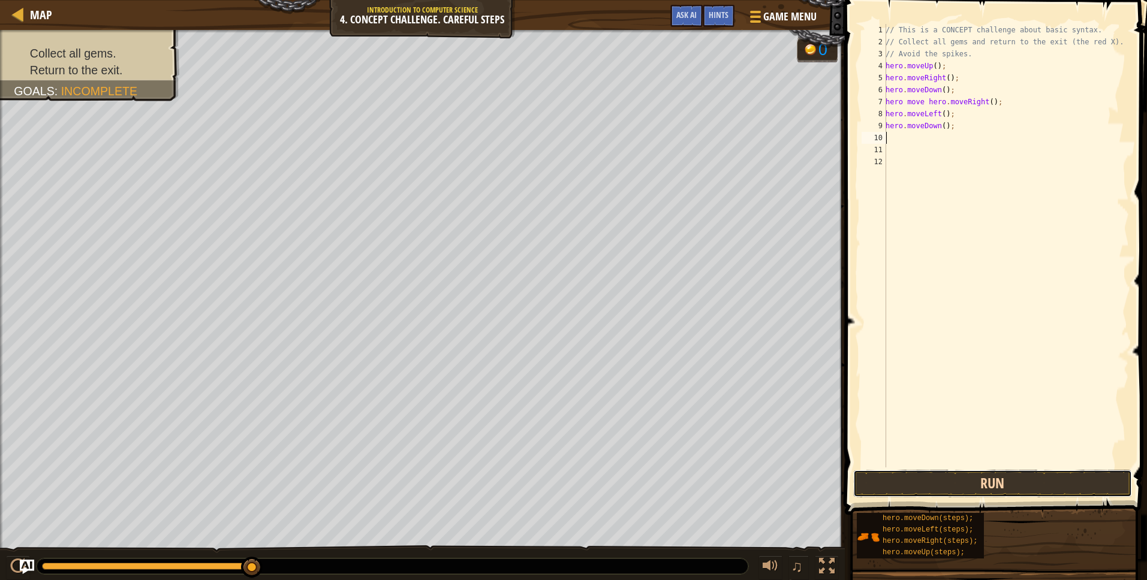
click at [1024, 491] on button "Run" at bounding box center [992, 484] width 279 height 28
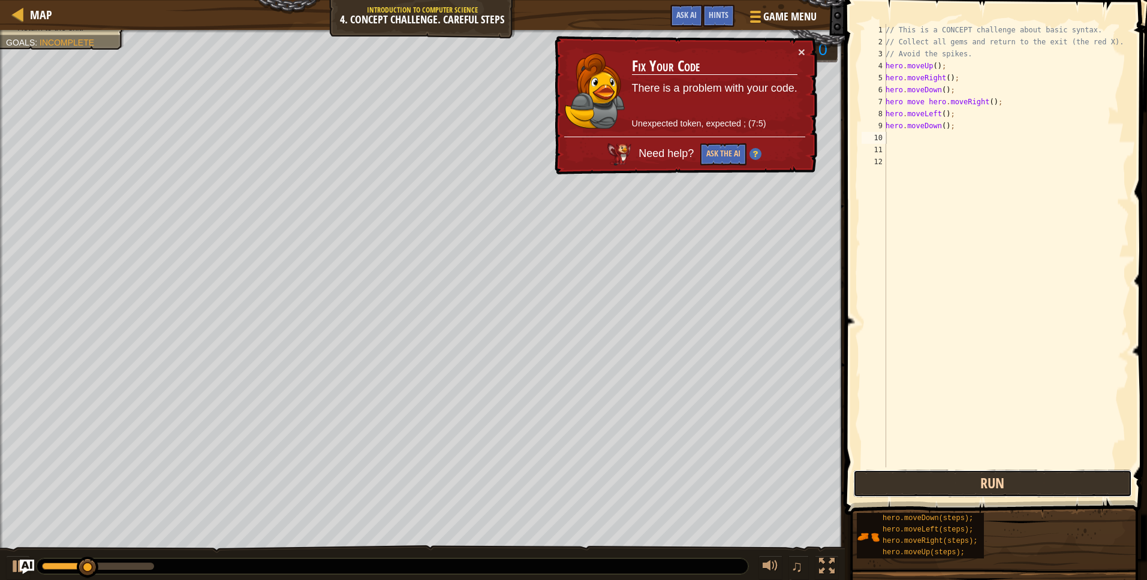
click at [970, 482] on button "Run" at bounding box center [992, 484] width 279 height 28
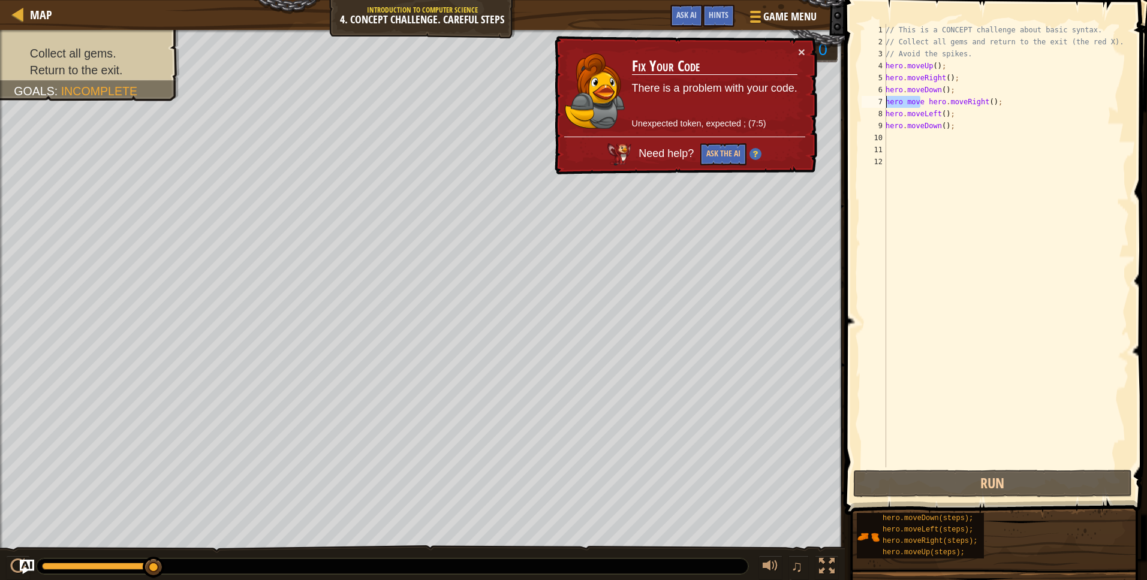
drag, startPoint x: 922, startPoint y: 100, endPoint x: 853, endPoint y: 106, distance: 69.2
click at [853, 106] on div "1 2 3 4 5 6 7 8 9 10 11 12 // This is a CONCEPT challenge about basic syntax. /…" at bounding box center [994, 281] width 306 height 550
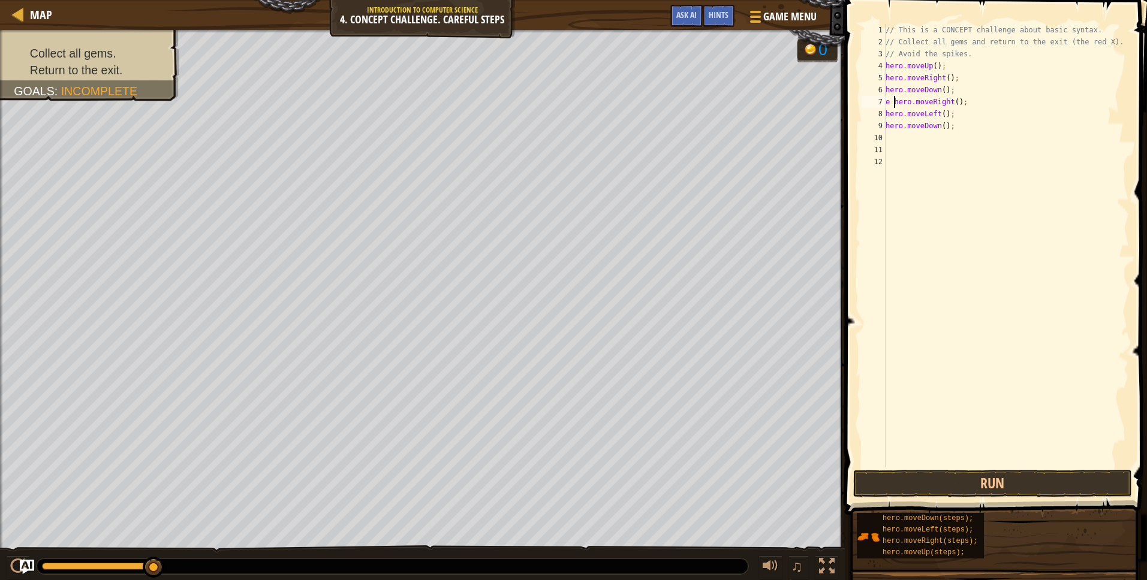
click at [893, 100] on div "// This is a CONCEPT challenge about basic syntax. // Collect all gems and retu…" at bounding box center [1006, 258] width 246 height 468
type textarea "hero.moveRight();"
click at [1060, 489] on button "Run" at bounding box center [992, 484] width 279 height 28
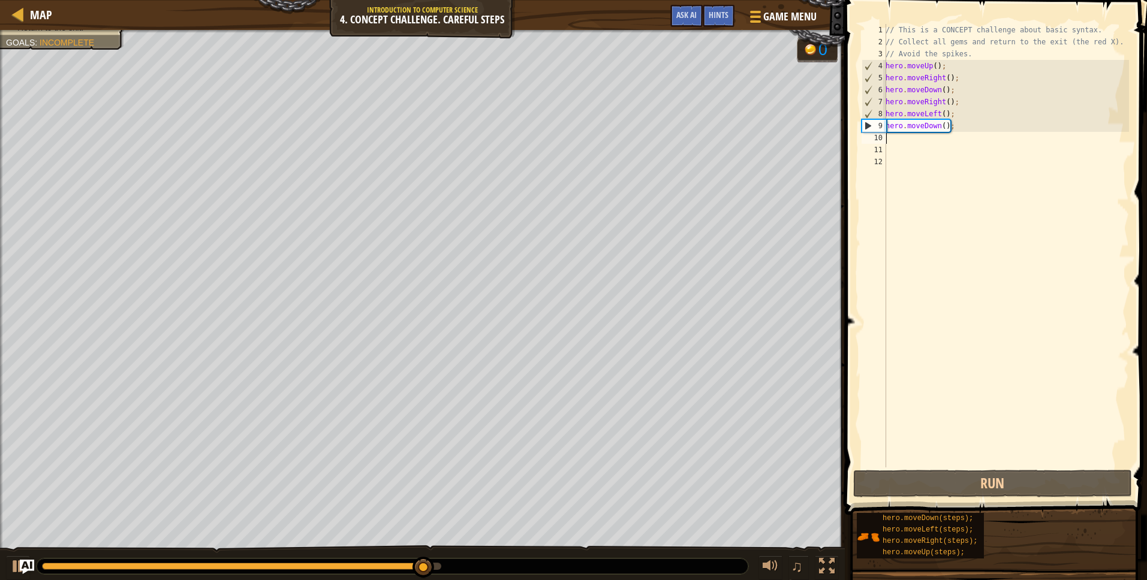
click at [932, 138] on div "// This is a CONCEPT challenge about basic syntax. // Collect all gems and retu…" at bounding box center [1006, 258] width 246 height 468
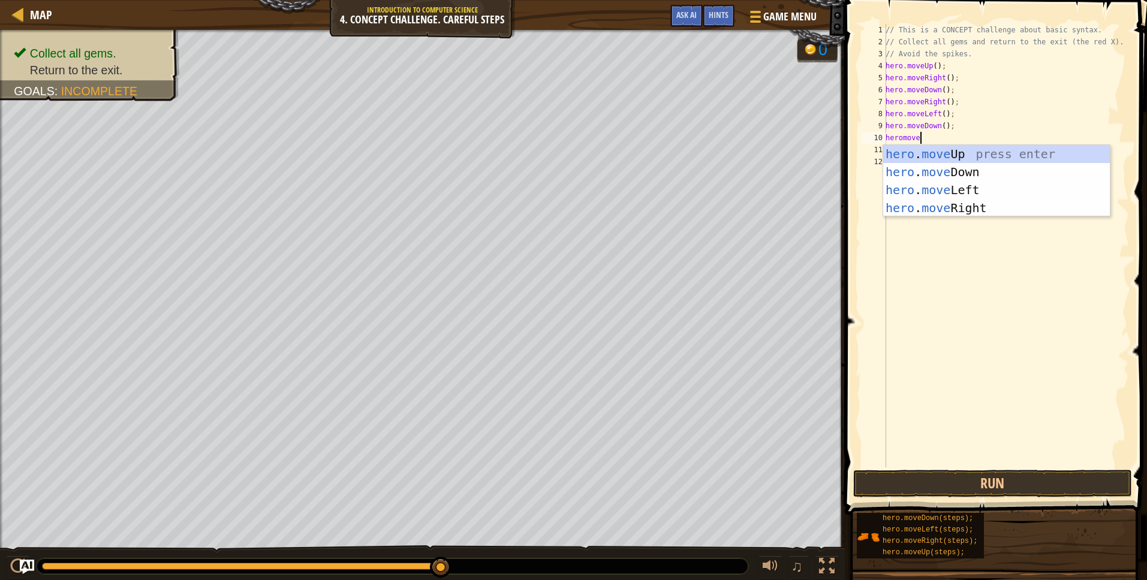
type textarea "heromoveu"
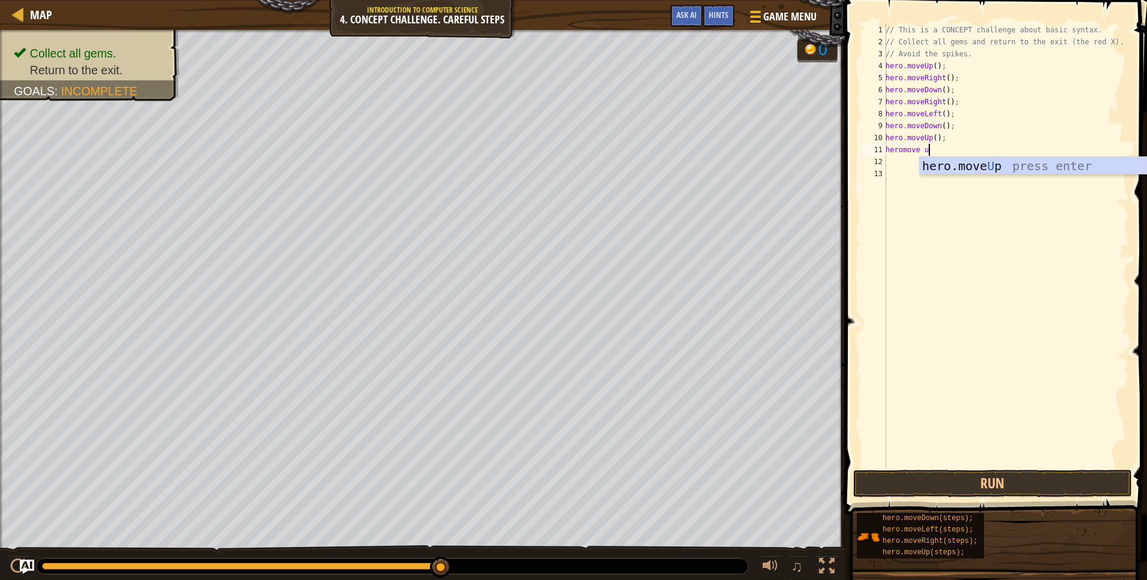
scroll to position [5, 3]
type textarea "heromove up"
drag, startPoint x: 983, startPoint y: 151, endPoint x: 886, endPoint y: 156, distance: 96.7
click at [886, 156] on div "// This is a CONCEPT challenge about basic syntax. // Collect all gems and retu…" at bounding box center [1006, 258] width 246 height 468
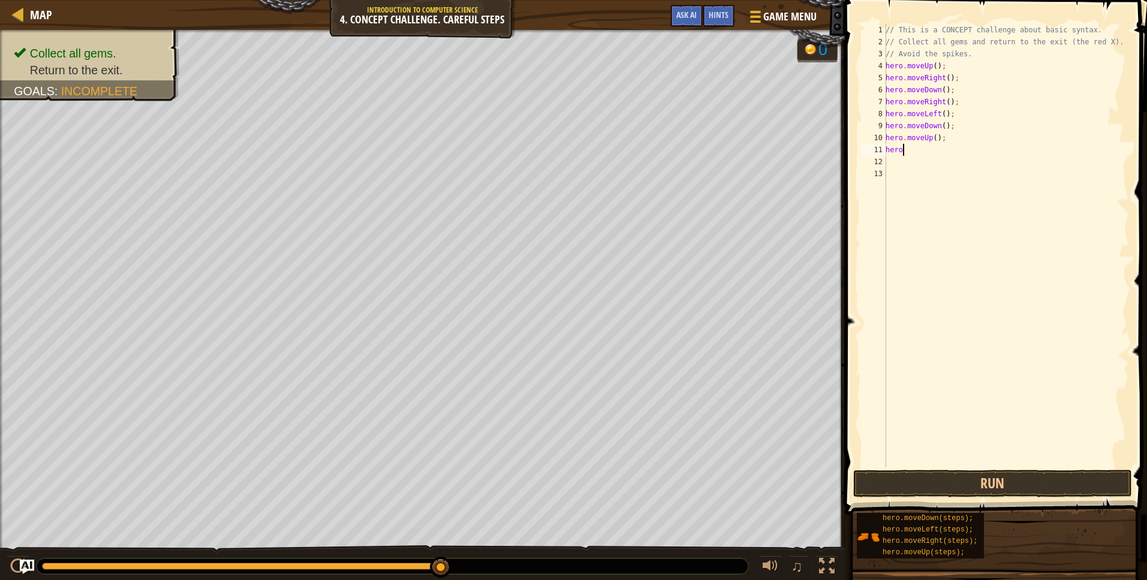
type textarea "h"
click at [1017, 483] on button "Run" at bounding box center [992, 484] width 279 height 28
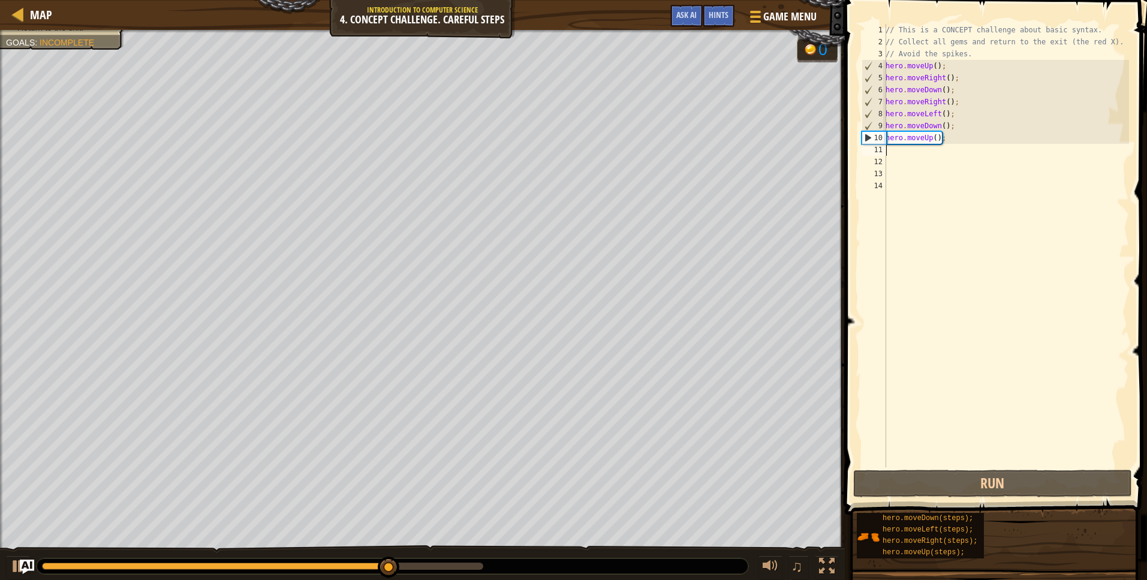
click at [888, 152] on div "// This is a CONCEPT challenge about basic syntax. // Collect all gems and retu…" at bounding box center [1006, 258] width 246 height 468
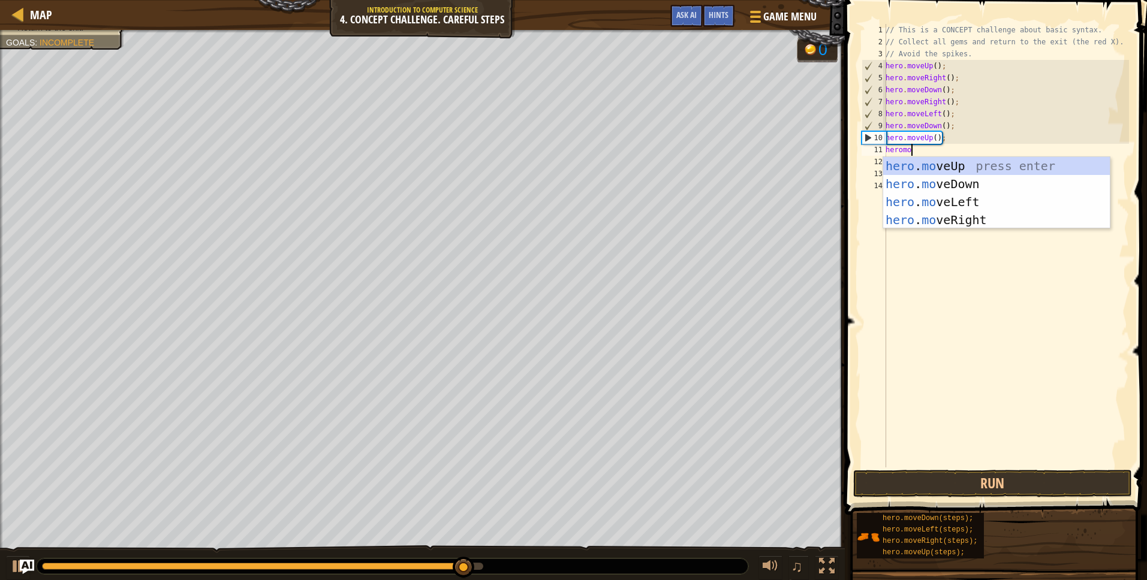
scroll to position [5, 2]
type textarea "heromove"
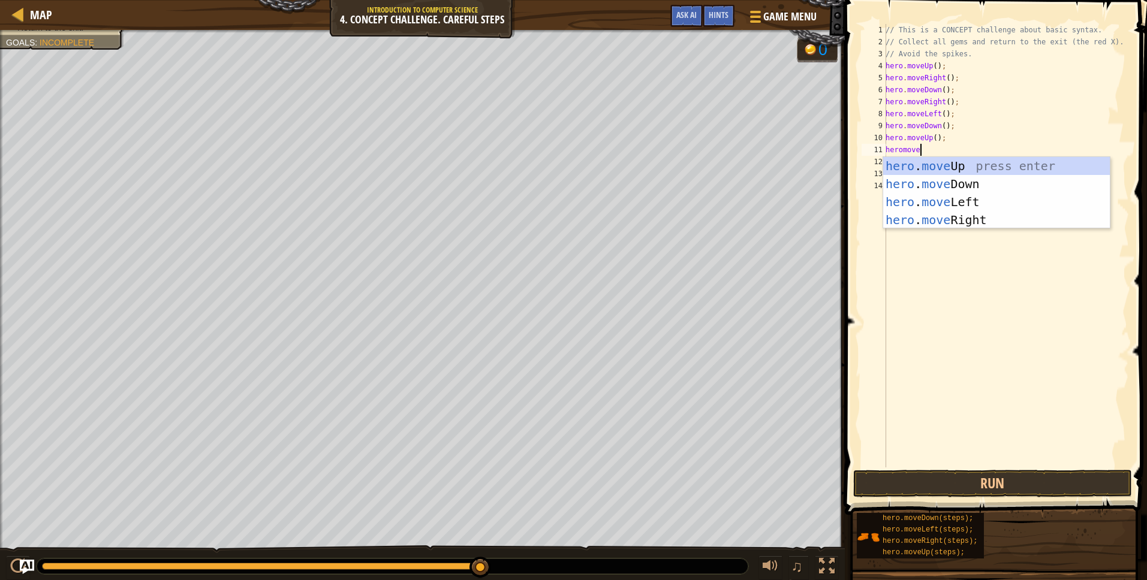
scroll to position [5, 0]
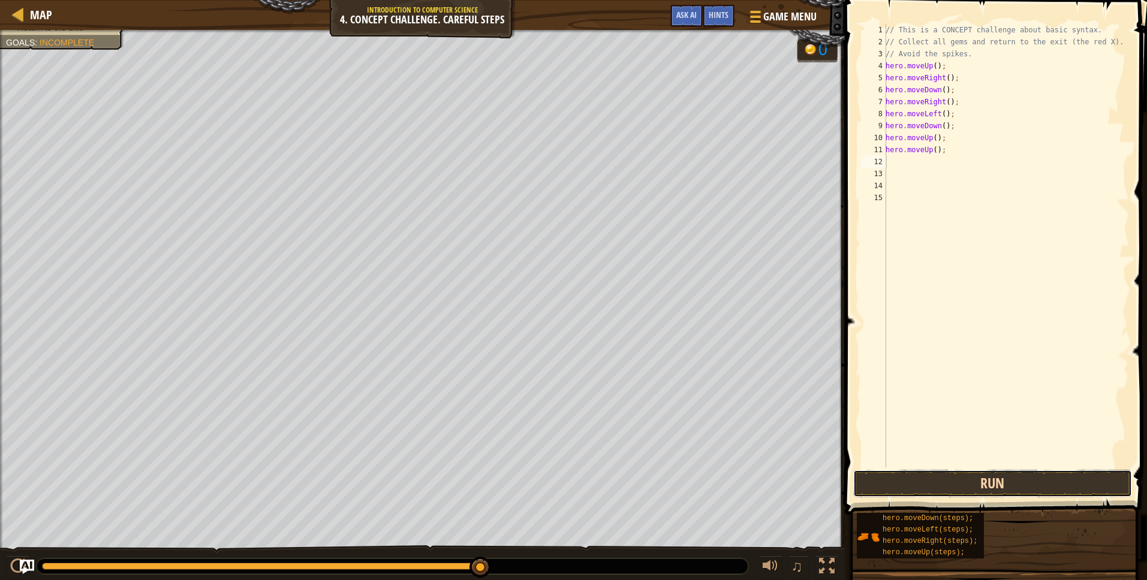
click at [962, 482] on button "Run" at bounding box center [992, 484] width 279 height 28
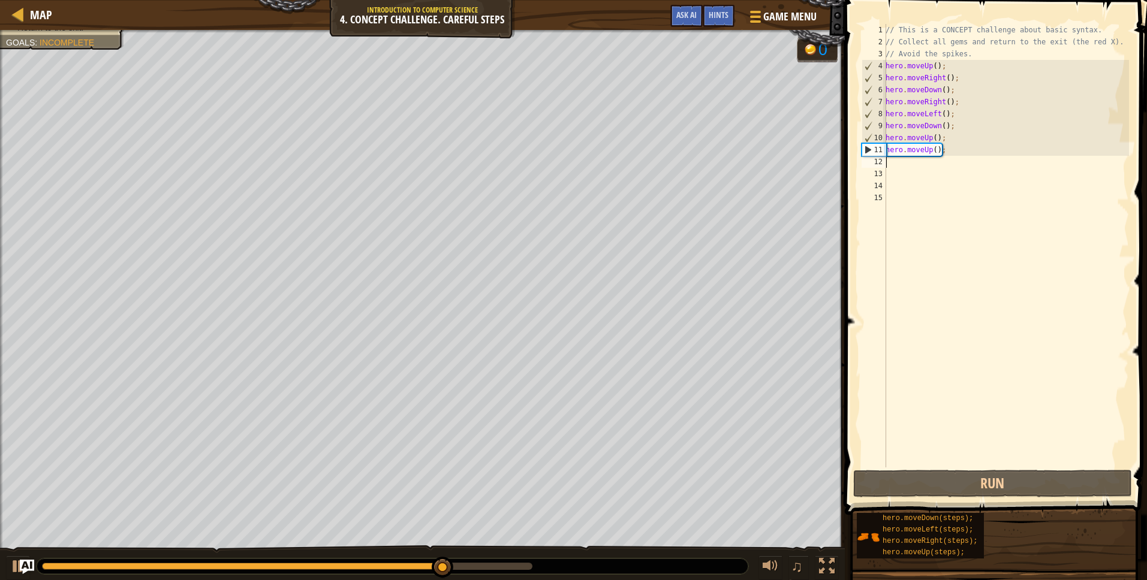
click at [901, 159] on div "// This is a CONCEPT challenge about basic syntax. // Collect all gems and retu…" at bounding box center [1006, 258] width 246 height 468
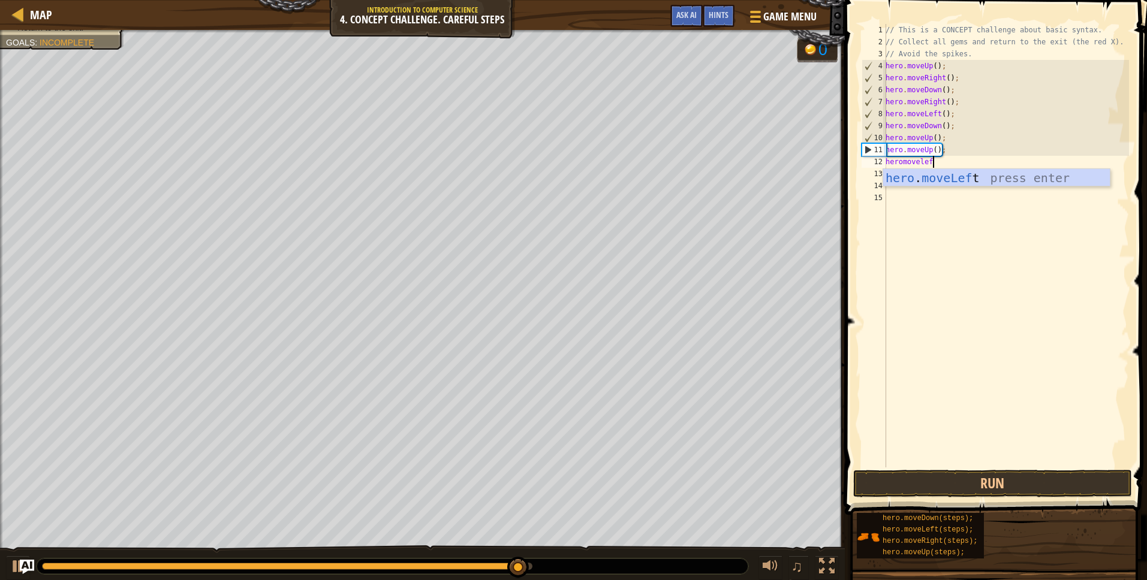
type textarea "heromoveleft"
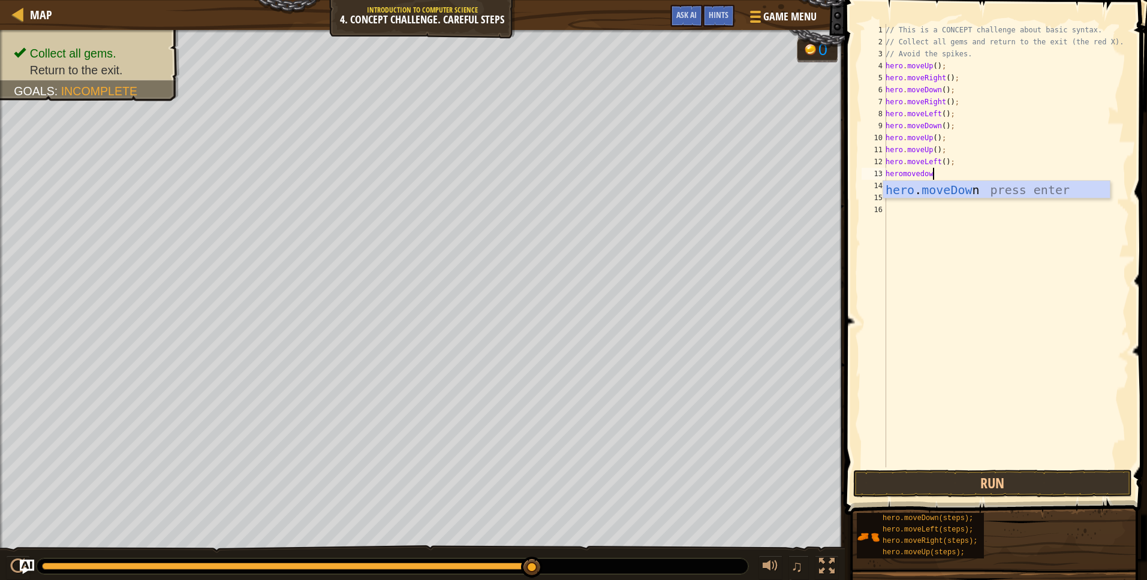
type textarea "heromovedown"
click at [985, 489] on button "Run" at bounding box center [992, 484] width 279 height 28
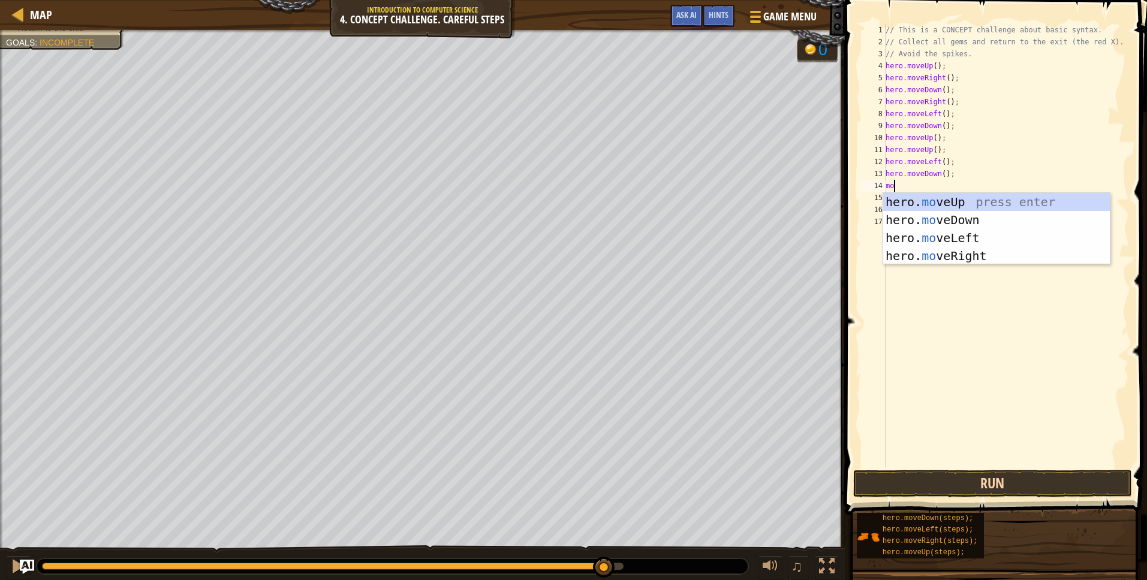
type textarea "move"
click at [991, 233] on div "hero. move Up press enter hero. move Down press enter hero. move Left press ent…" at bounding box center [996, 247] width 227 height 108
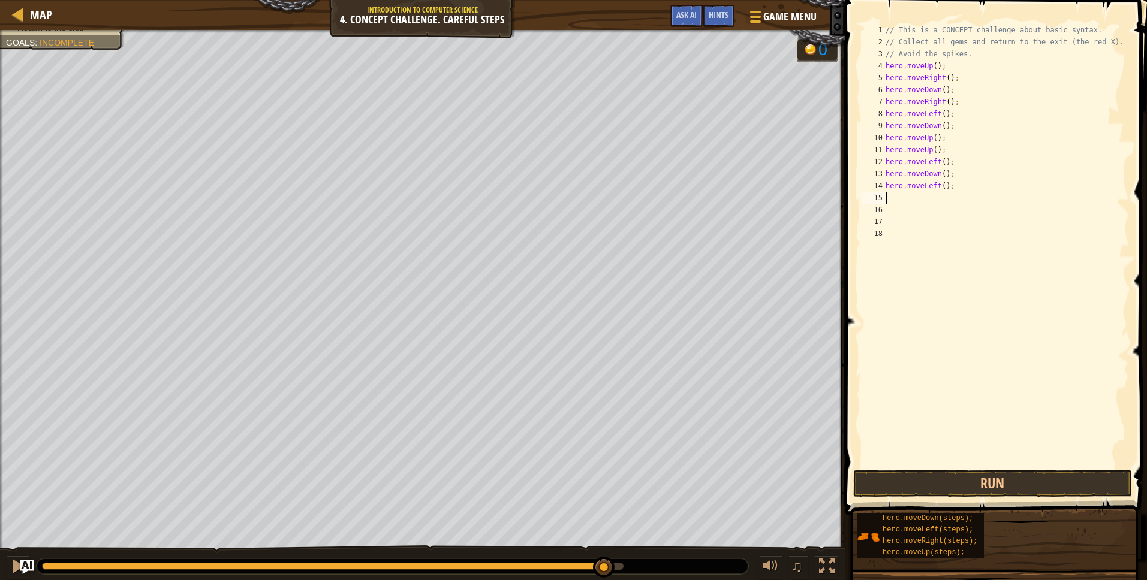
scroll to position [5, 0]
click at [873, 486] on button "Run" at bounding box center [992, 484] width 279 height 28
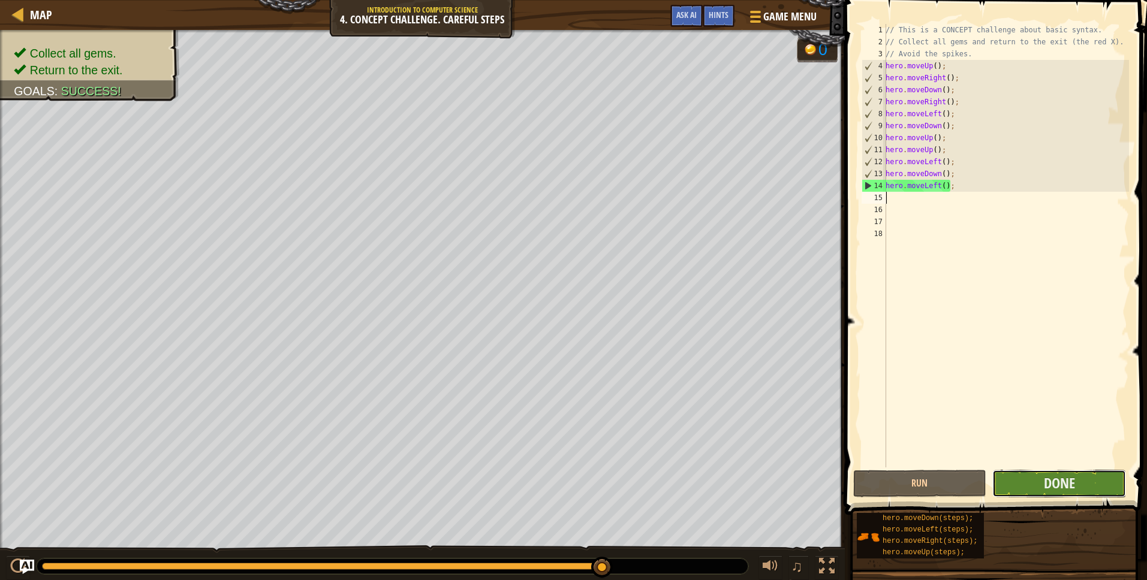
click at [1081, 484] on button "Done" at bounding box center [1059, 484] width 134 height 28
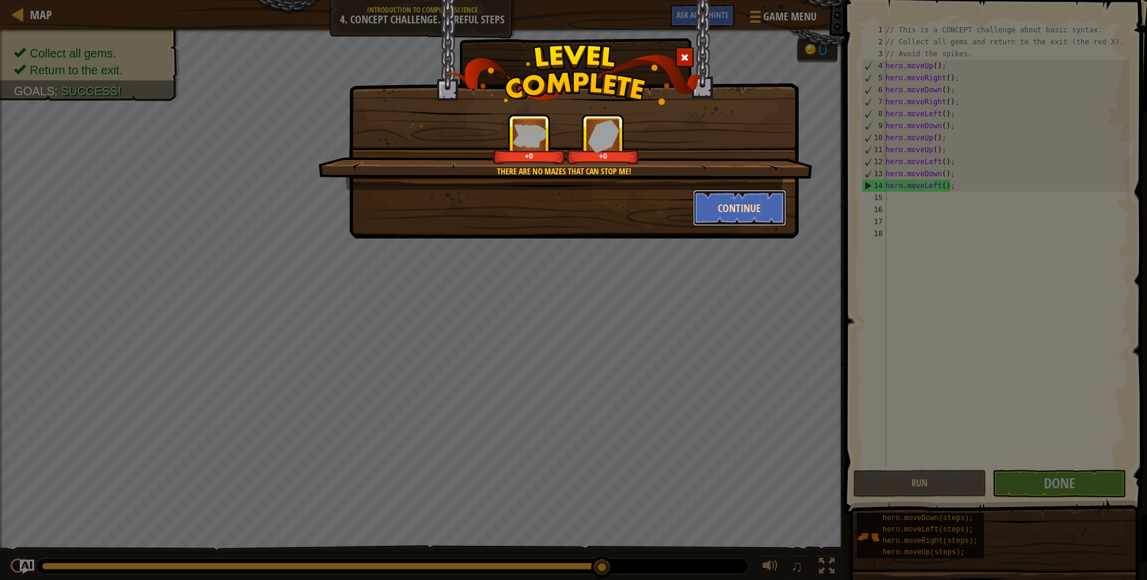
click at [775, 216] on button "Continue" at bounding box center [739, 208] width 93 height 36
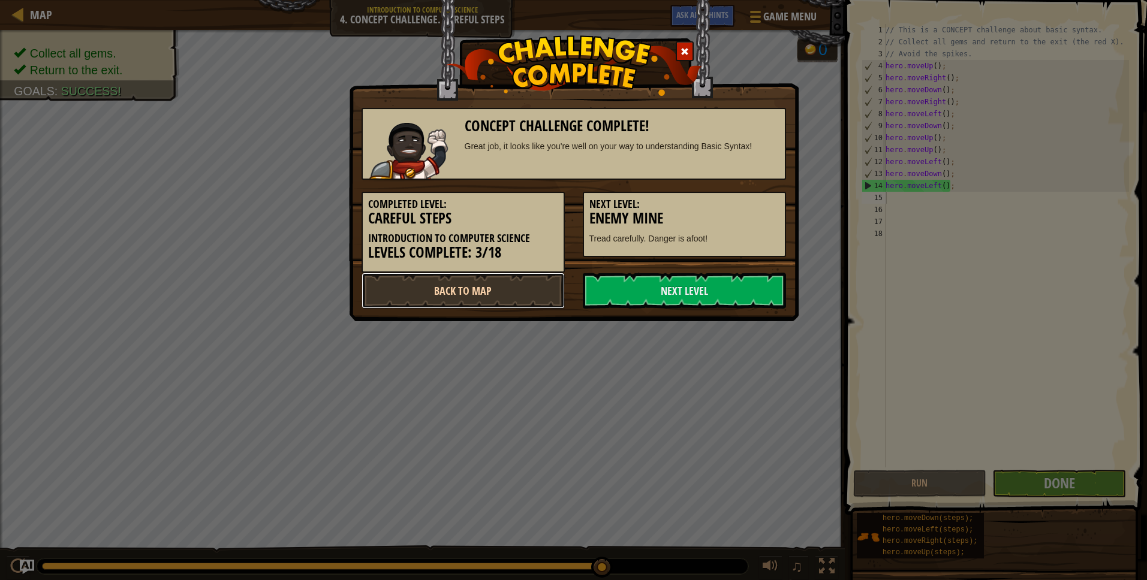
click at [504, 288] on link "Back to Map" at bounding box center [463, 291] width 203 height 36
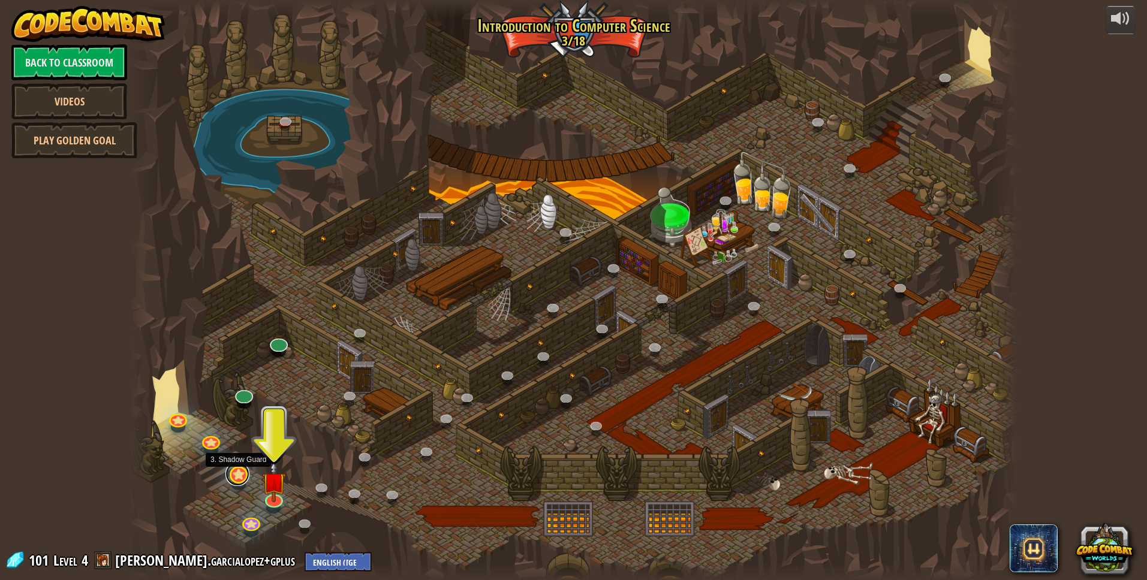
click at [230, 474] on link at bounding box center [237, 474] width 24 height 24
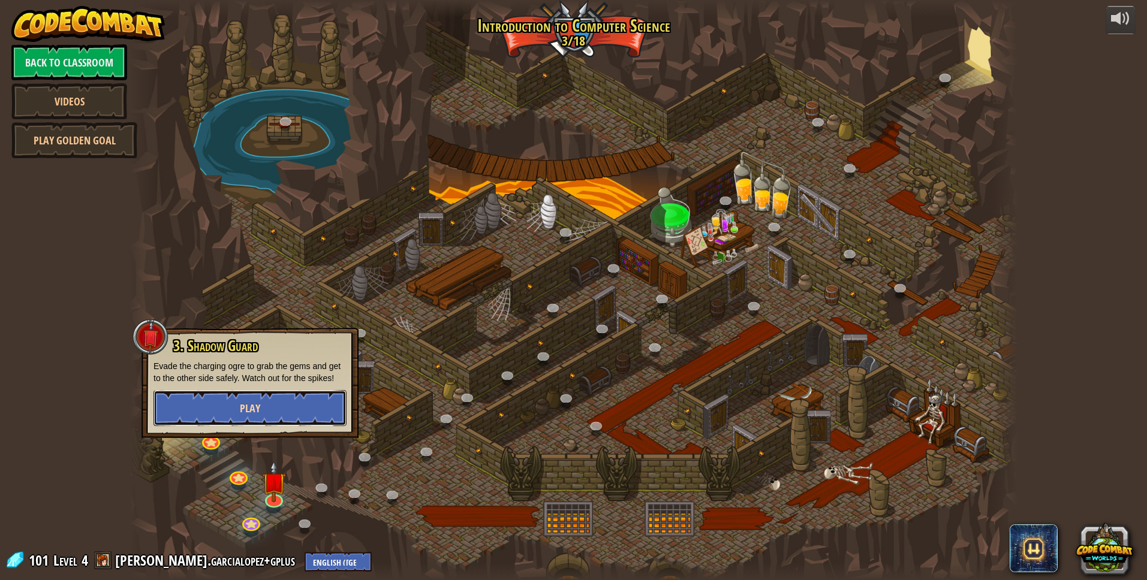
click at [272, 399] on button "Play" at bounding box center [250, 408] width 193 height 36
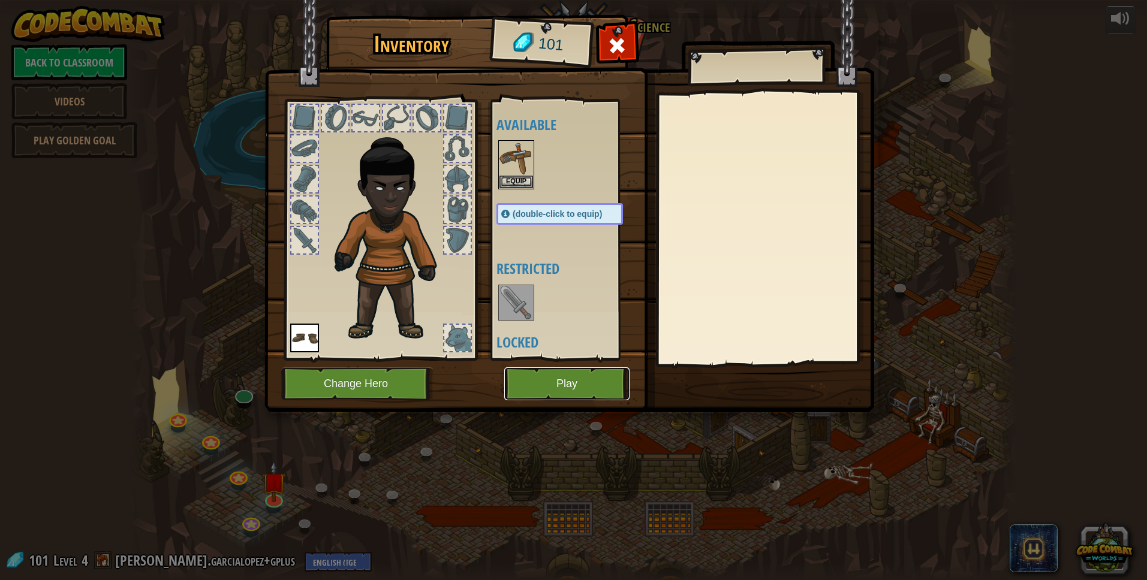
click at [597, 386] on button "Play" at bounding box center [566, 384] width 125 height 33
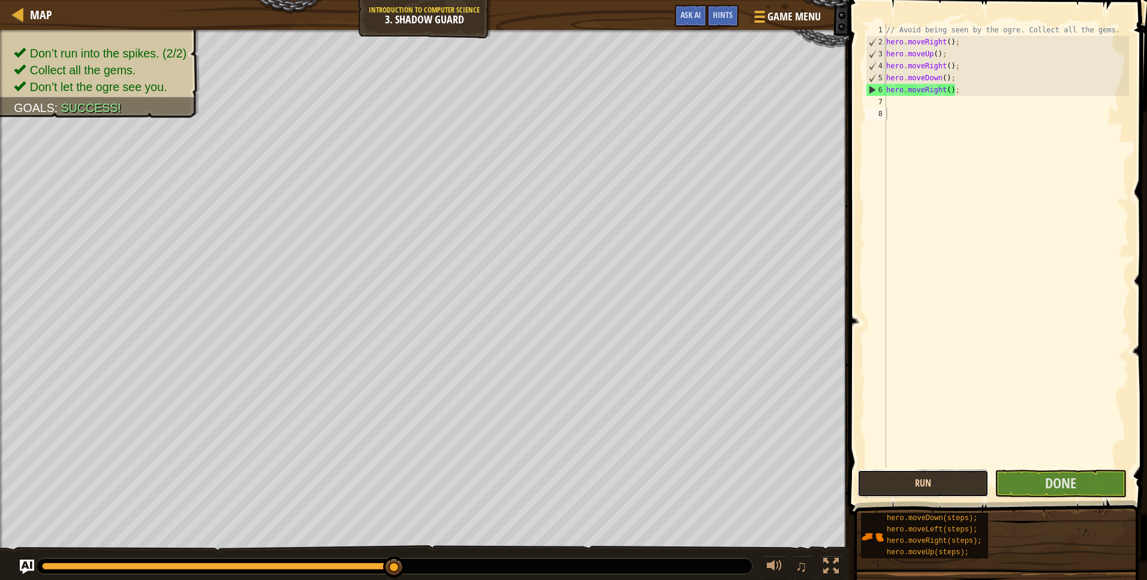
click at [890, 478] on button "Run" at bounding box center [922, 484] width 131 height 28
